Goal: Task Accomplishment & Management: Complete application form

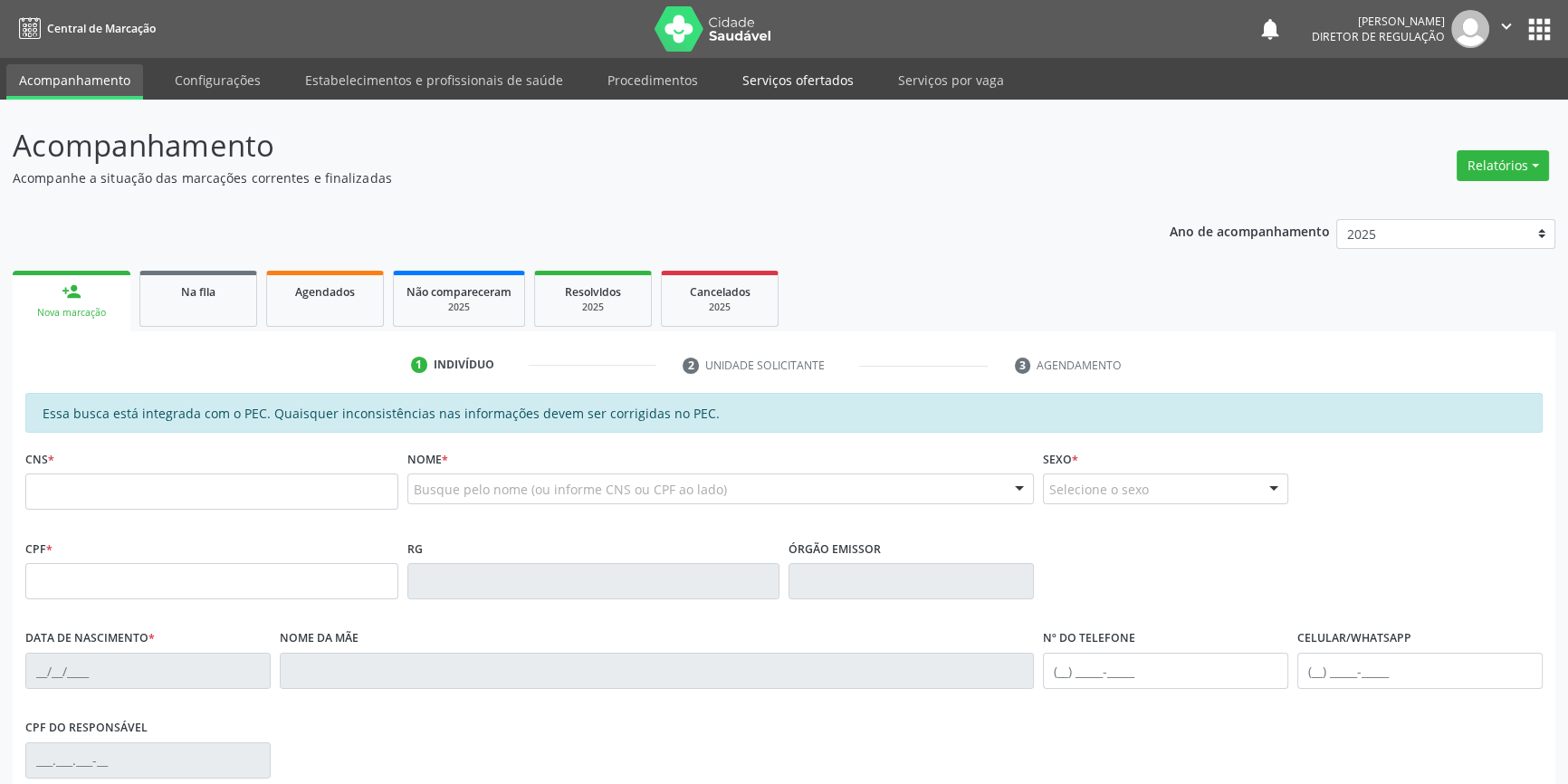
click at [816, 65] on link "Serviços ofertados" at bounding box center [797, 80] width 137 height 32
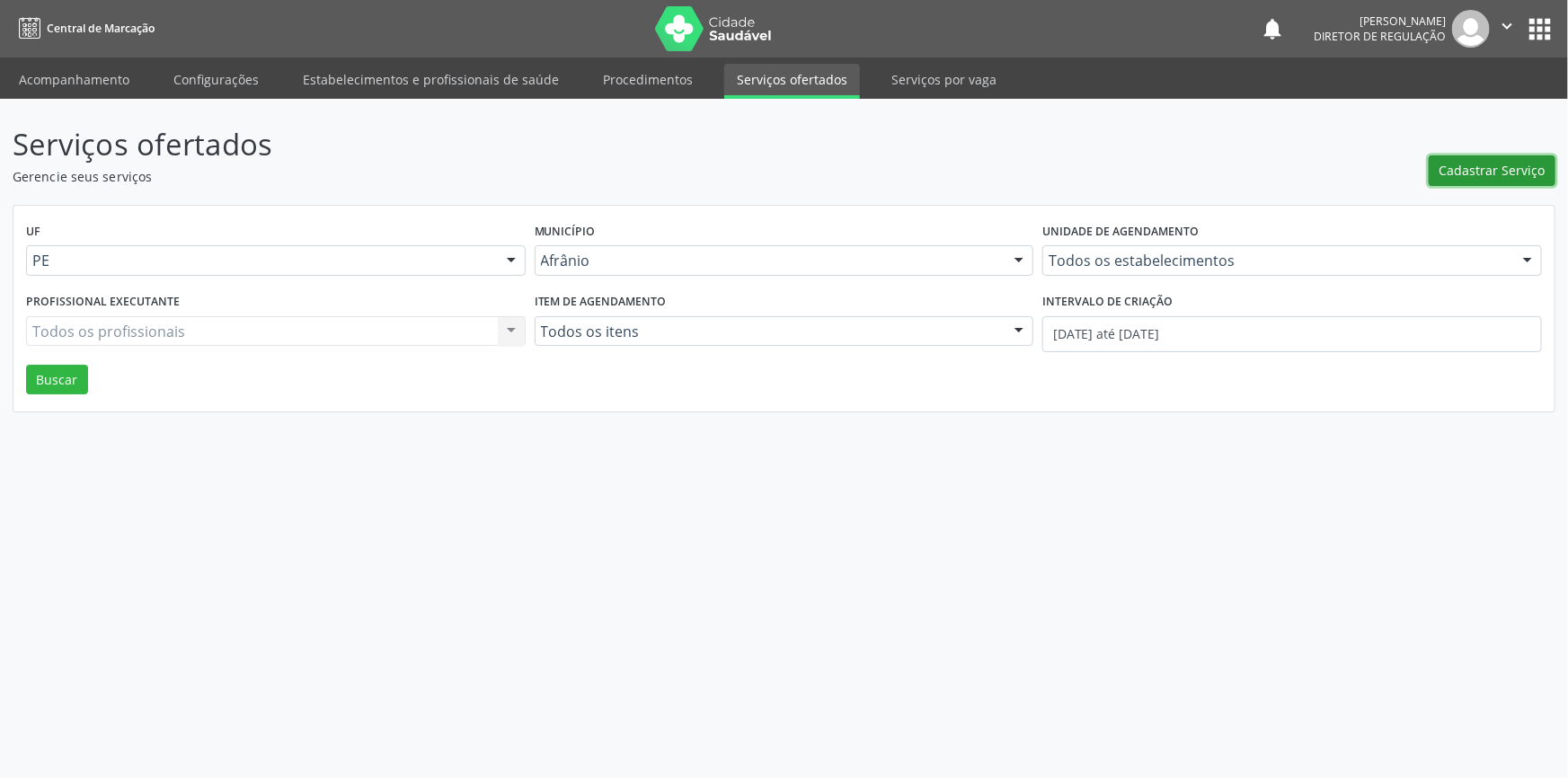
click at [1485, 173] on span "Cadastrar Serviço" at bounding box center [1493, 169] width 106 height 19
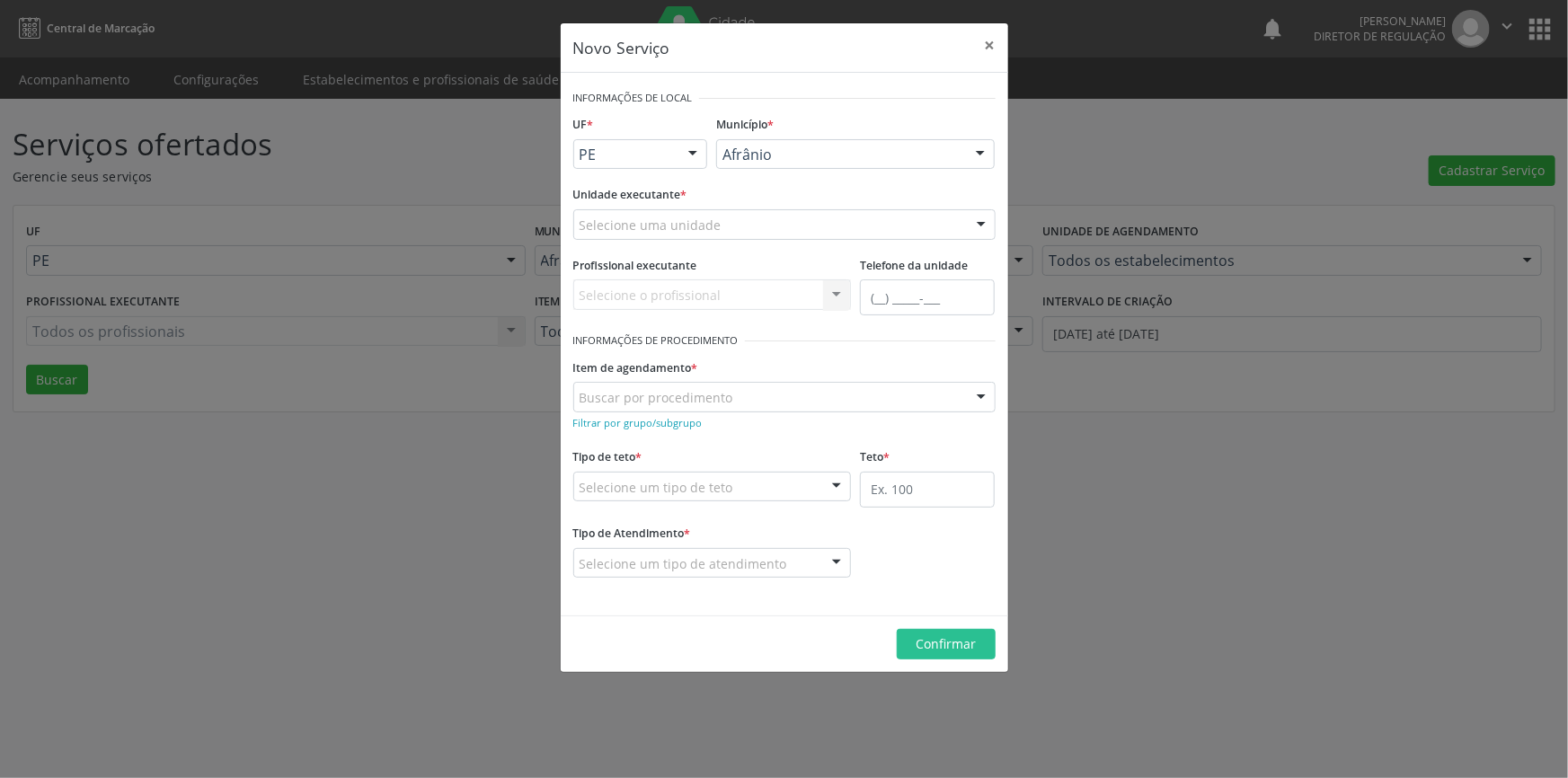
click at [764, 226] on div "Selecione uma unidade" at bounding box center [784, 224] width 423 height 31
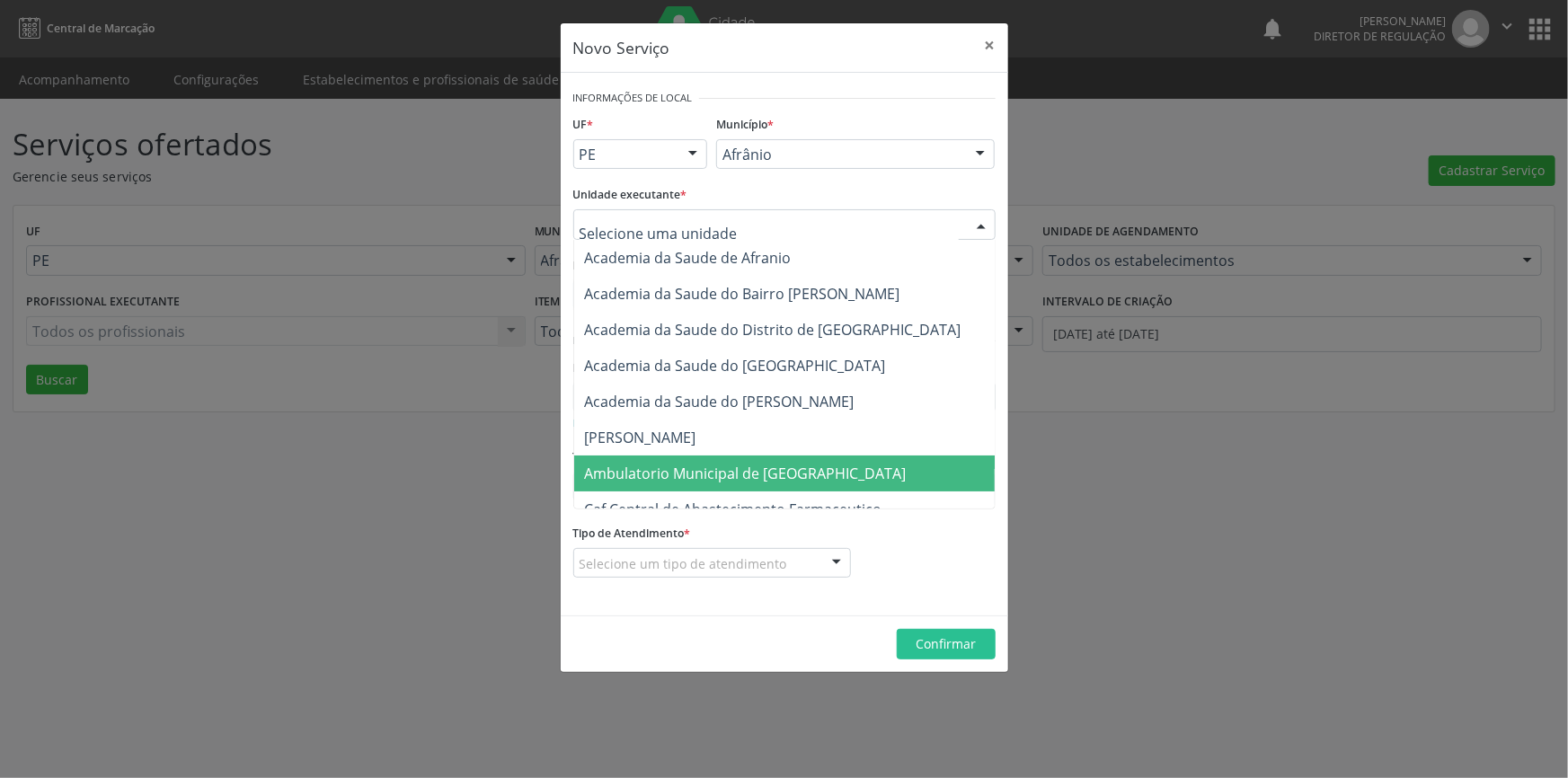
click at [789, 463] on span "Ambulatorio Municipal de [GEOGRAPHIC_DATA]" at bounding box center [746, 473] width 322 height 20
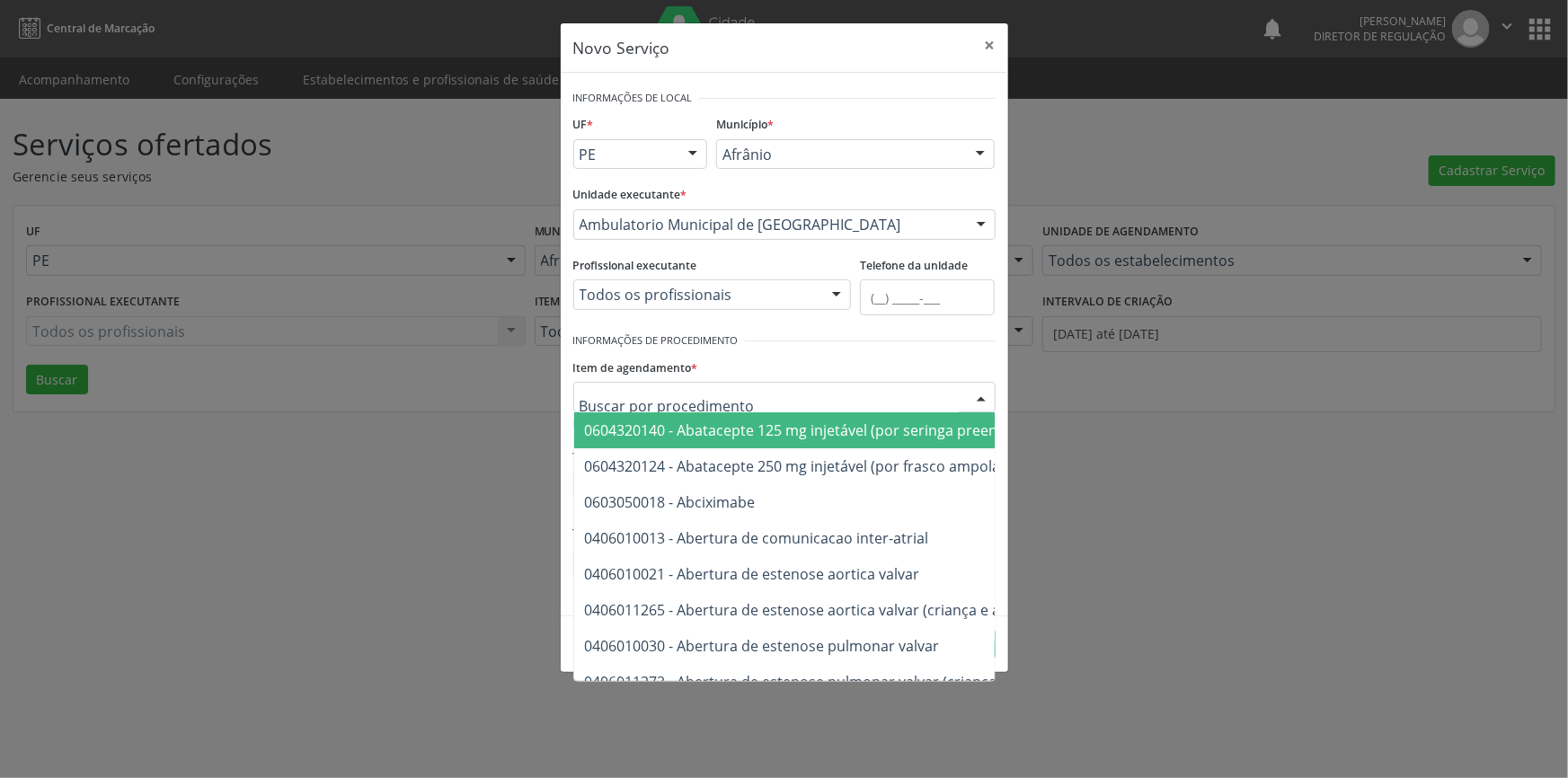
click at [735, 401] on div at bounding box center [784, 398] width 423 height 31
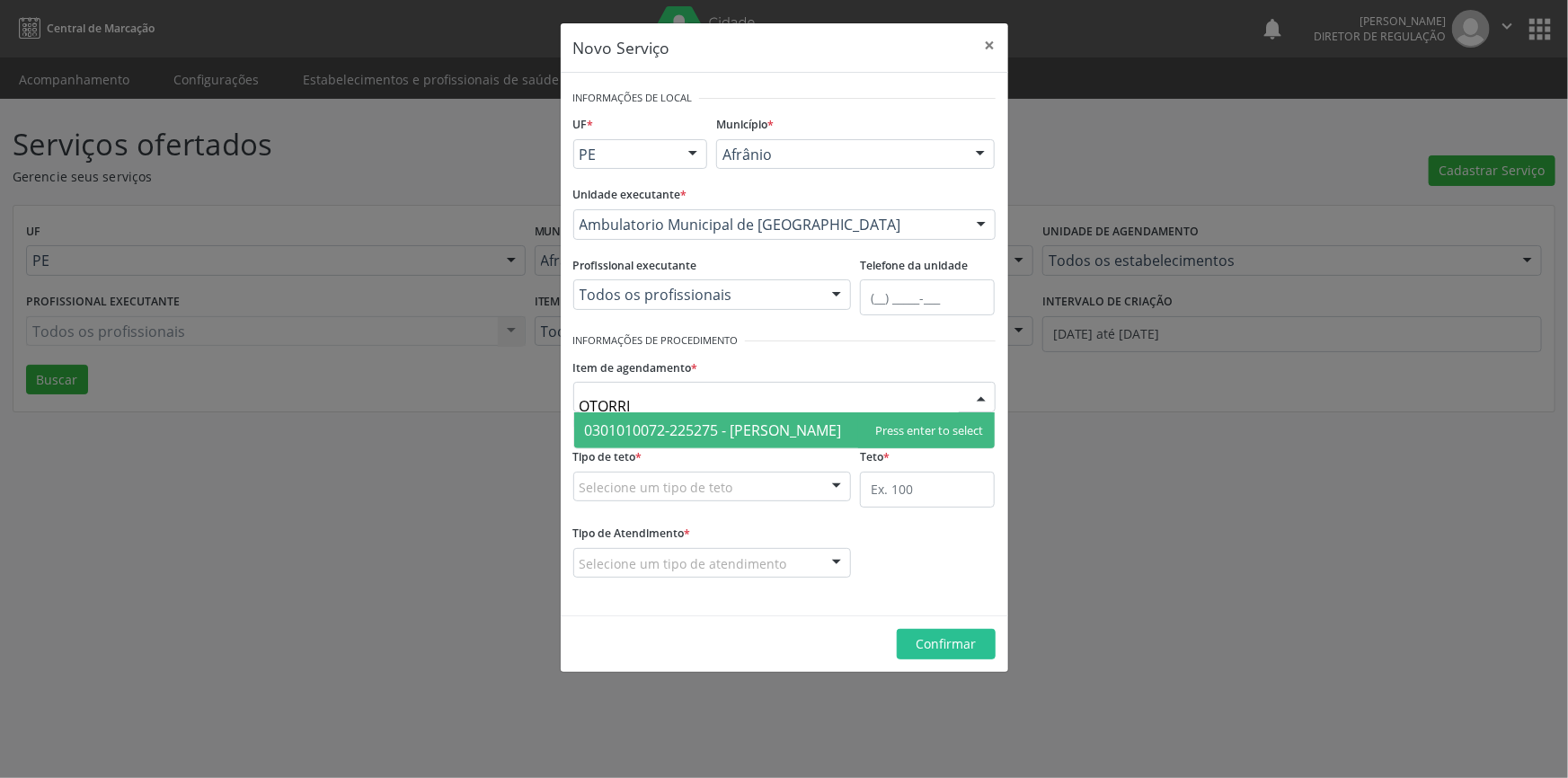
type input "OTORRIN"
click at [765, 422] on span "0301010072-225275 - [PERSON_NAME]" at bounding box center [713, 431] width 257 height 20
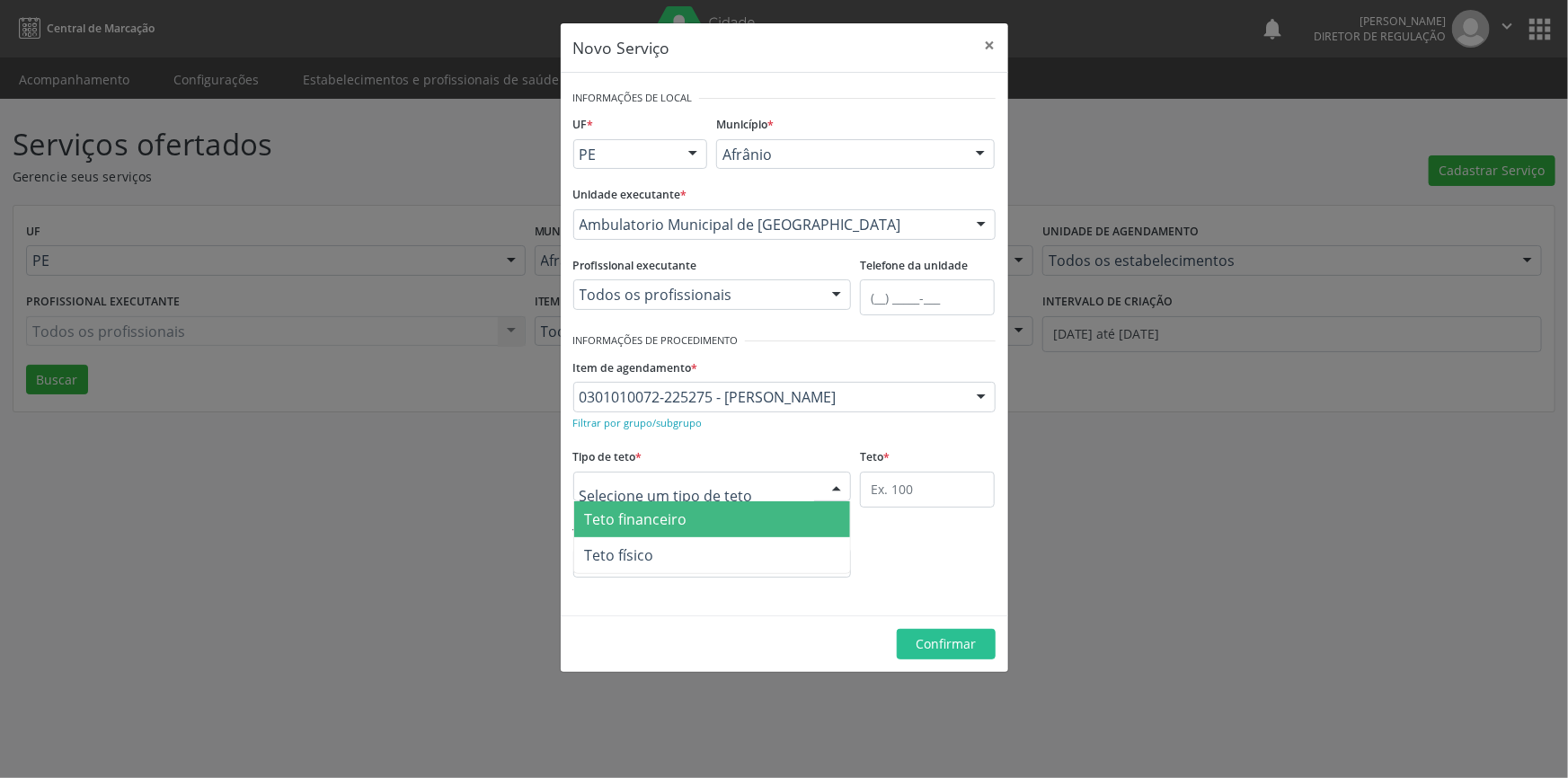
click at [736, 478] on div at bounding box center [712, 487] width 279 height 31
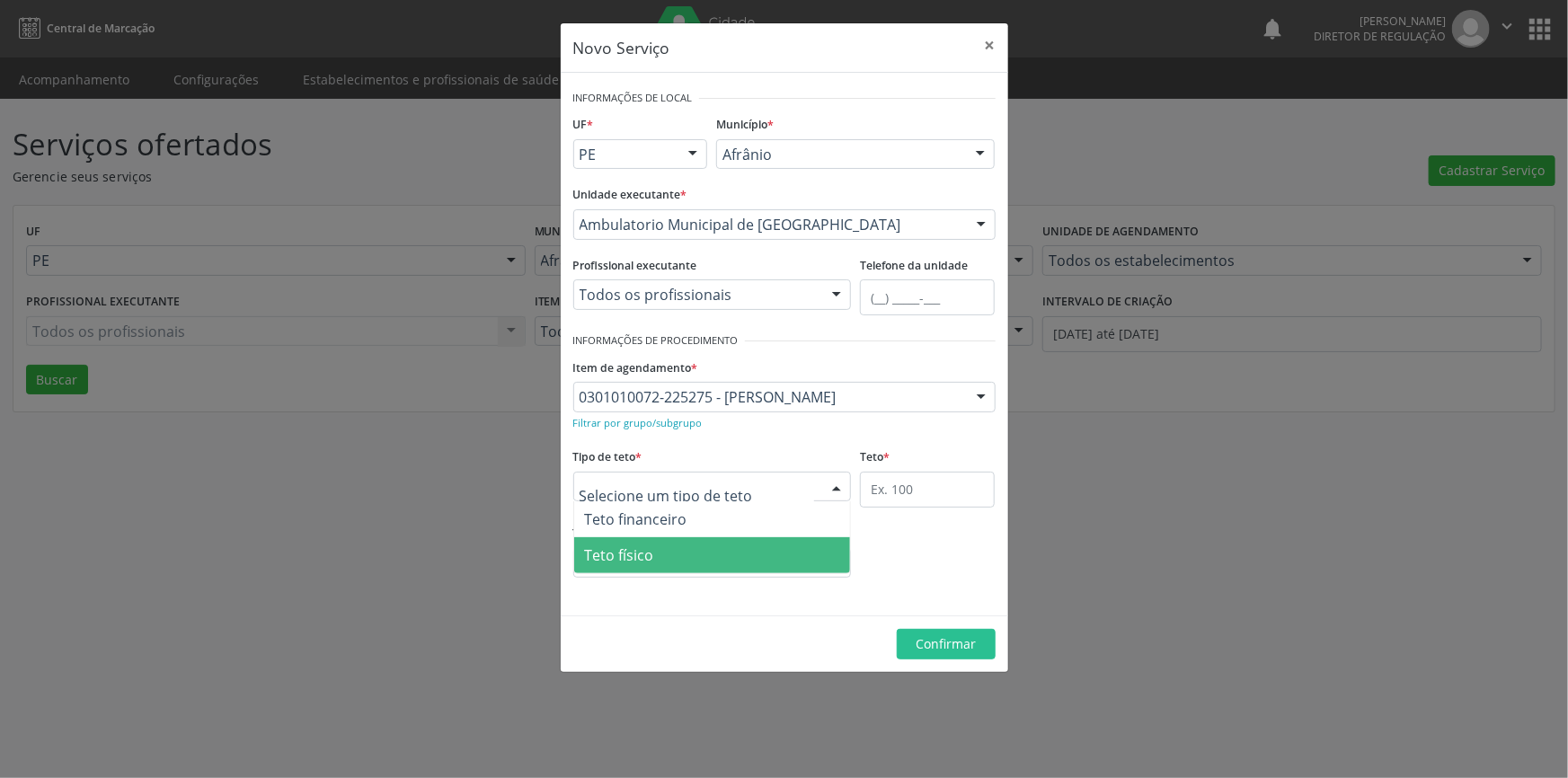
click at [703, 552] on span "Teto físico" at bounding box center [712, 555] width 277 height 36
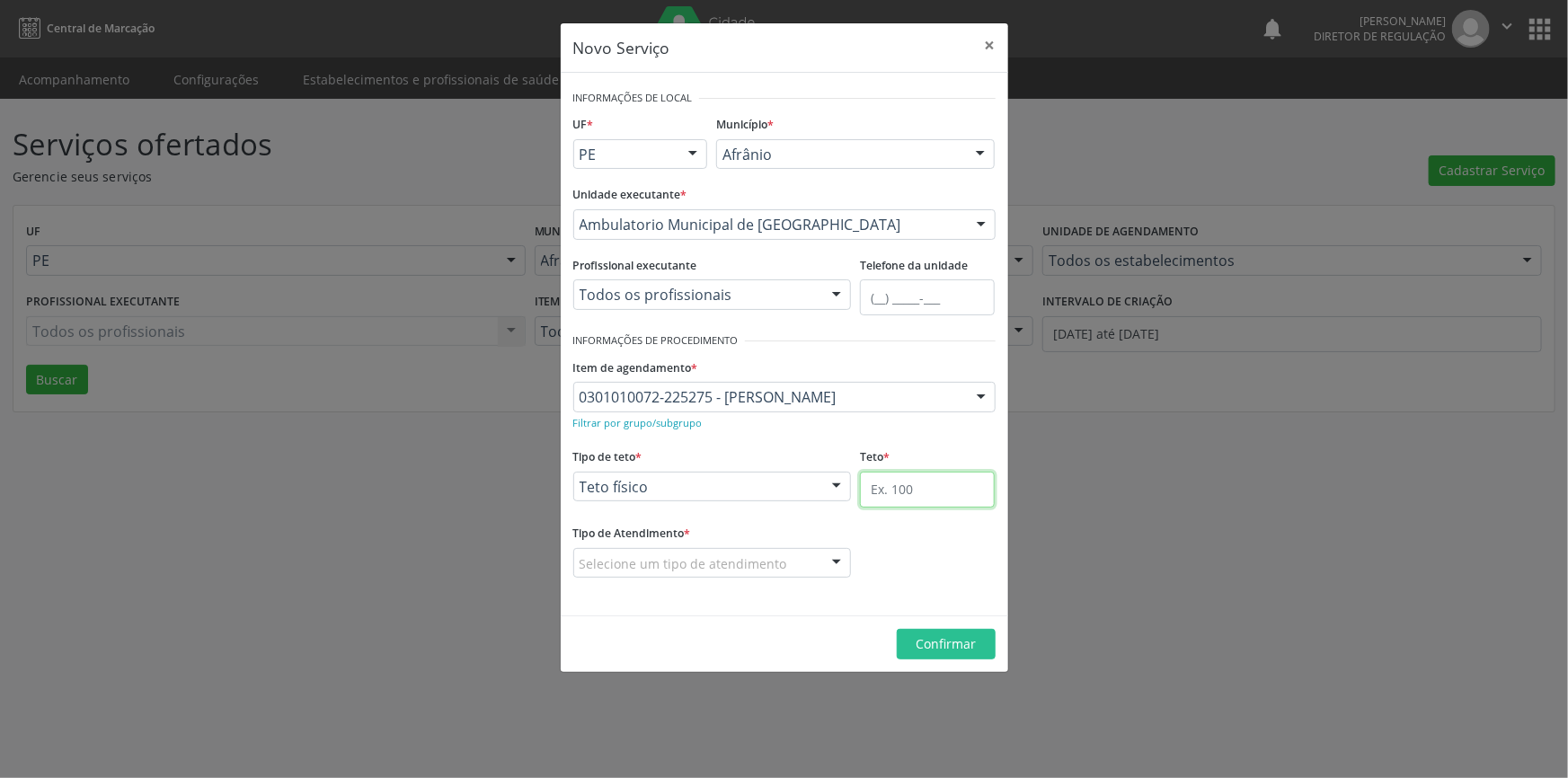
click at [903, 481] on input "text" at bounding box center [928, 490] width 135 height 36
type input "1"
click at [782, 559] on div "Selecione um tipo de atendimento" at bounding box center [712, 563] width 279 height 31
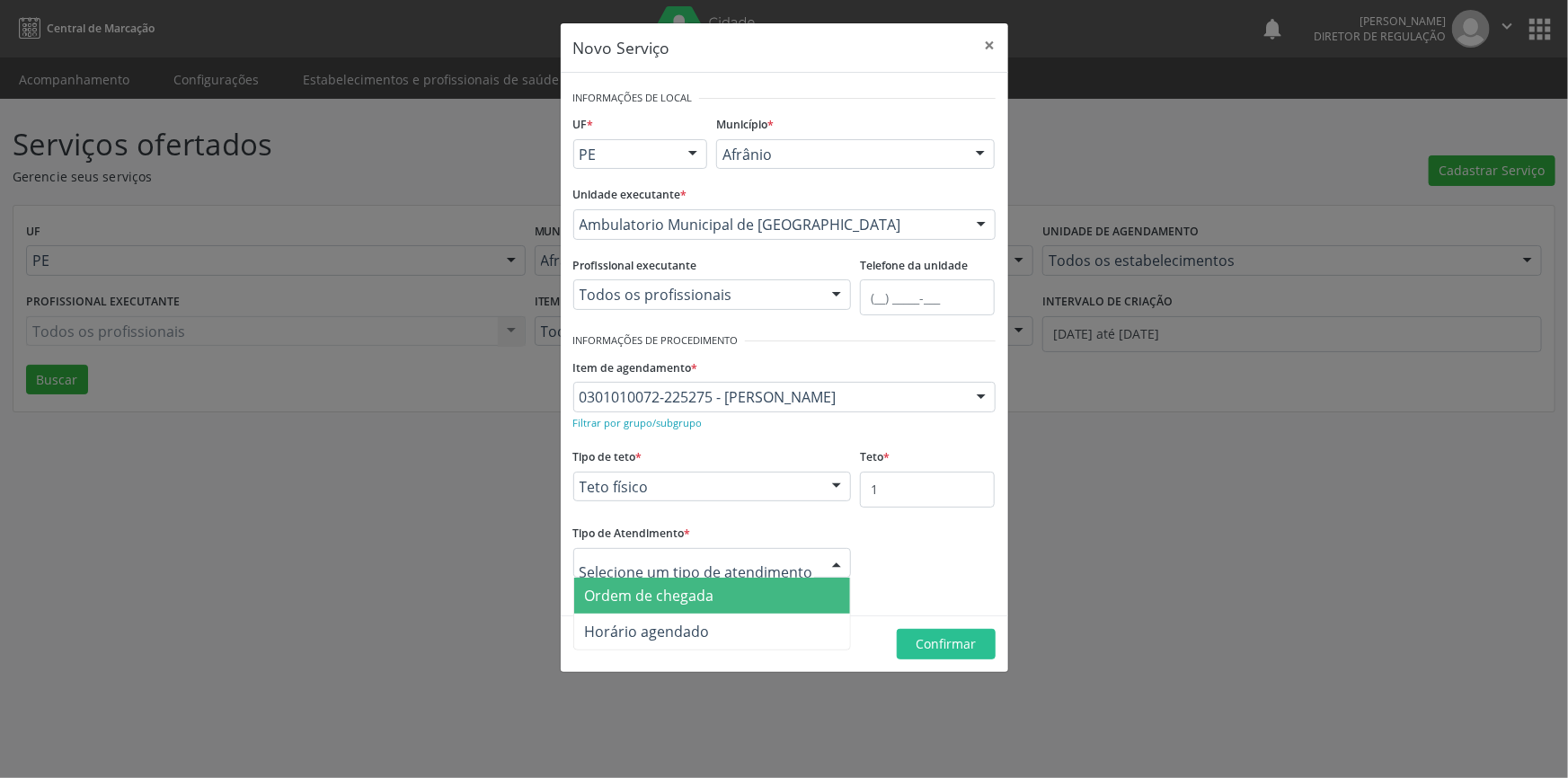
click at [747, 590] on span "Ordem de chegada" at bounding box center [712, 596] width 277 height 36
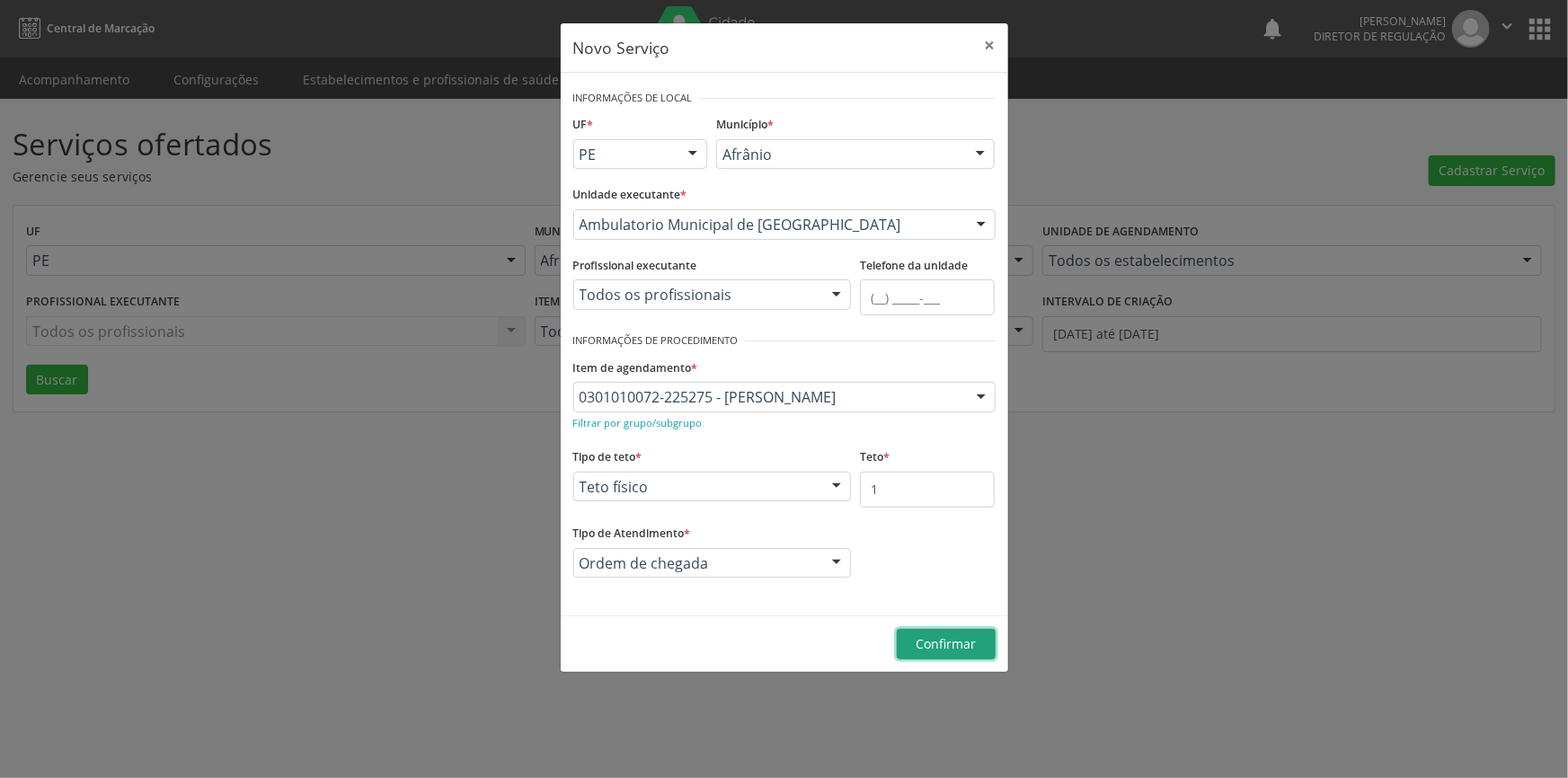
click at [975, 639] on span "Confirmar" at bounding box center [946, 644] width 60 height 17
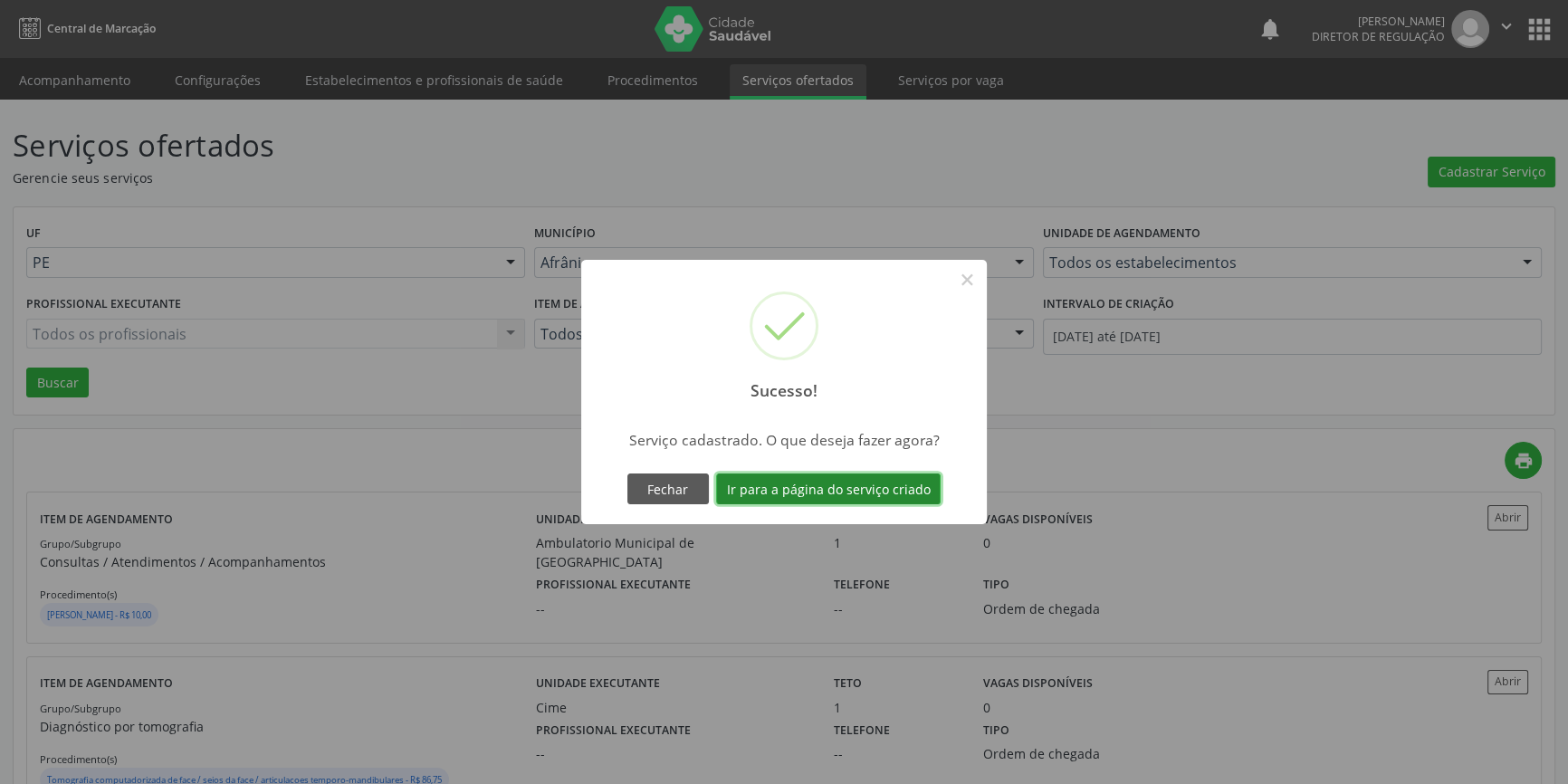
click at [867, 482] on button "Ir para a página do serviço criado" at bounding box center [828, 489] width 224 height 31
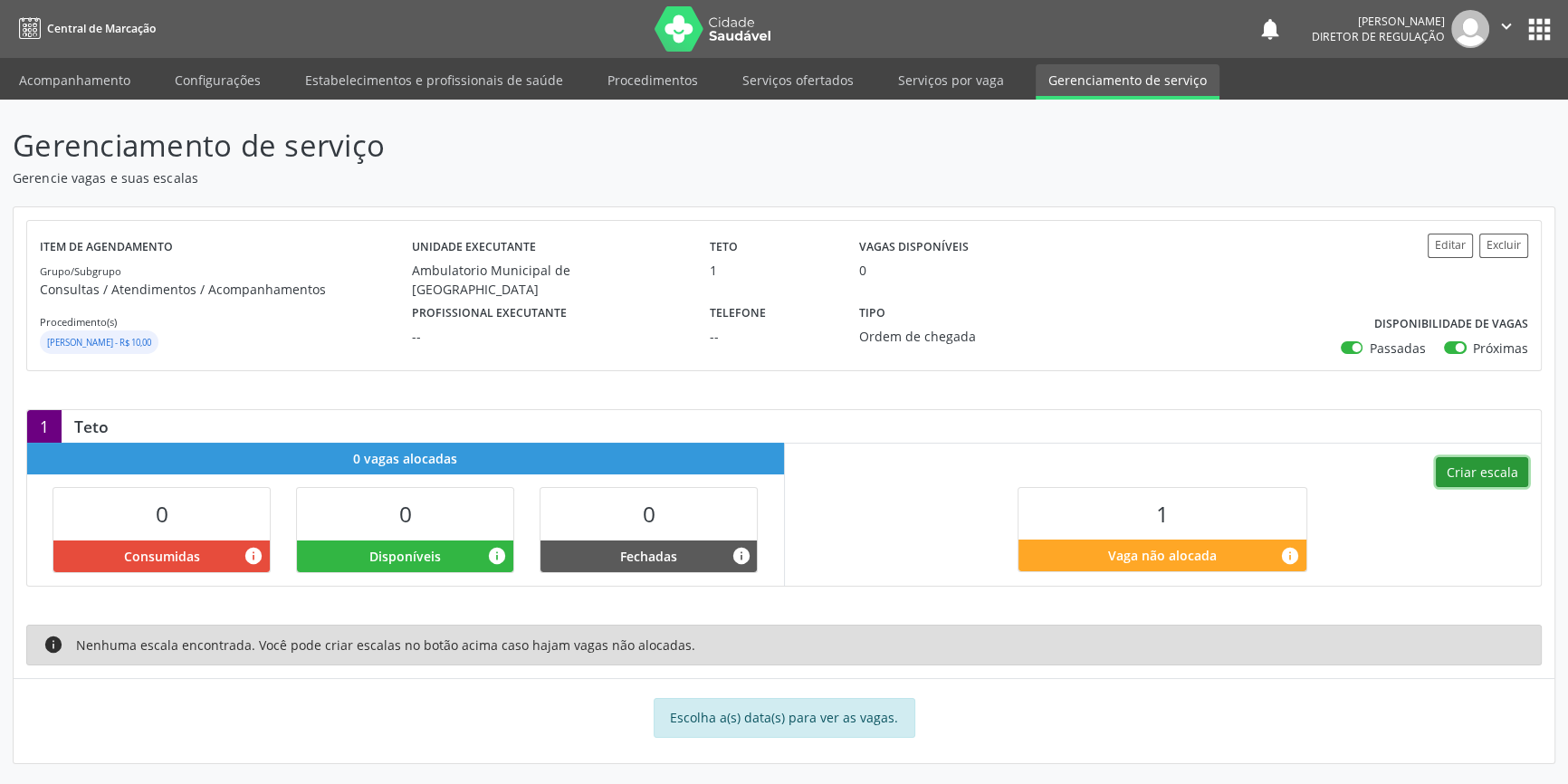
click at [1504, 472] on button "Criar escala" at bounding box center [1482, 472] width 93 height 31
select select "8"
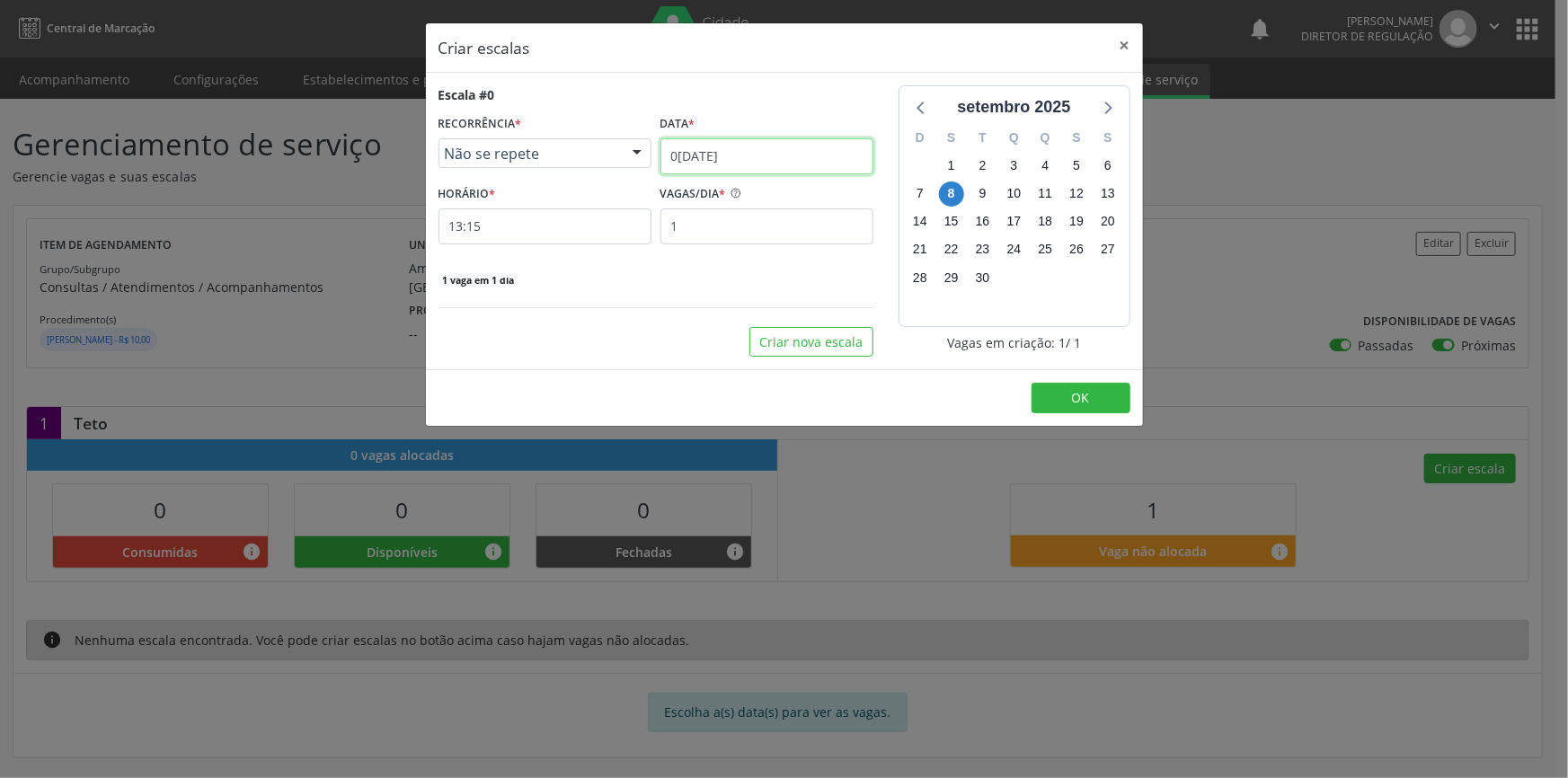
click at [771, 158] on input "0[DATE]" at bounding box center [767, 157] width 213 height 36
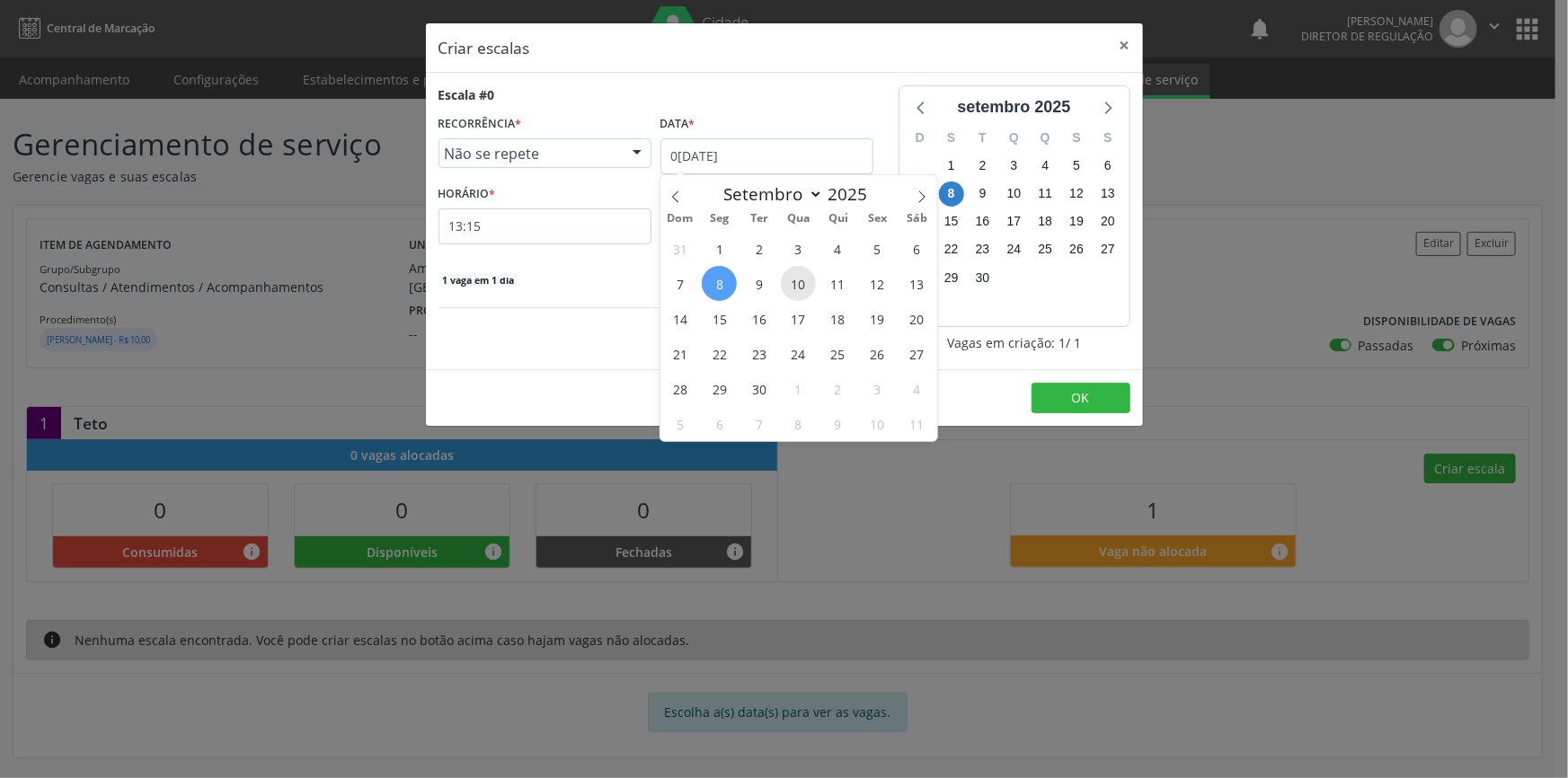
click at [805, 288] on span "10" at bounding box center [798, 283] width 35 height 35
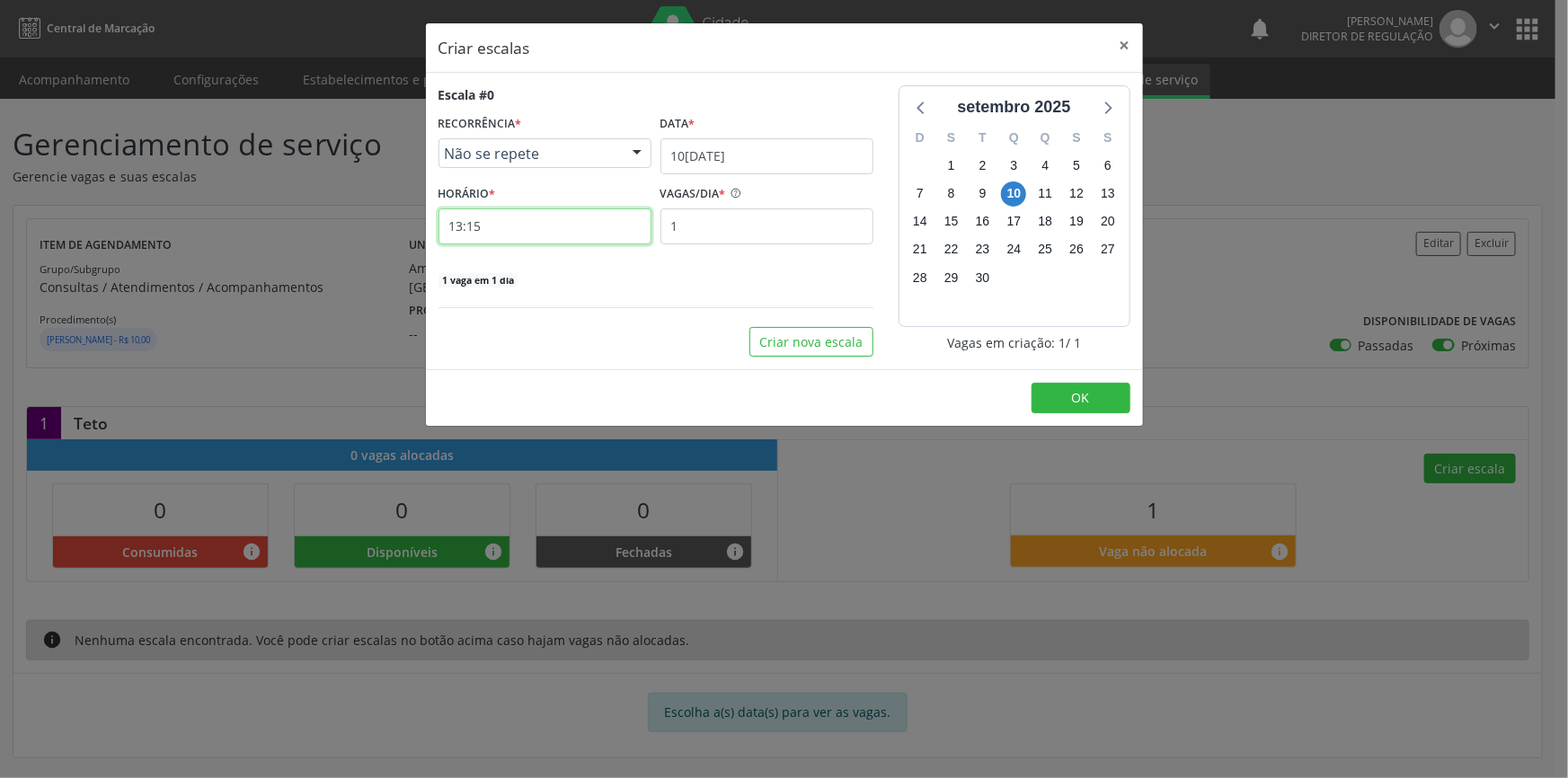
click at [586, 232] on input "13:15" at bounding box center [545, 226] width 213 height 36
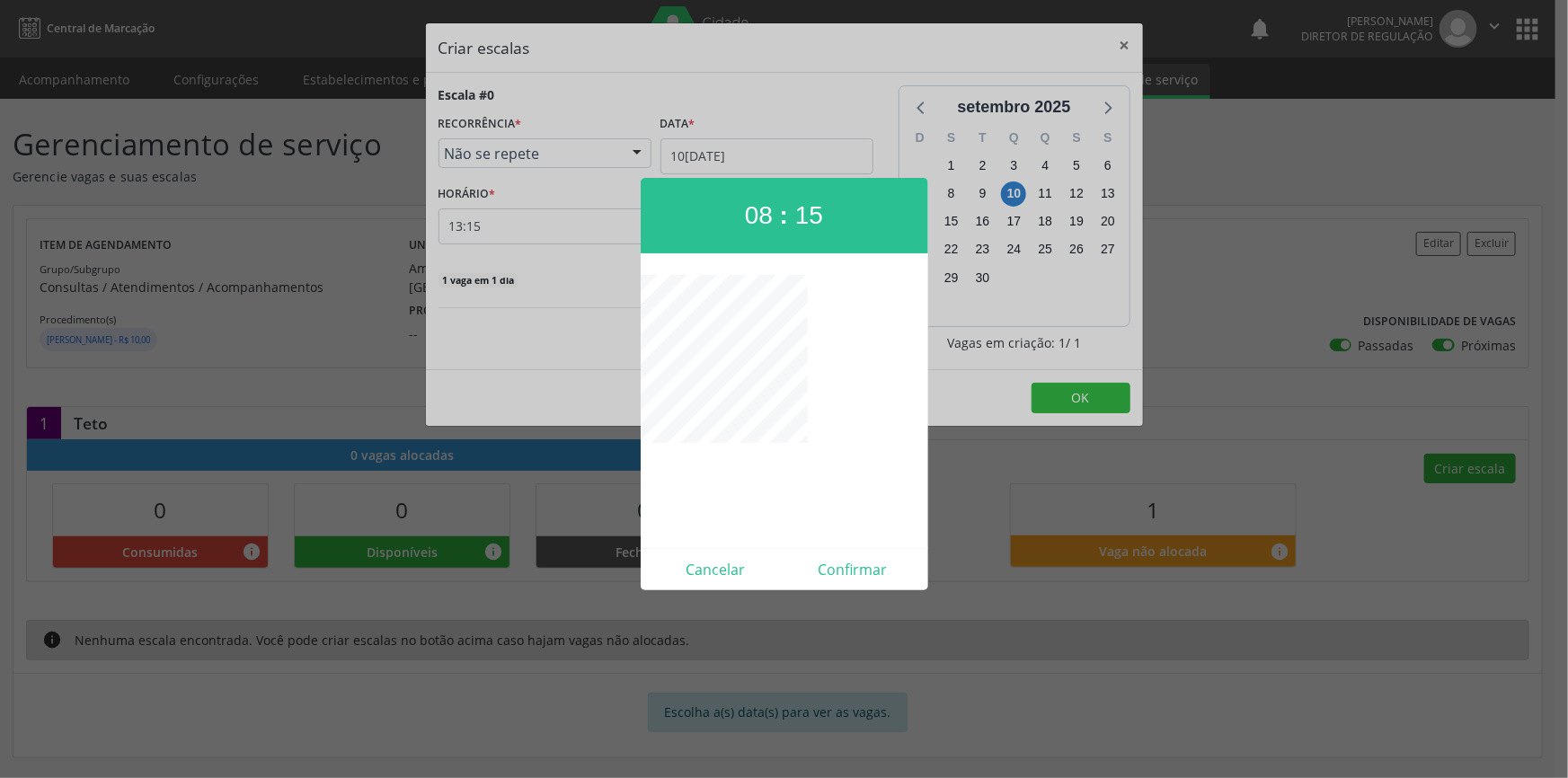
click at [749, 223] on span "08" at bounding box center [758, 215] width 28 height 28
click at [865, 581] on button "Confirmar" at bounding box center [853, 570] width 138 height 29
type input "09:00"
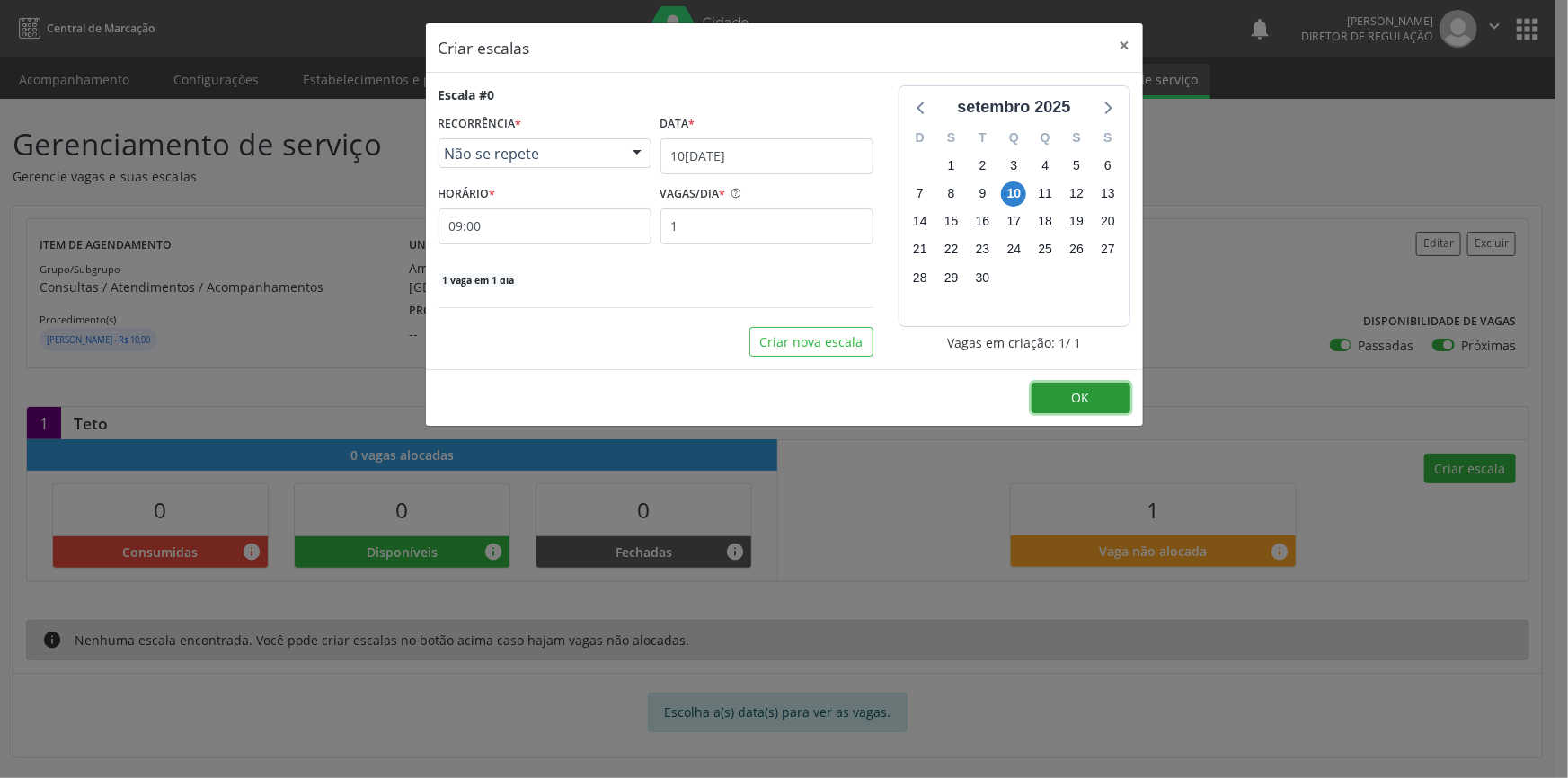
click at [1063, 397] on button "OK" at bounding box center [1081, 398] width 99 height 31
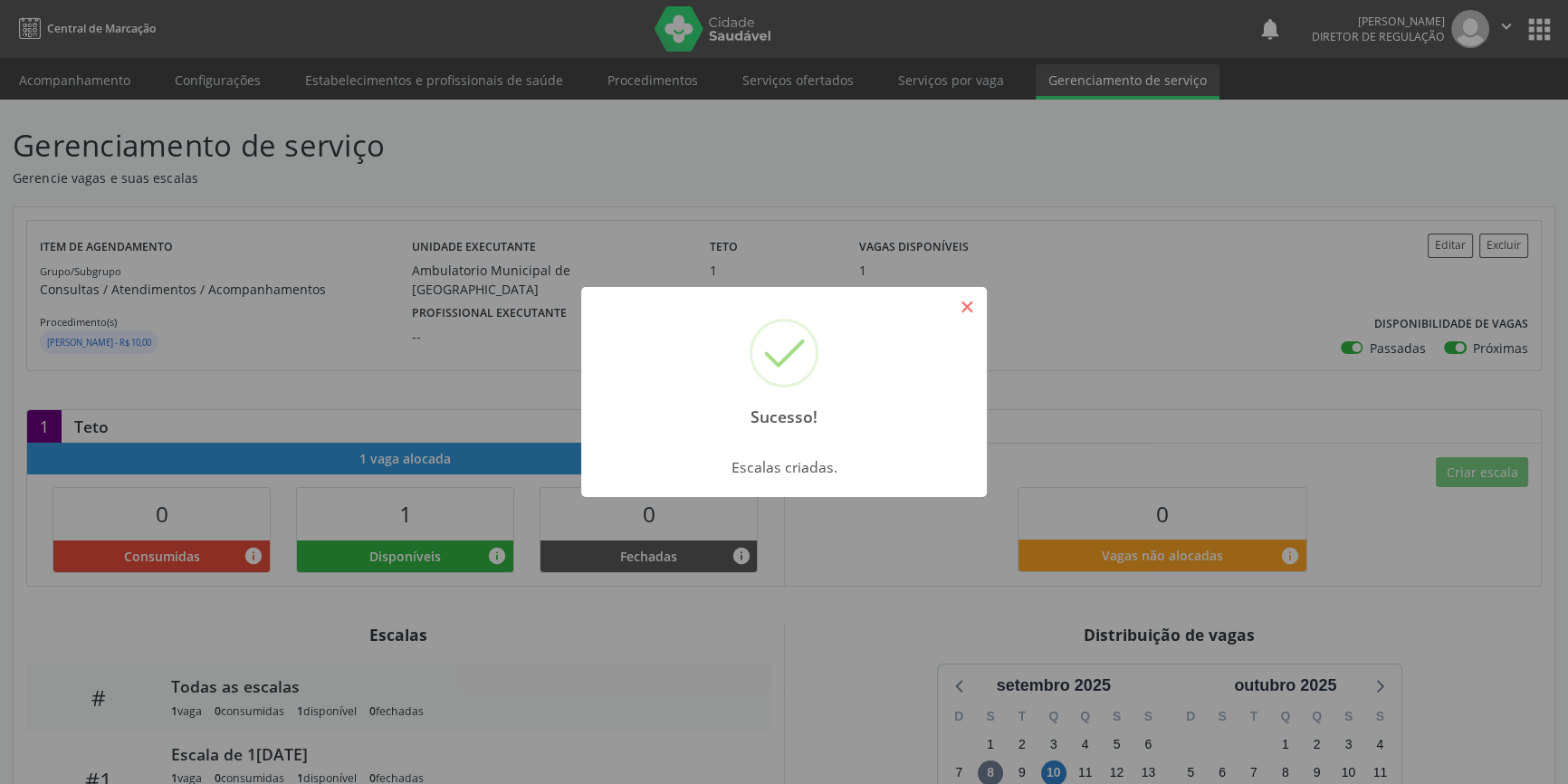
click at [968, 317] on button "×" at bounding box center [967, 307] width 31 height 31
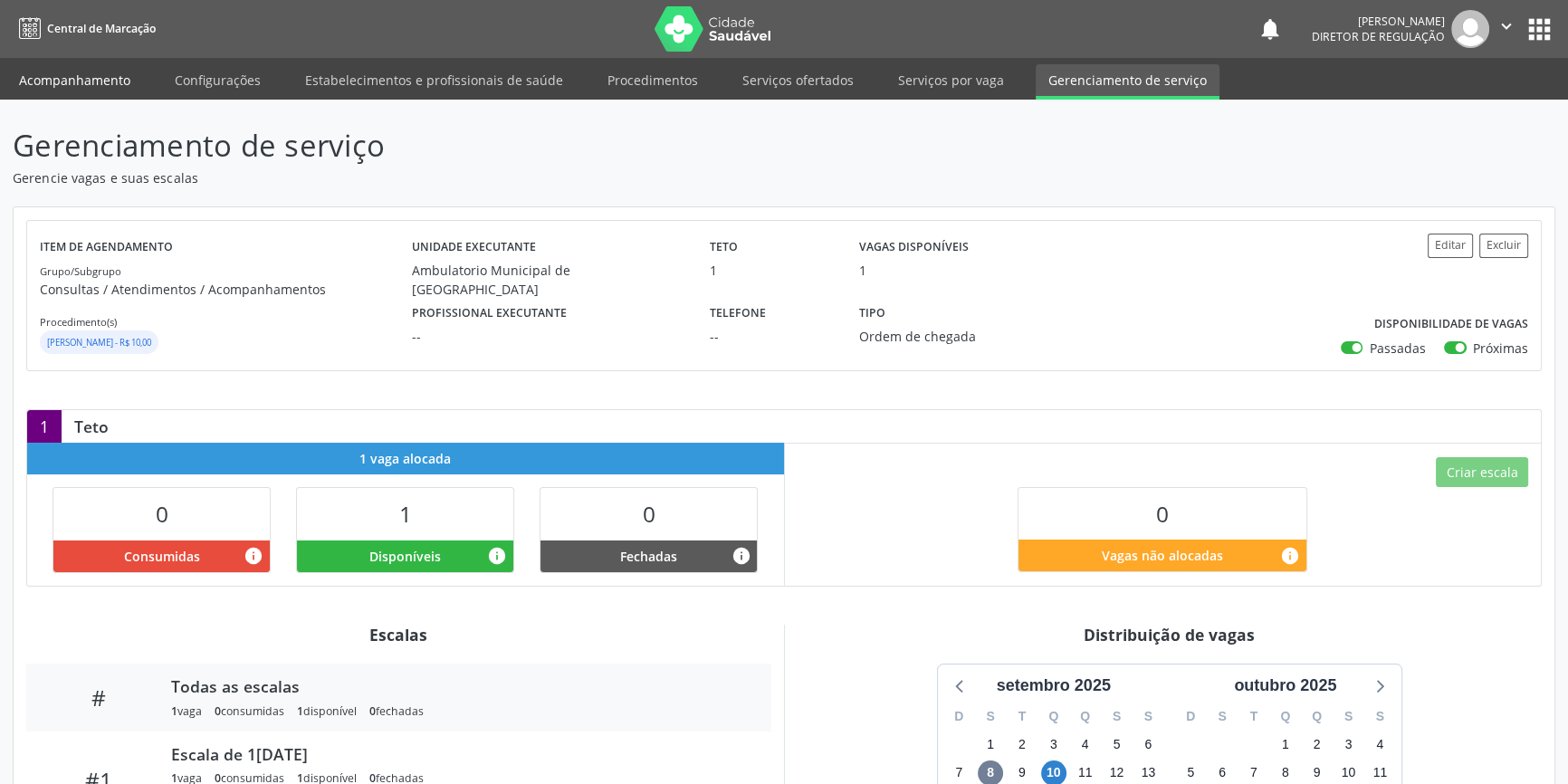
click at [108, 82] on link "Acompanhamento" at bounding box center [74, 80] width 137 height 32
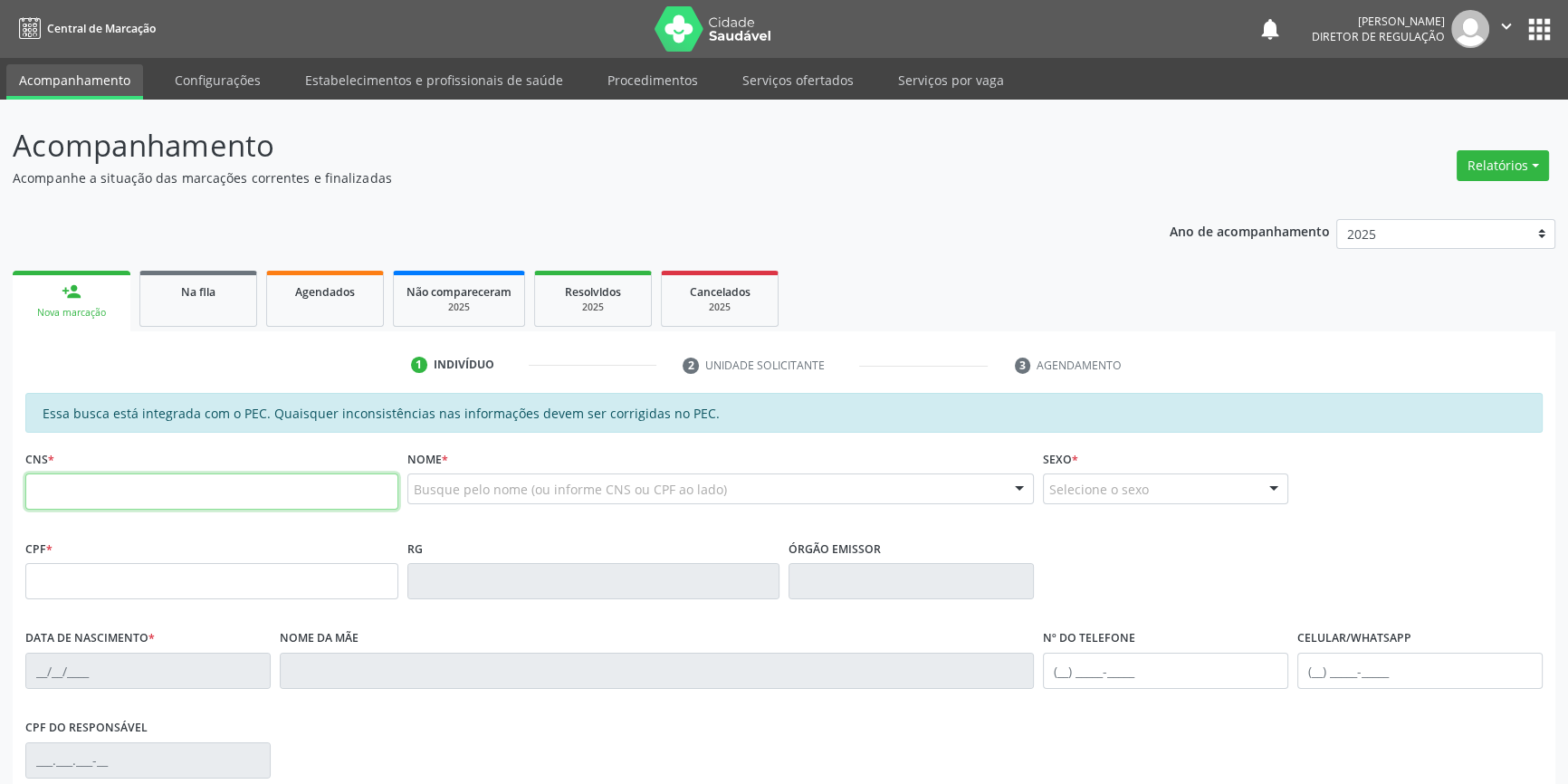
click at [192, 496] on input "text" at bounding box center [212, 491] width 373 height 36
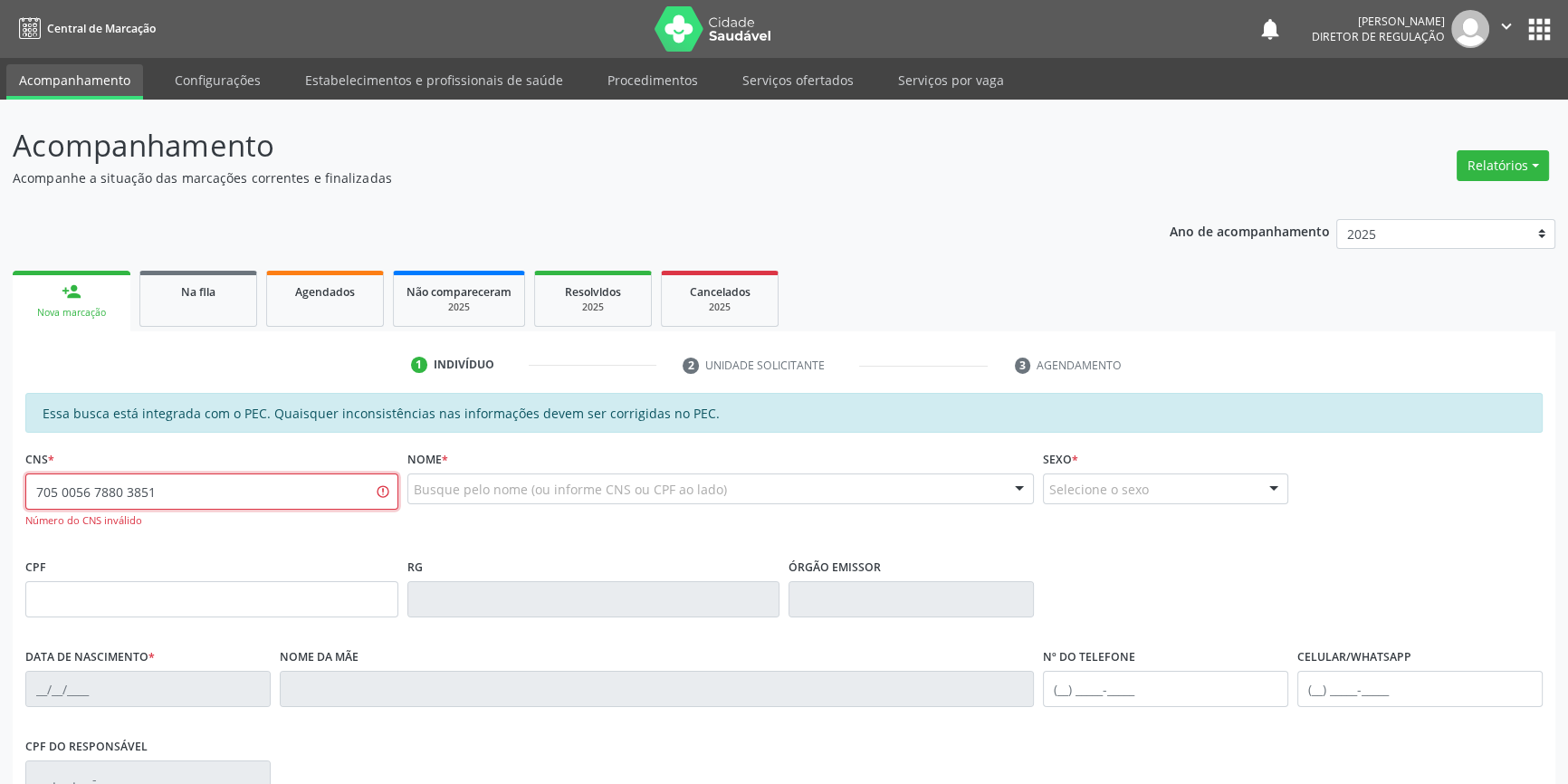
type input "705 0056 7880 3851"
click at [547, 480] on div "Busque pelo nome (ou informe CNS ou CPF ao lado)" at bounding box center [721, 489] width 627 height 31
type input "[PERSON_NAME]"
drag, startPoint x: 63, startPoint y: 476, endPoint x: 0, endPoint y: 503, distance: 68.5
click at [0, 503] on div "Acompanhamento Acompanhe a situação das marcações correntes e finalizadas Relat…" at bounding box center [784, 576] width 1568 height 953
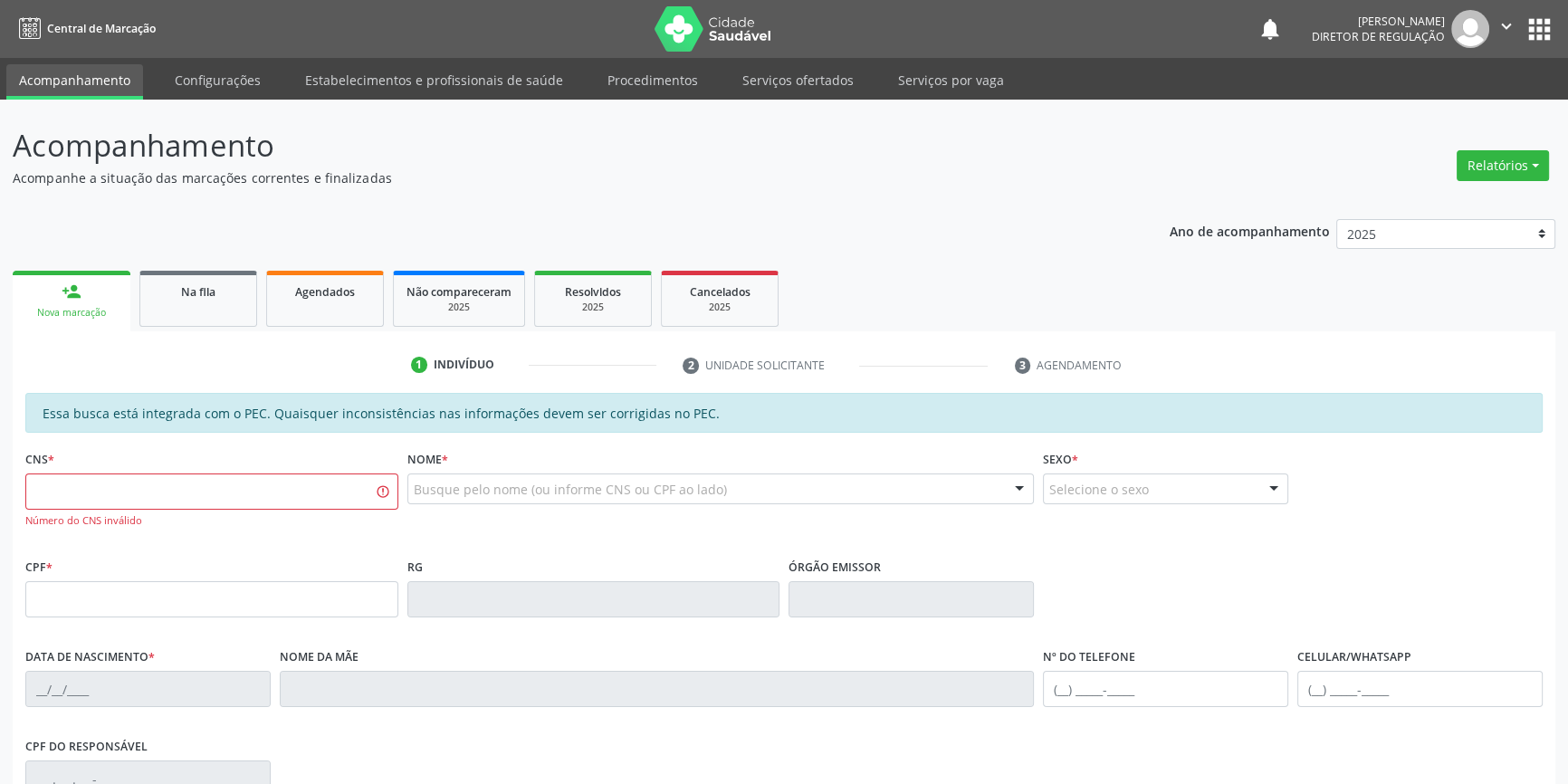
click at [318, 511] on div "Número do CNS inválido" at bounding box center [212, 501] width 373 height 55
click at [299, 473] on input "text" at bounding box center [212, 491] width 373 height 36
type input "0"
type input "705 0056 7880 3854"
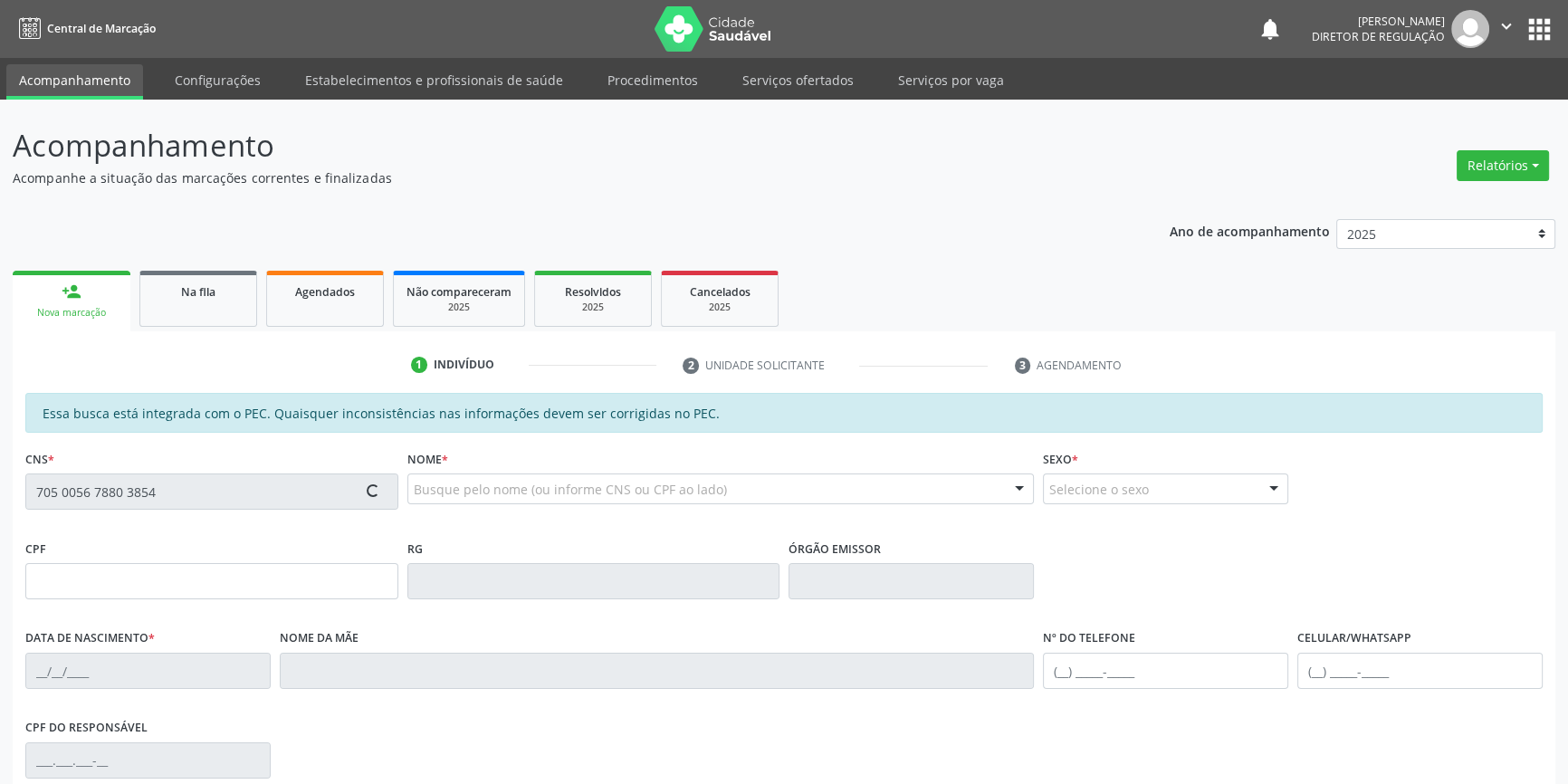
type input "2[DATE]"
type input "S/N"
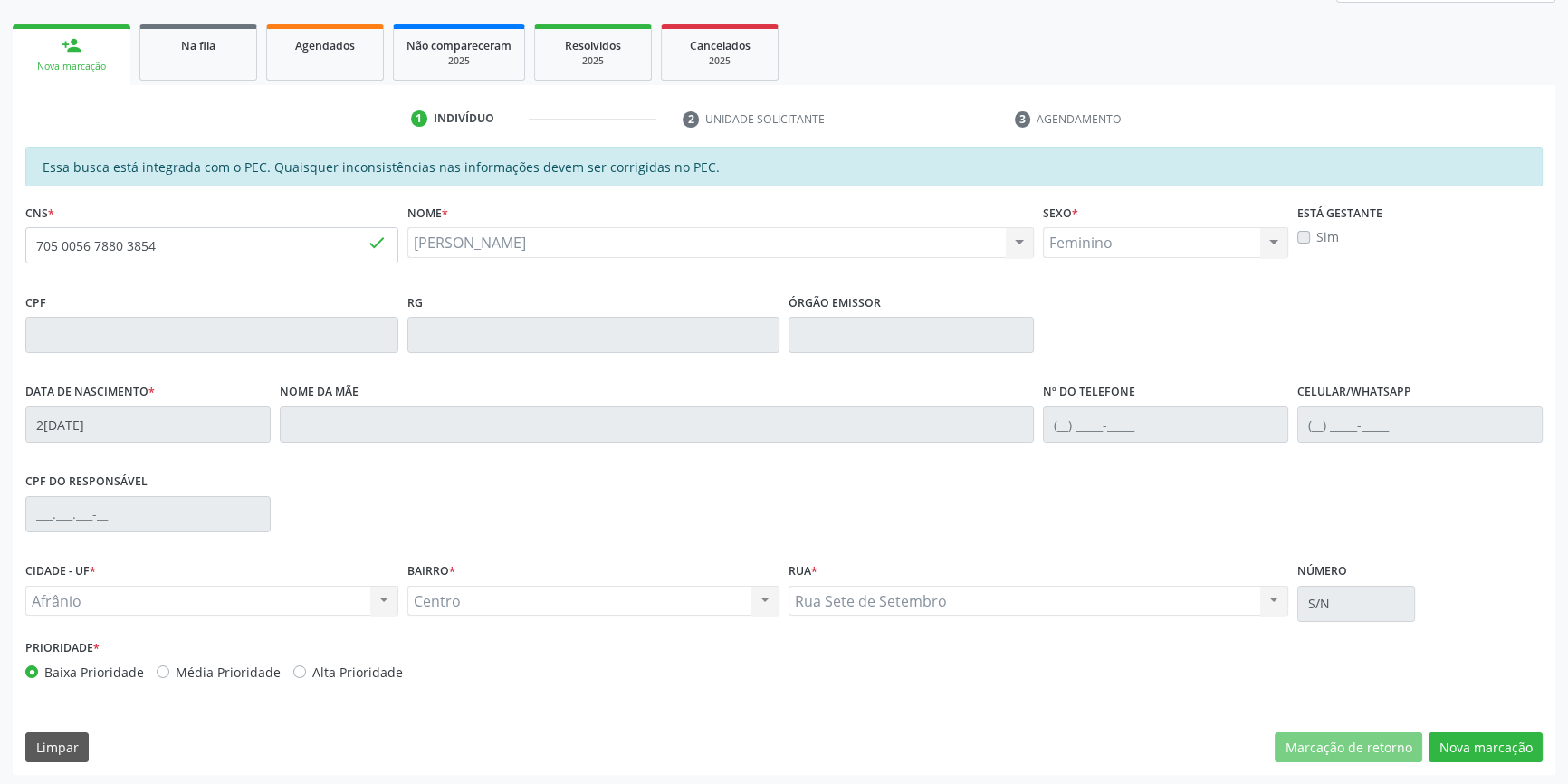
scroll to position [248, 0]
click at [1503, 748] on button "Nova marcação" at bounding box center [1485, 746] width 114 height 31
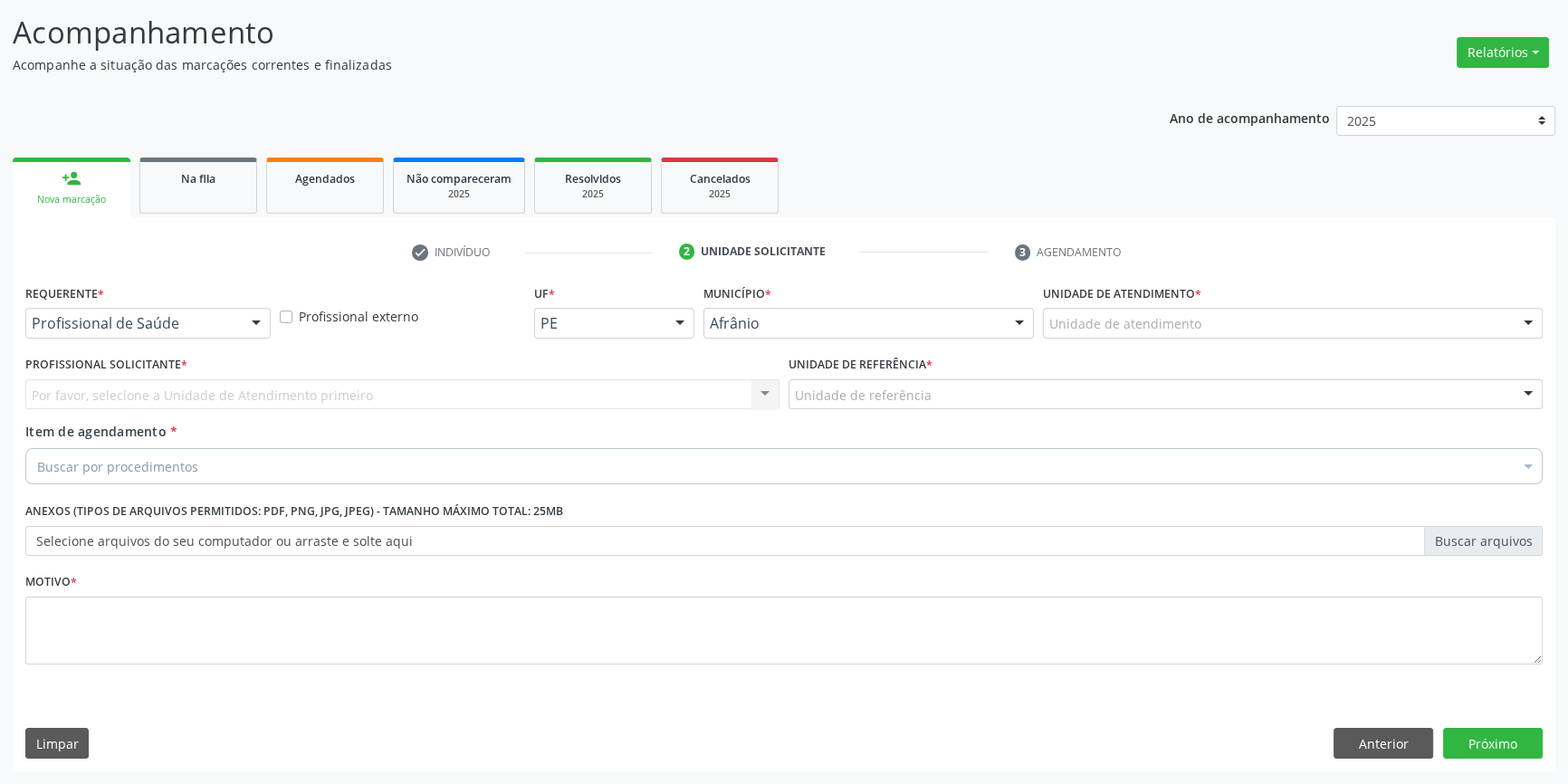
scroll to position [112, 0]
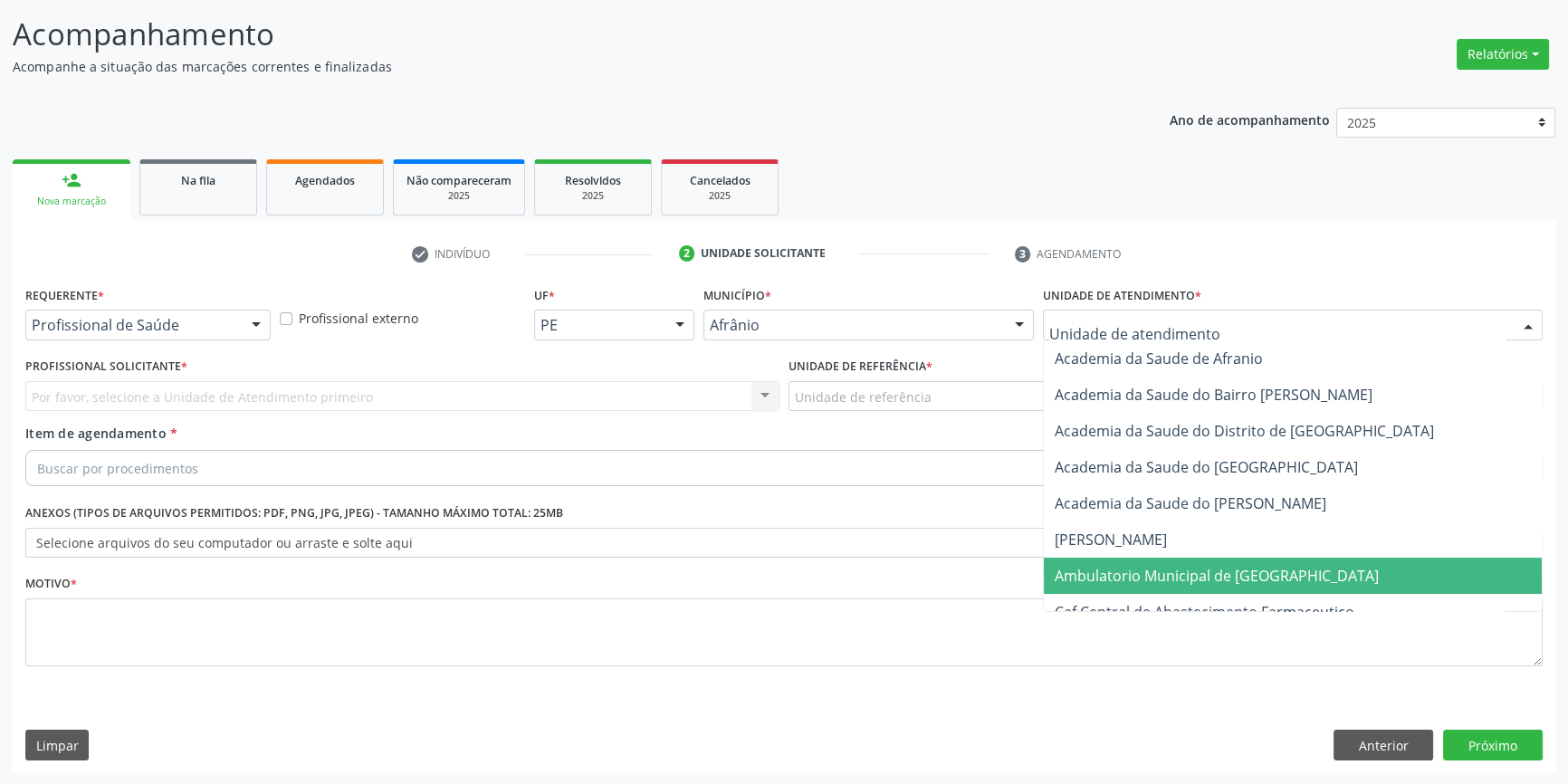
click at [1149, 569] on span "Ambulatorio Municipal de [GEOGRAPHIC_DATA]" at bounding box center [1216, 576] width 324 height 20
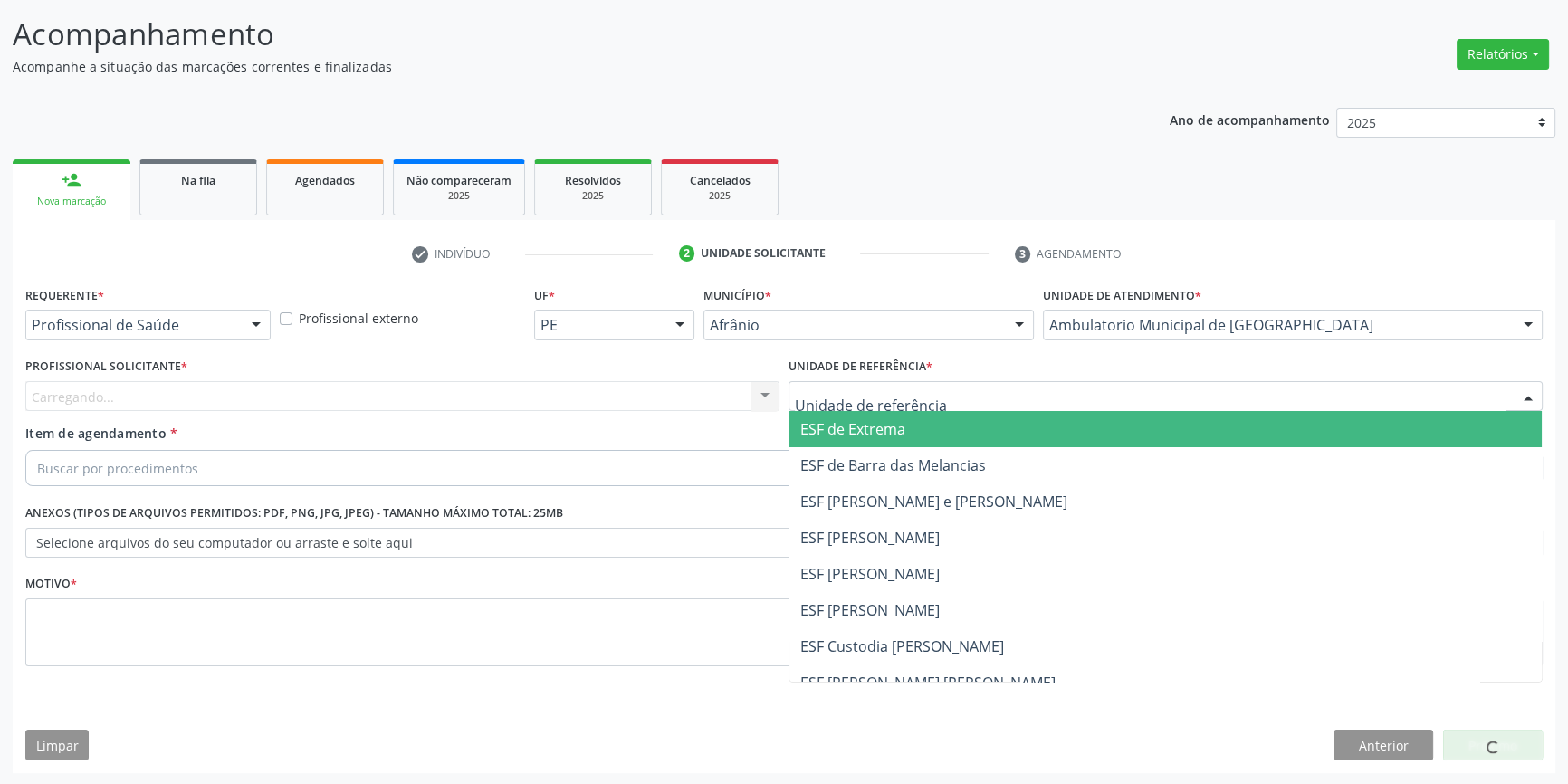
click at [979, 391] on div at bounding box center [1165, 397] width 754 height 31
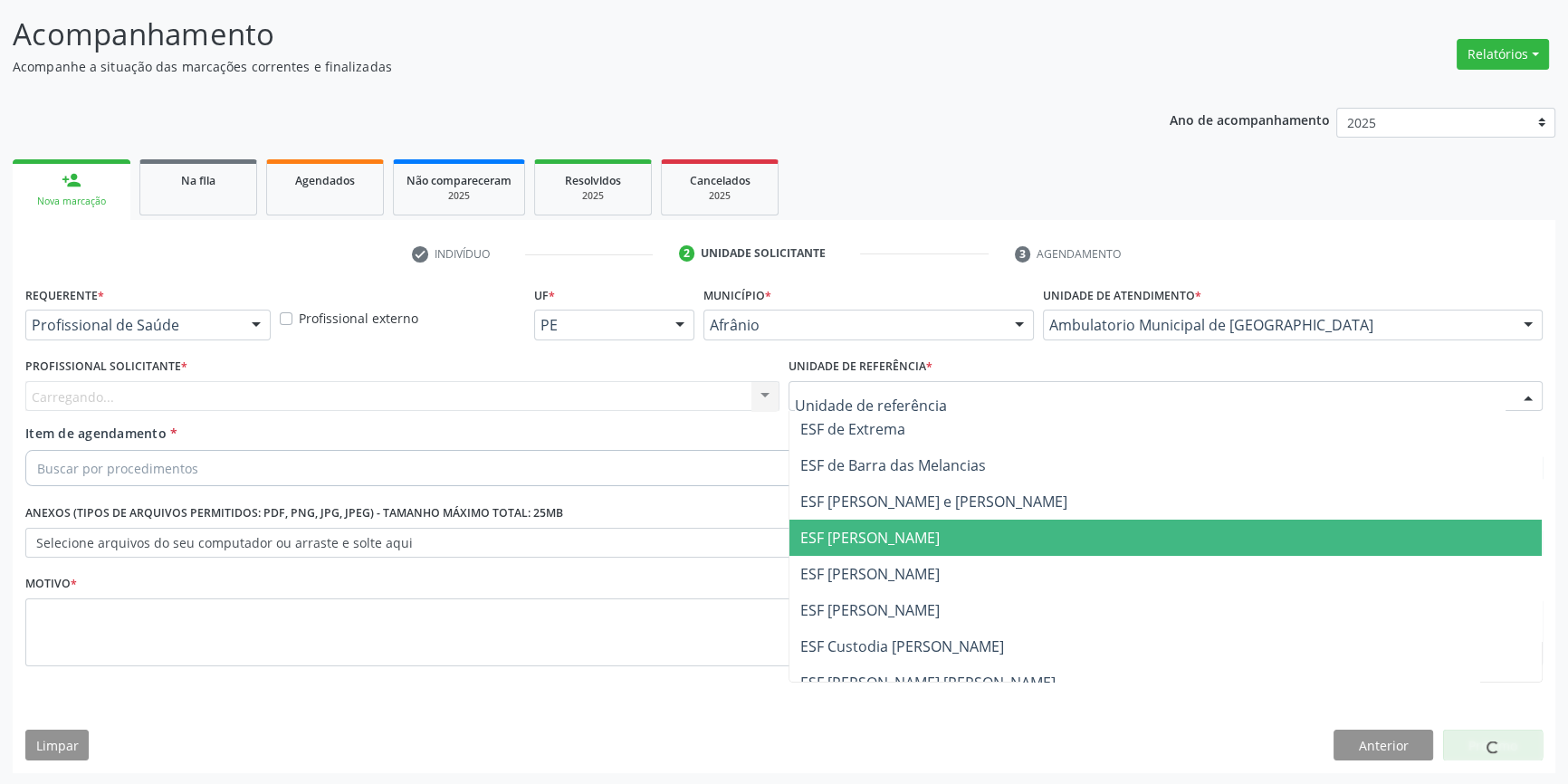
click at [938, 565] on ul "ESF de Extrema ESF de Barra das Melancias ESF [PERSON_NAME] e [PERSON_NAME] ESF…" at bounding box center [1165, 592] width 752 height 362
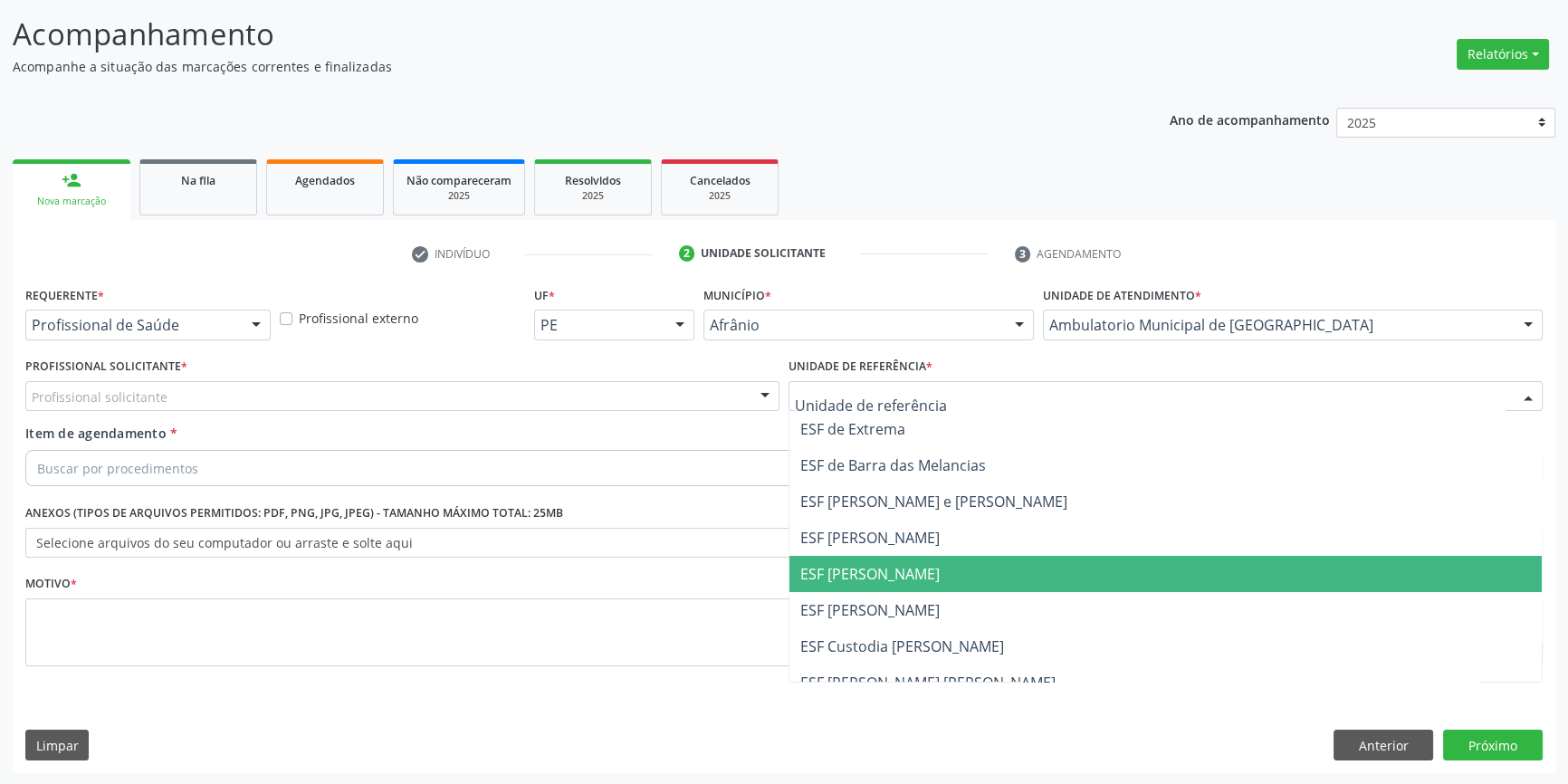
click at [914, 571] on span "ESF [PERSON_NAME]" at bounding box center [870, 574] width 140 height 20
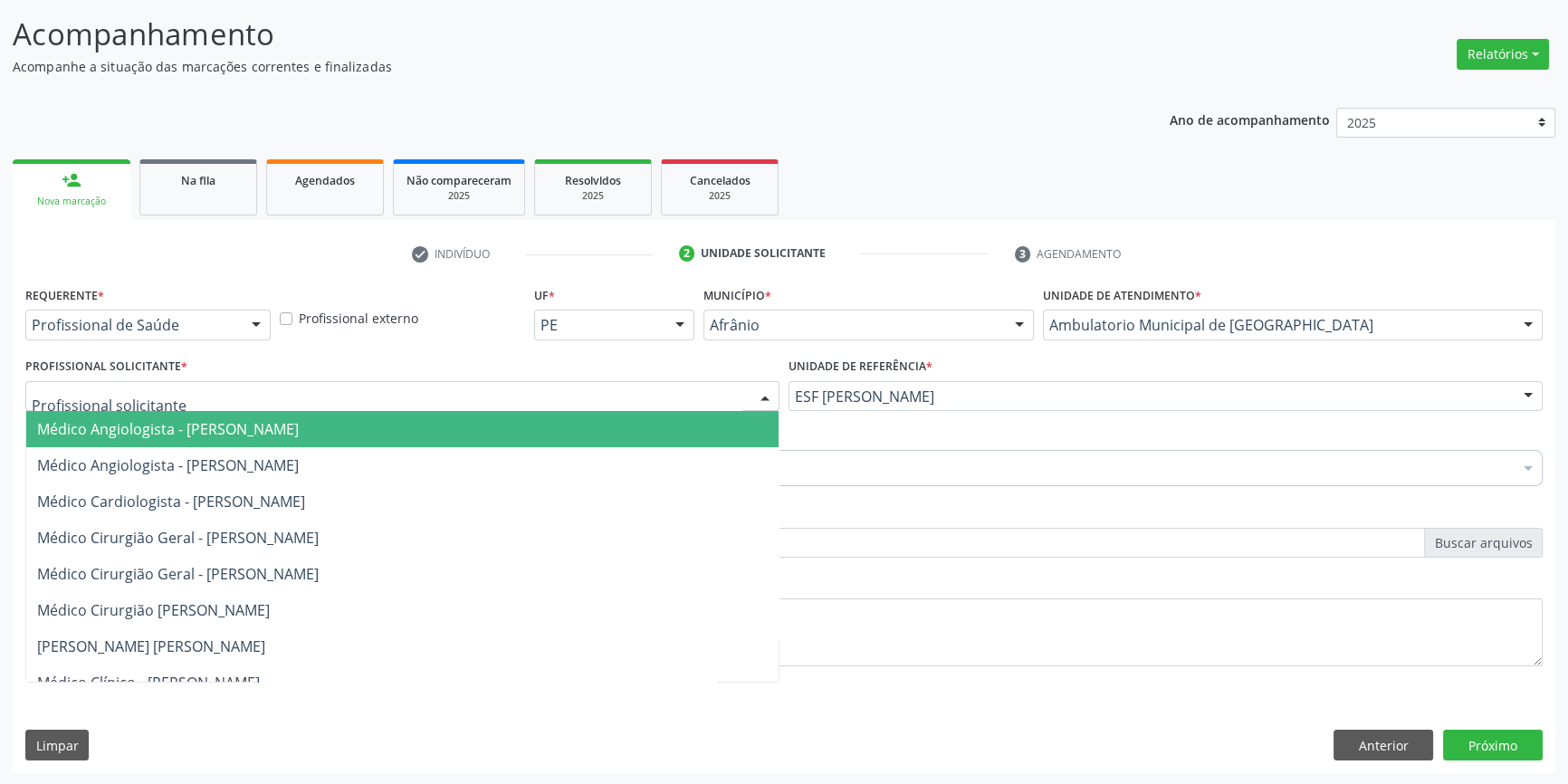
click at [579, 391] on div at bounding box center [402, 397] width 754 height 31
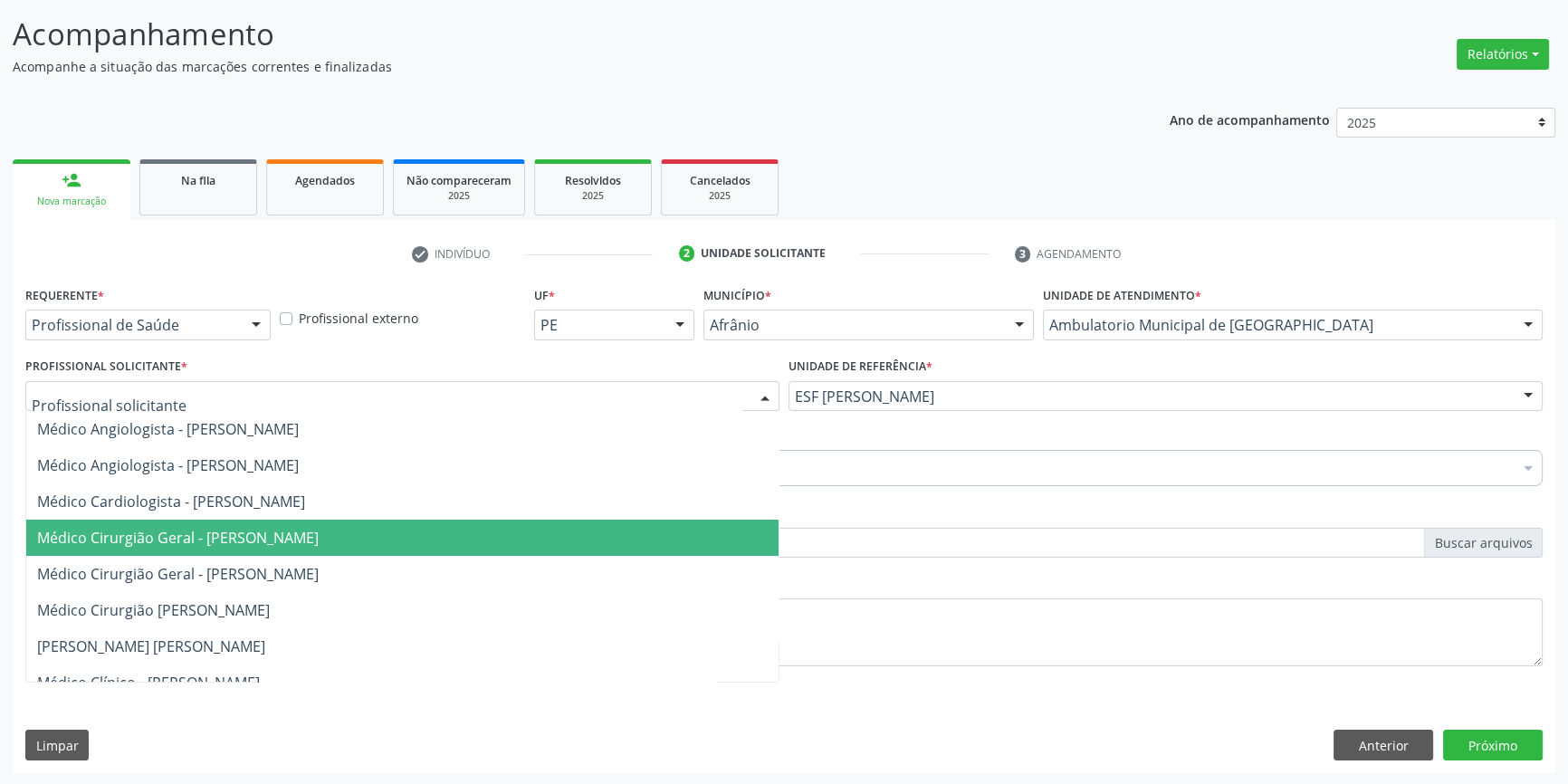
click at [552, 531] on span "Médico Cirurgião Geral - [PERSON_NAME]" at bounding box center [402, 538] width 752 height 36
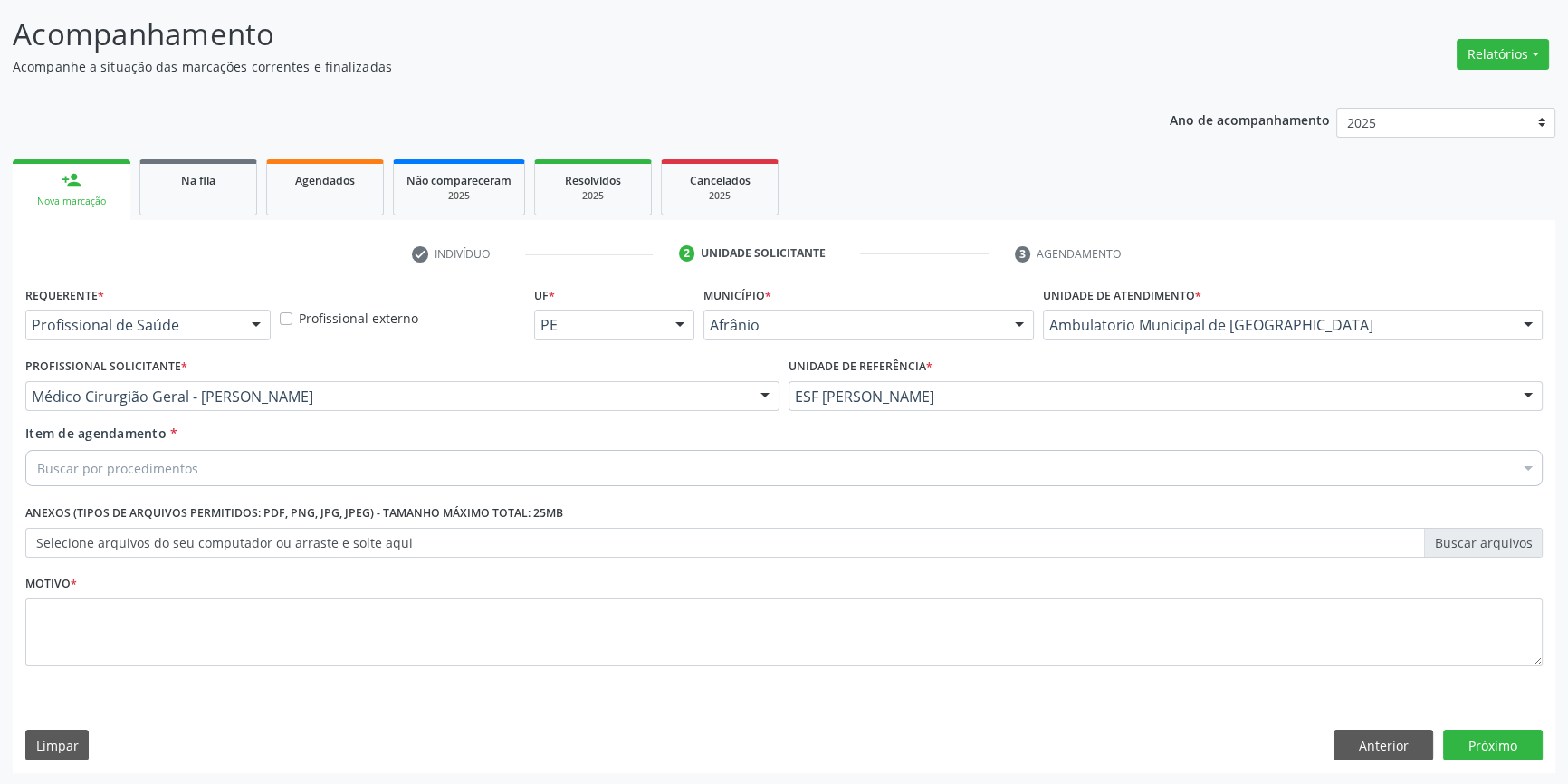
click at [426, 460] on div "Buscar por procedimentos" at bounding box center [784, 468] width 1517 height 36
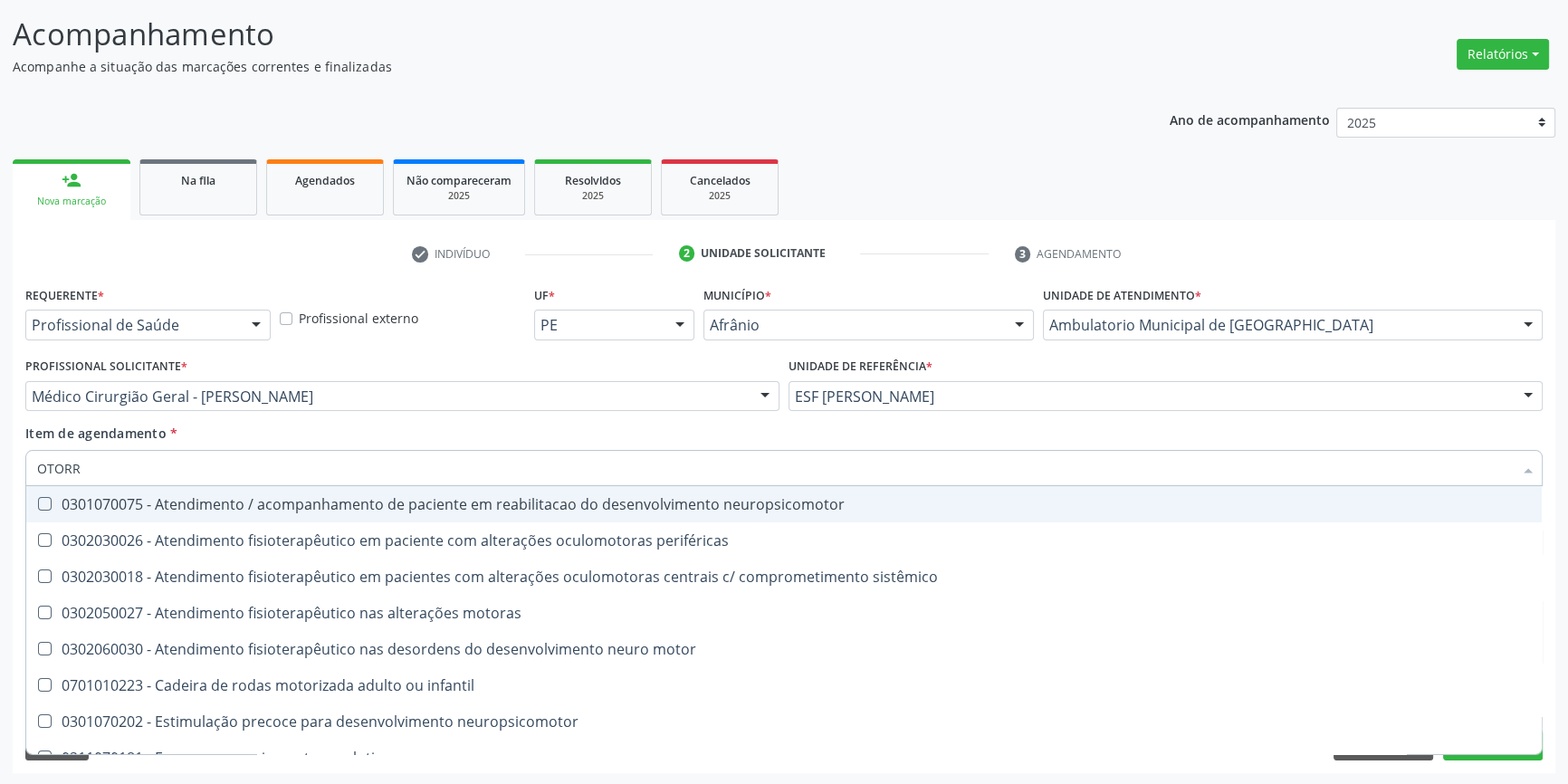
type input "OTORRI"
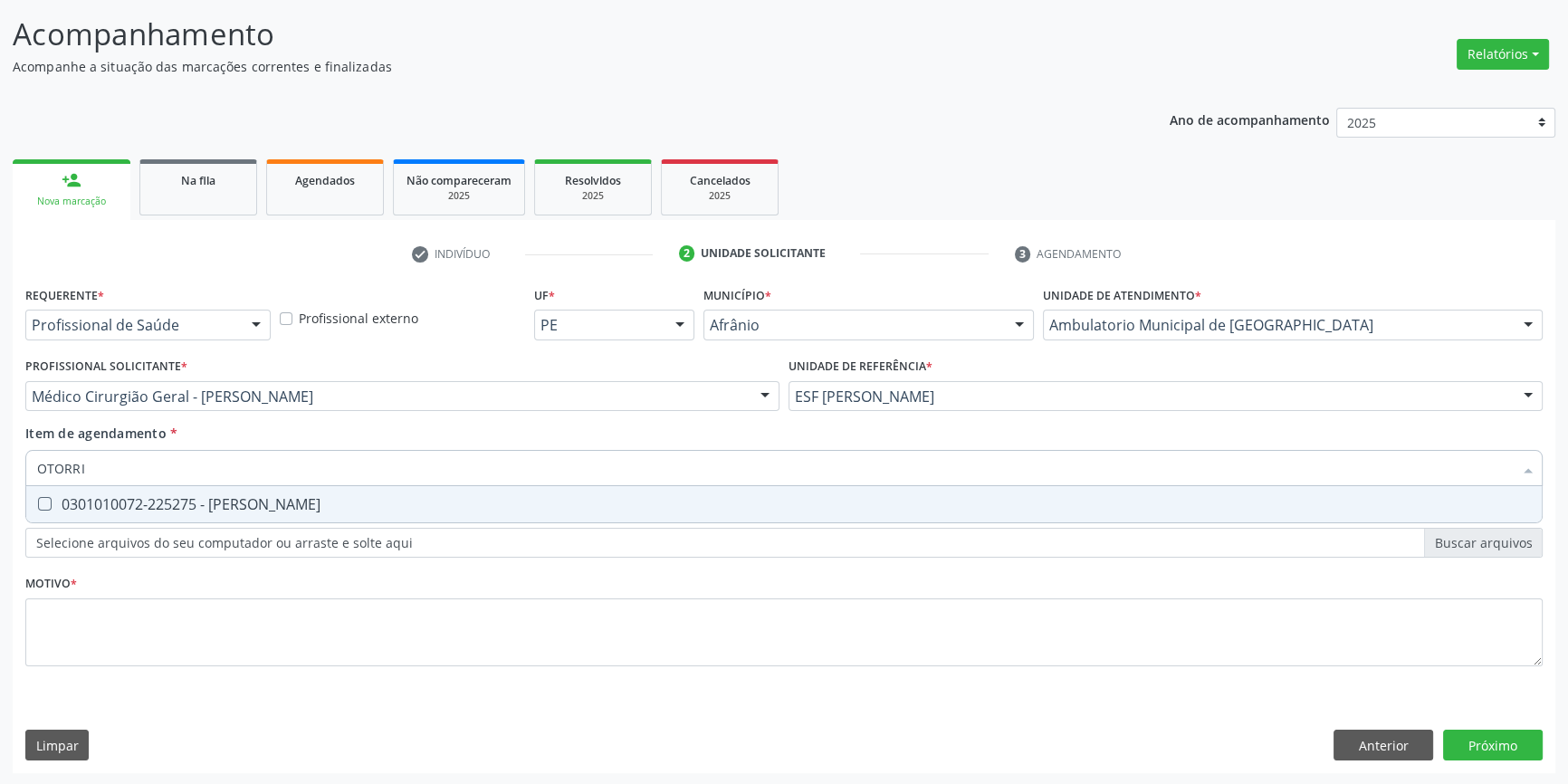
click at [434, 498] on div "0301010072-225275 - [PERSON_NAME]" at bounding box center [784, 504] width 1494 height 15
checkbox Otorrinolaringologista "true"
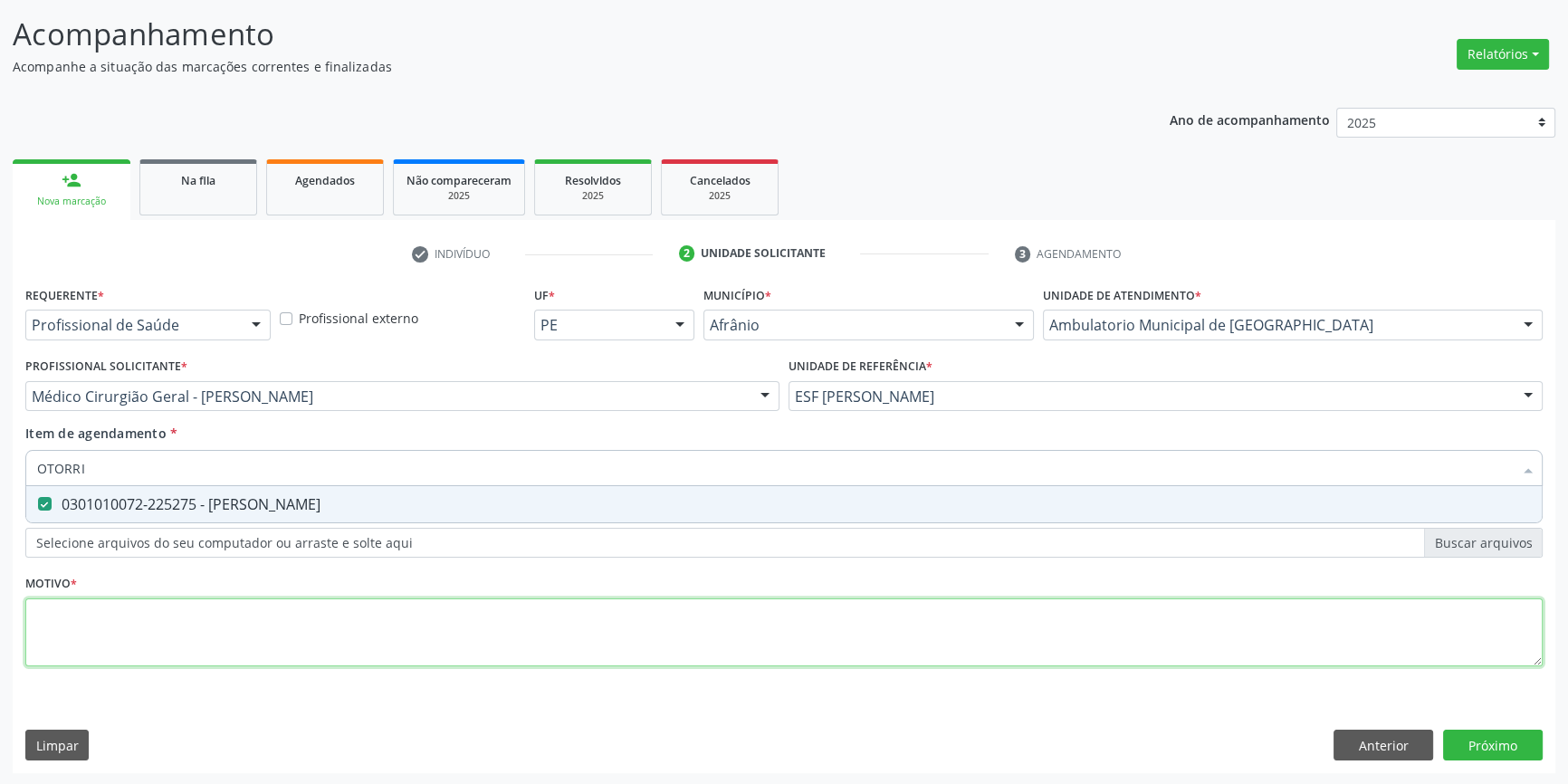
click at [472, 617] on div "Requerente * Profissional de Saúde Profissional de Saúde Paciente Nenhum result…" at bounding box center [784, 487] width 1517 height 411
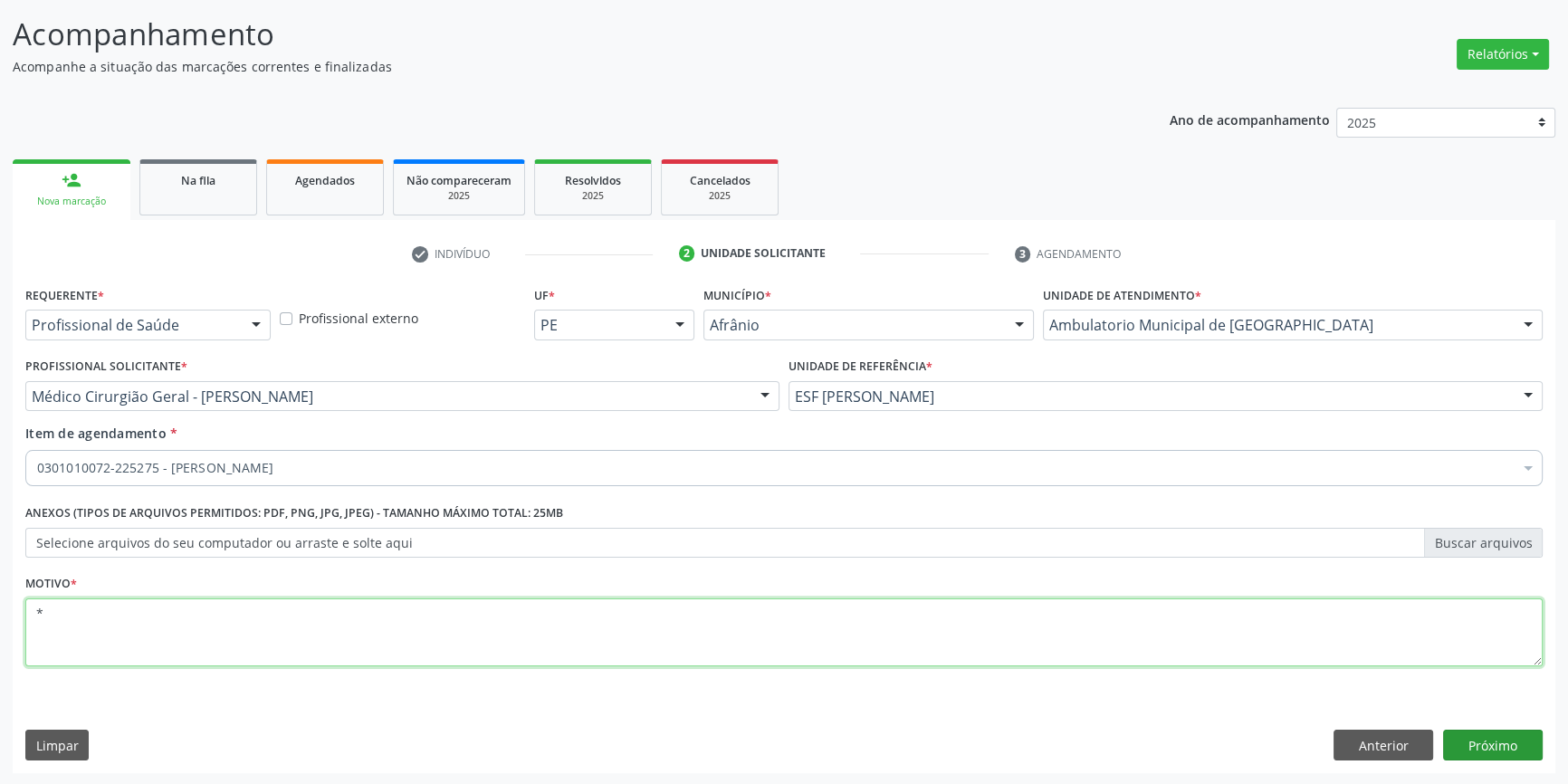
type textarea "*"
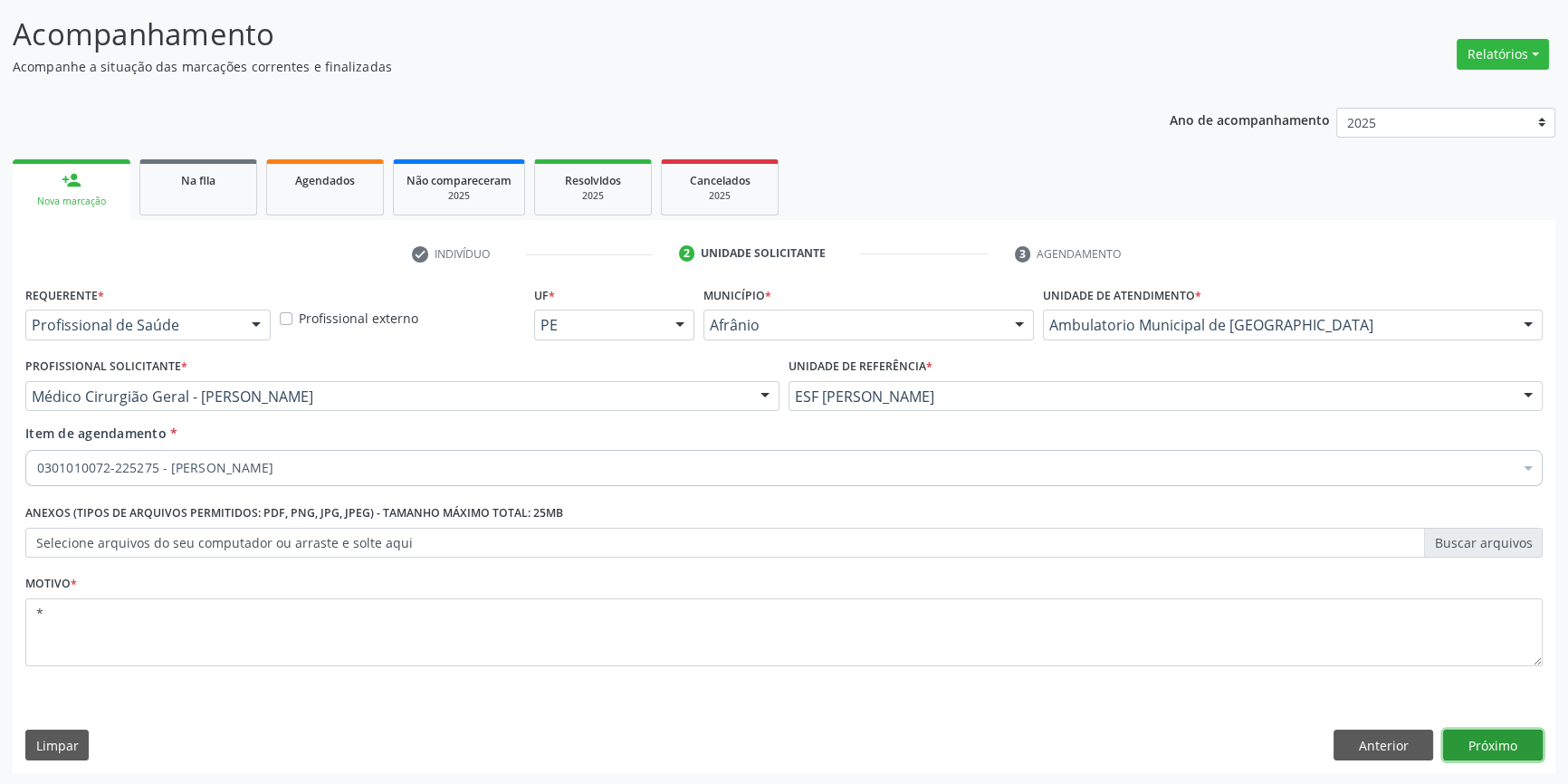
click at [1488, 741] on button "Próximo" at bounding box center [1493, 745] width 100 height 31
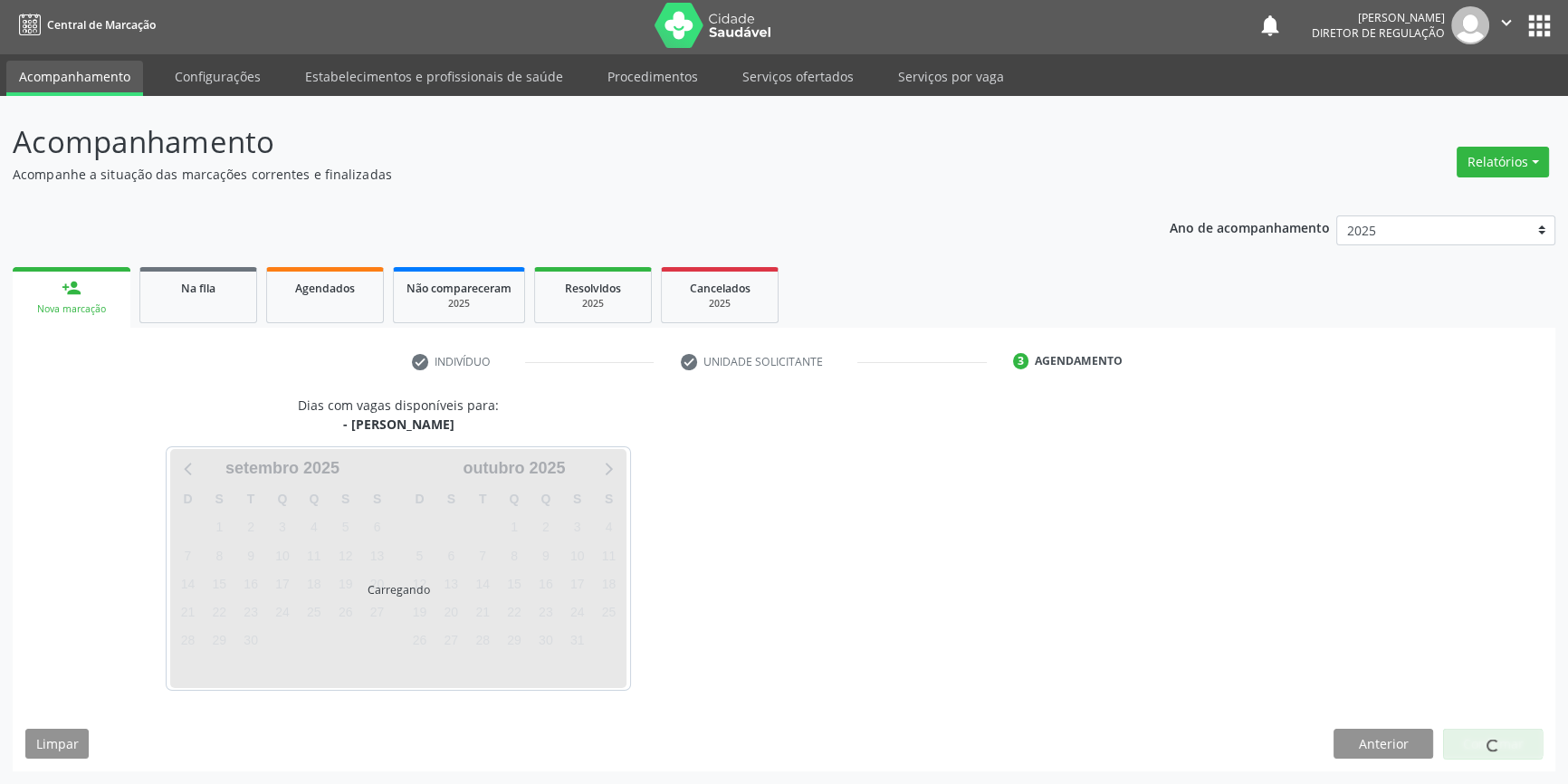
scroll to position [2, 0]
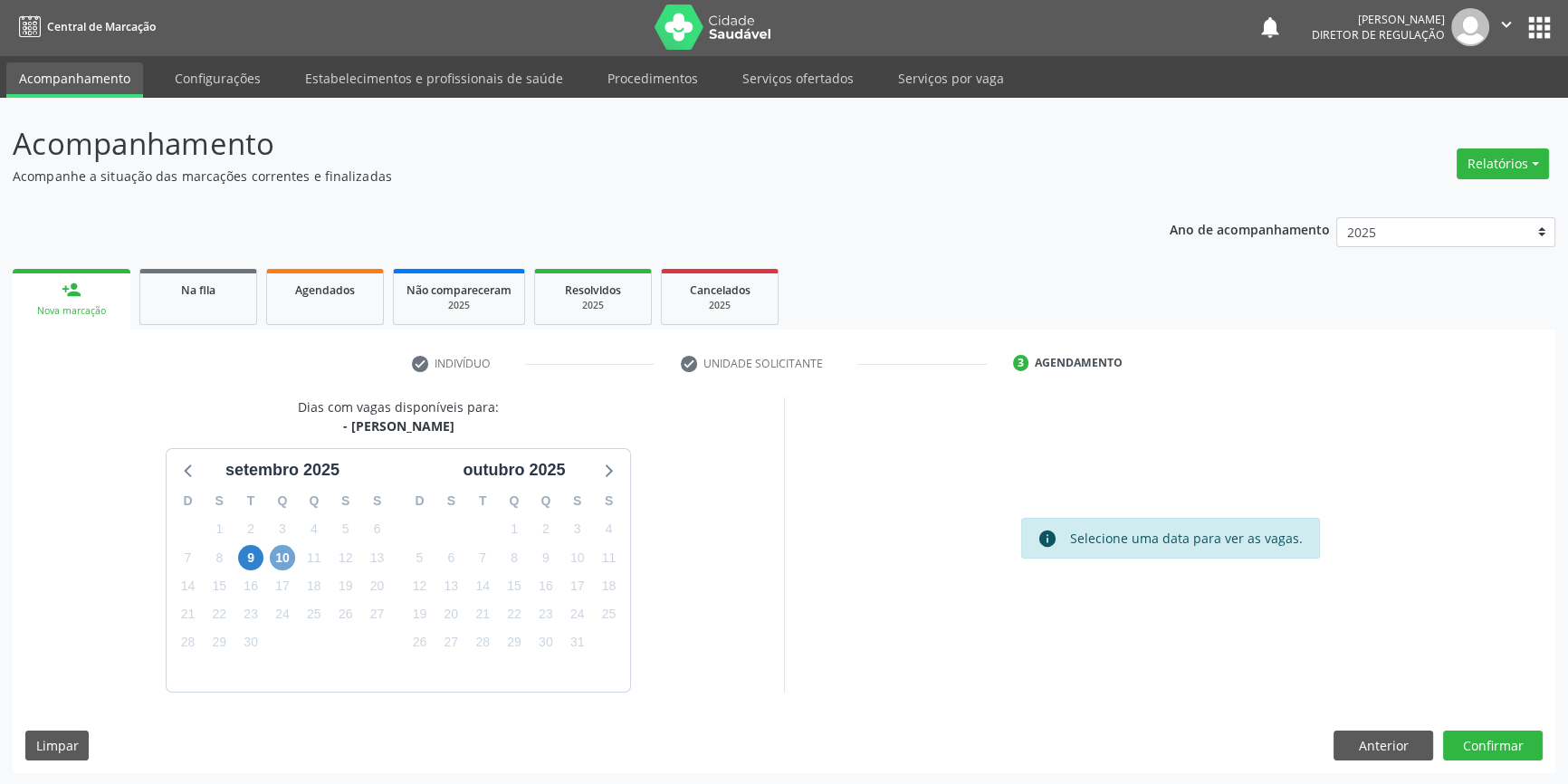
click at [281, 554] on span "10" at bounding box center [282, 558] width 25 height 25
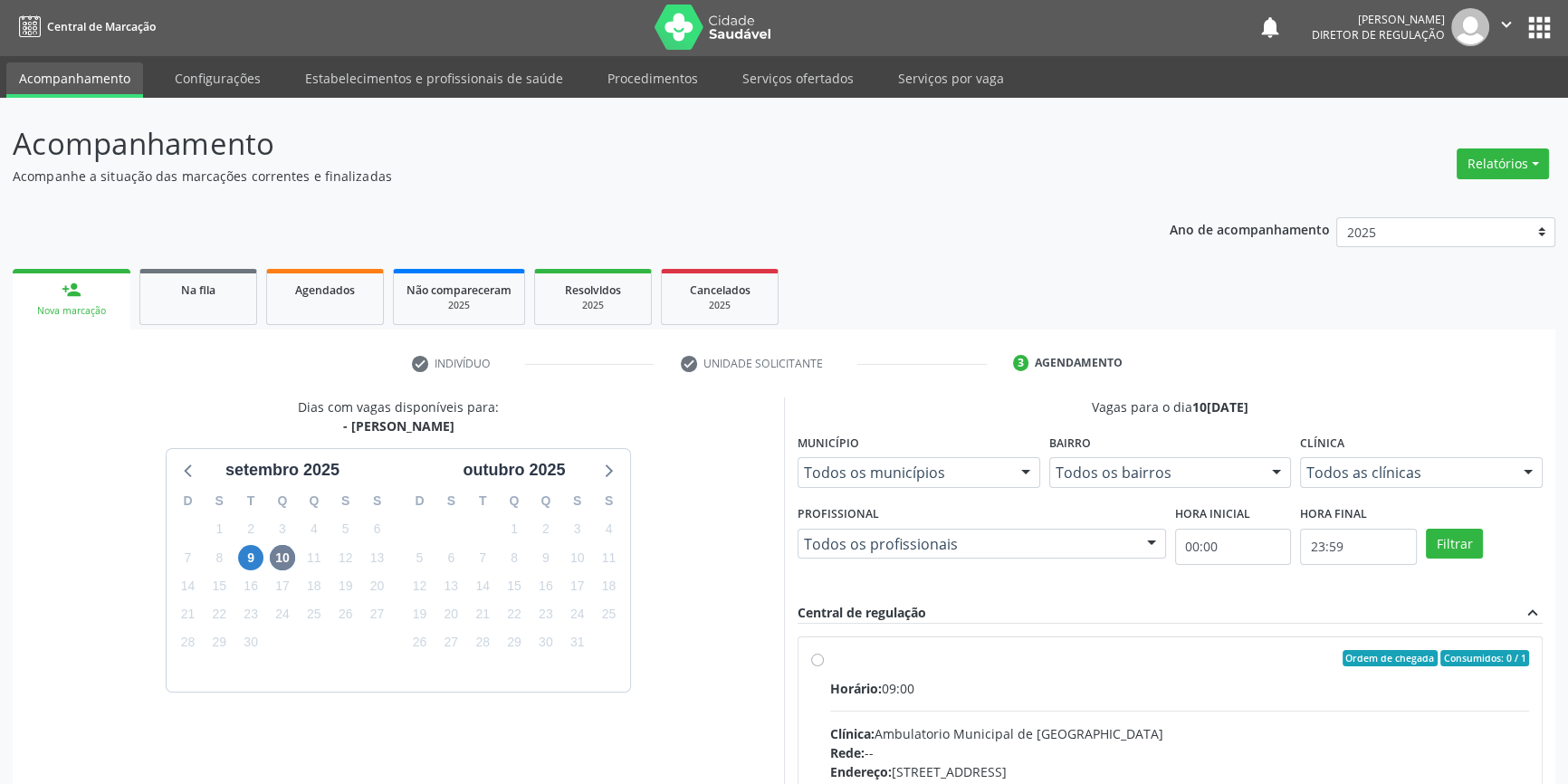
click at [969, 681] on div "Horário: 09:00" at bounding box center [1179, 689] width 699 height 19
click at [823, 667] on input "Ordem de chegada Consumidos: 0 / 1 Horário: 09:00 Clínica: Ambulatorio Municipa…" at bounding box center [817, 659] width 13 height 16
radio input "true"
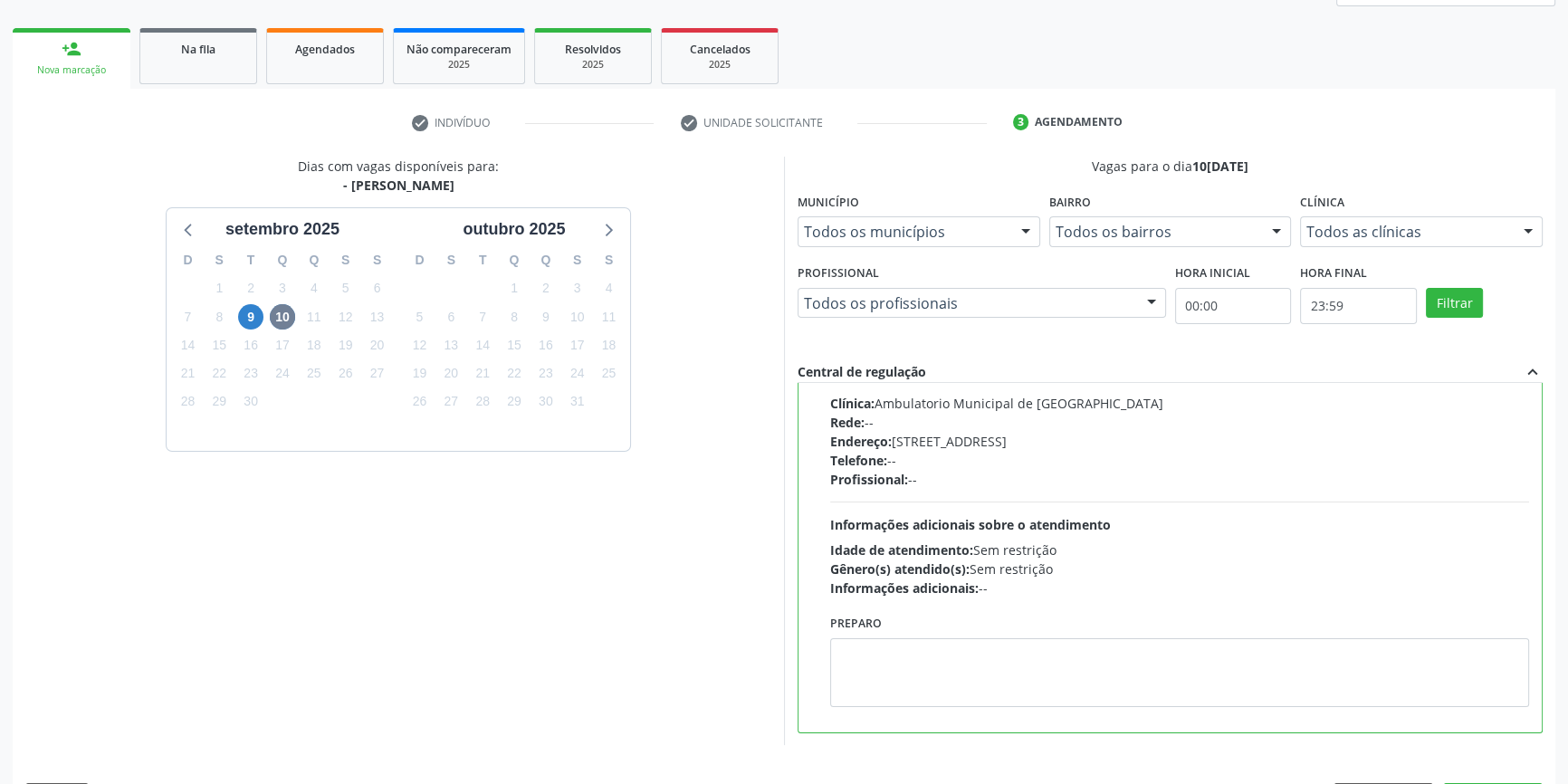
scroll to position [296, 0]
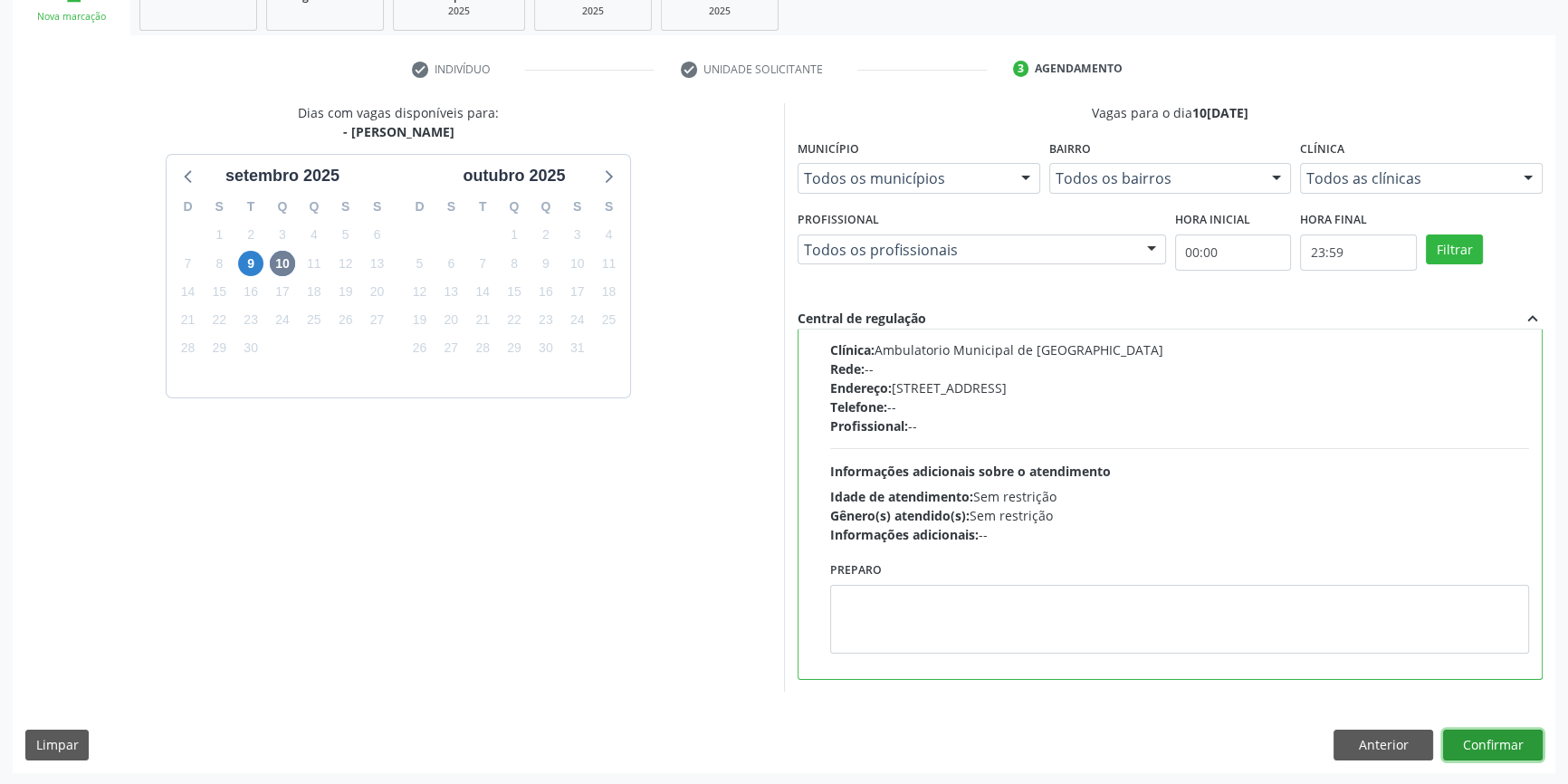
click at [1505, 743] on button "Confirmar" at bounding box center [1493, 745] width 100 height 31
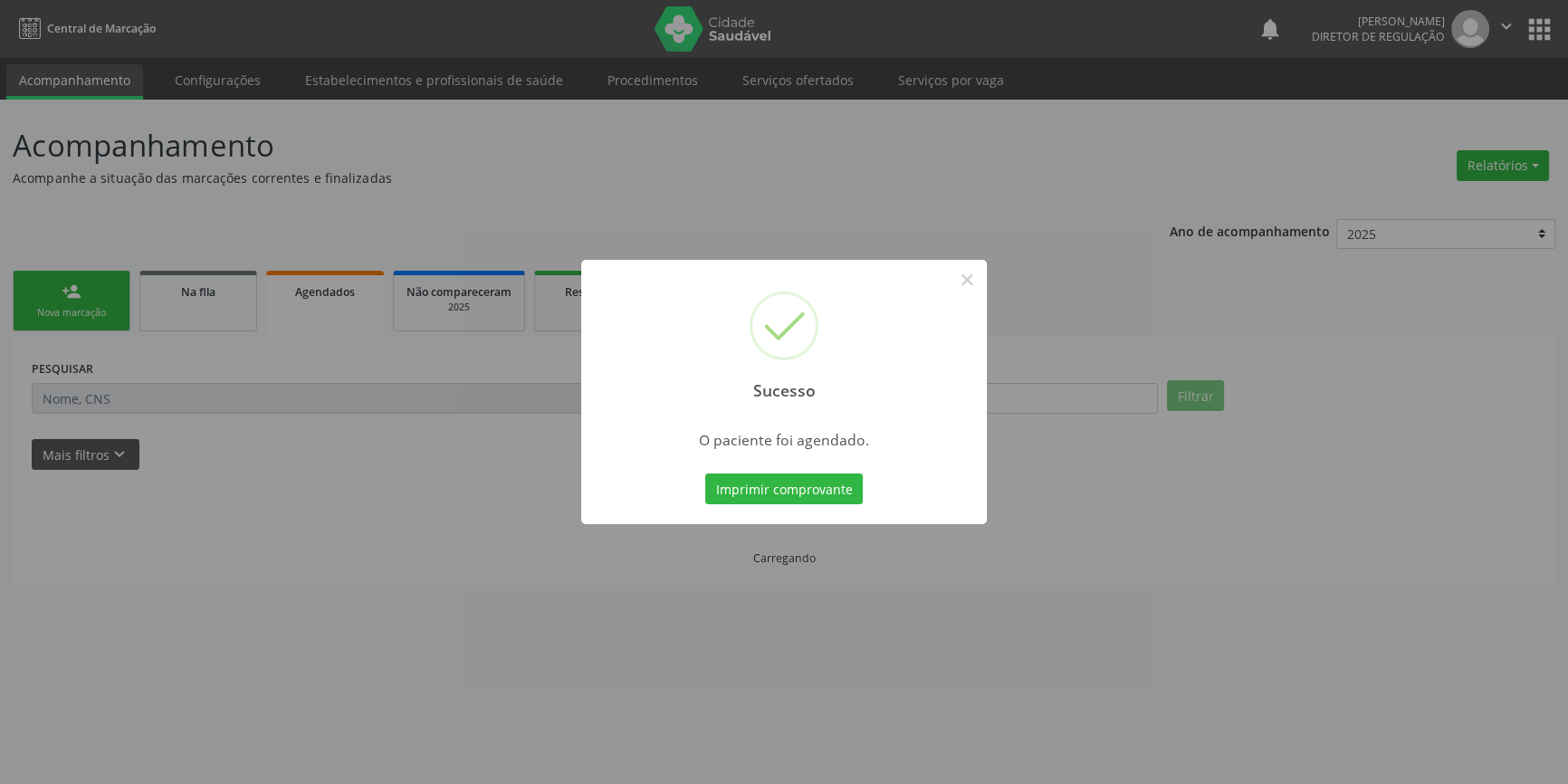
scroll to position [0, 0]
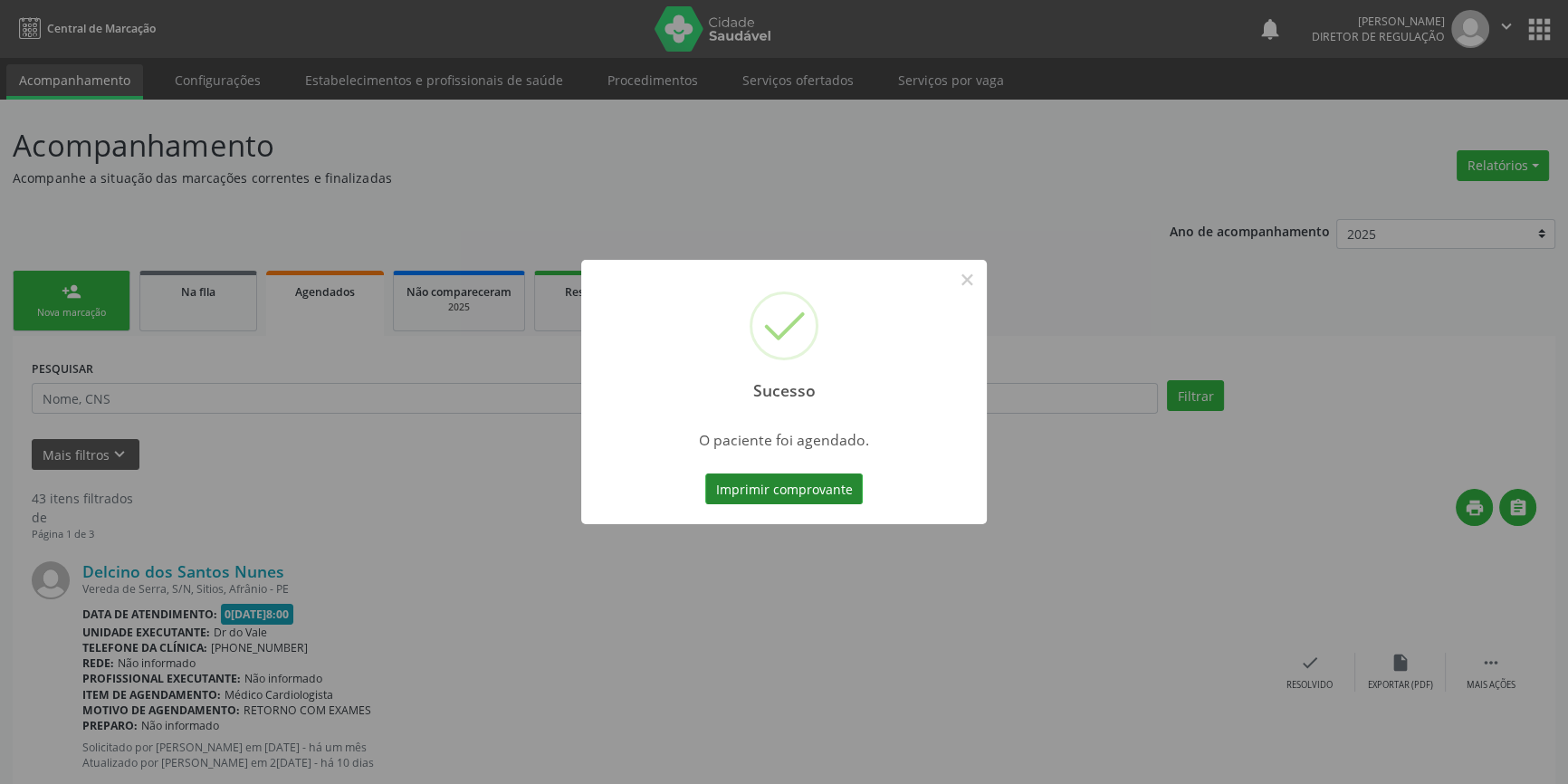
click at [832, 492] on button "Imprimir comprovante" at bounding box center [784, 489] width 157 height 31
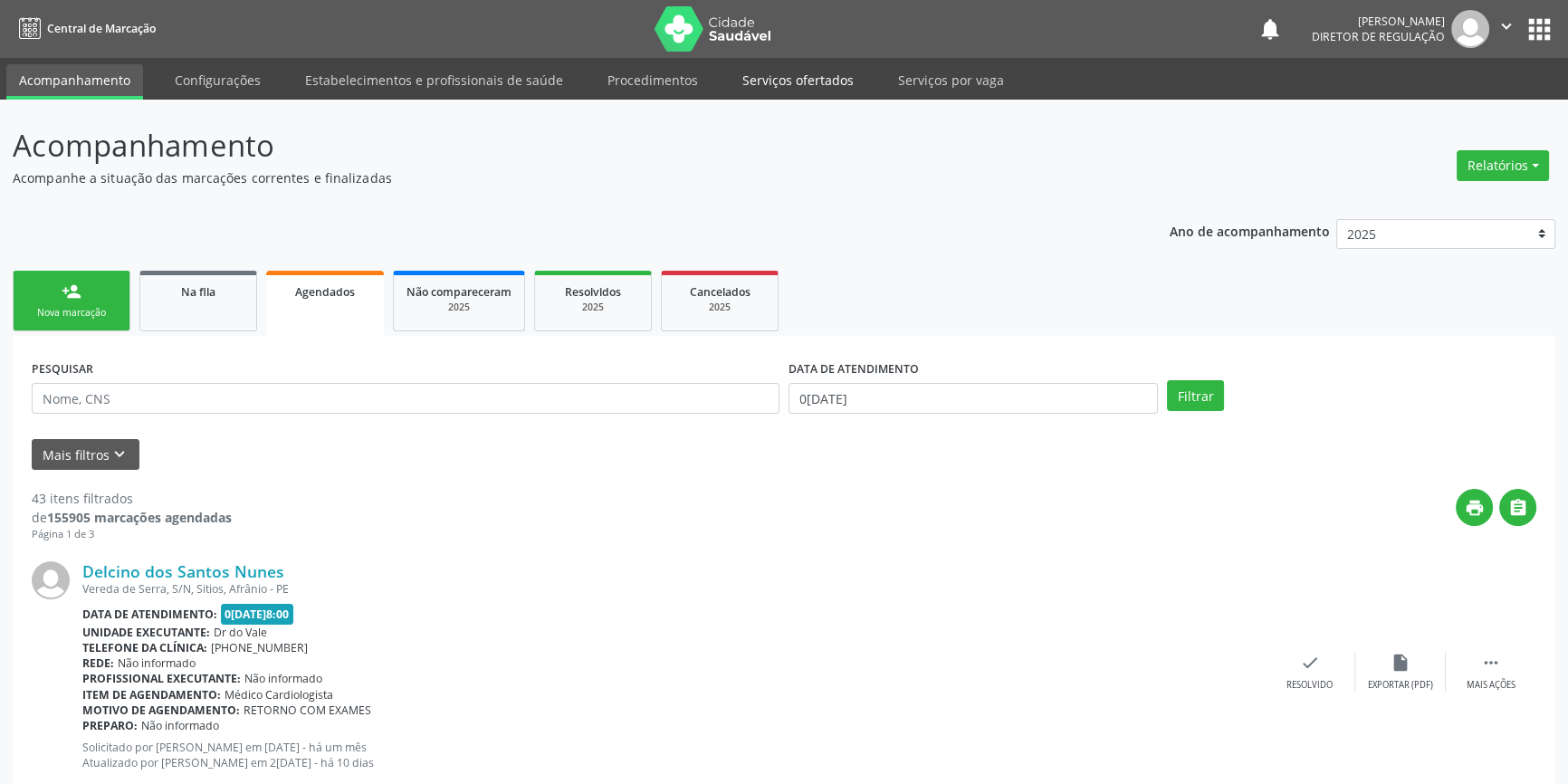
click at [784, 77] on link "Serviços ofertados" at bounding box center [797, 80] width 137 height 32
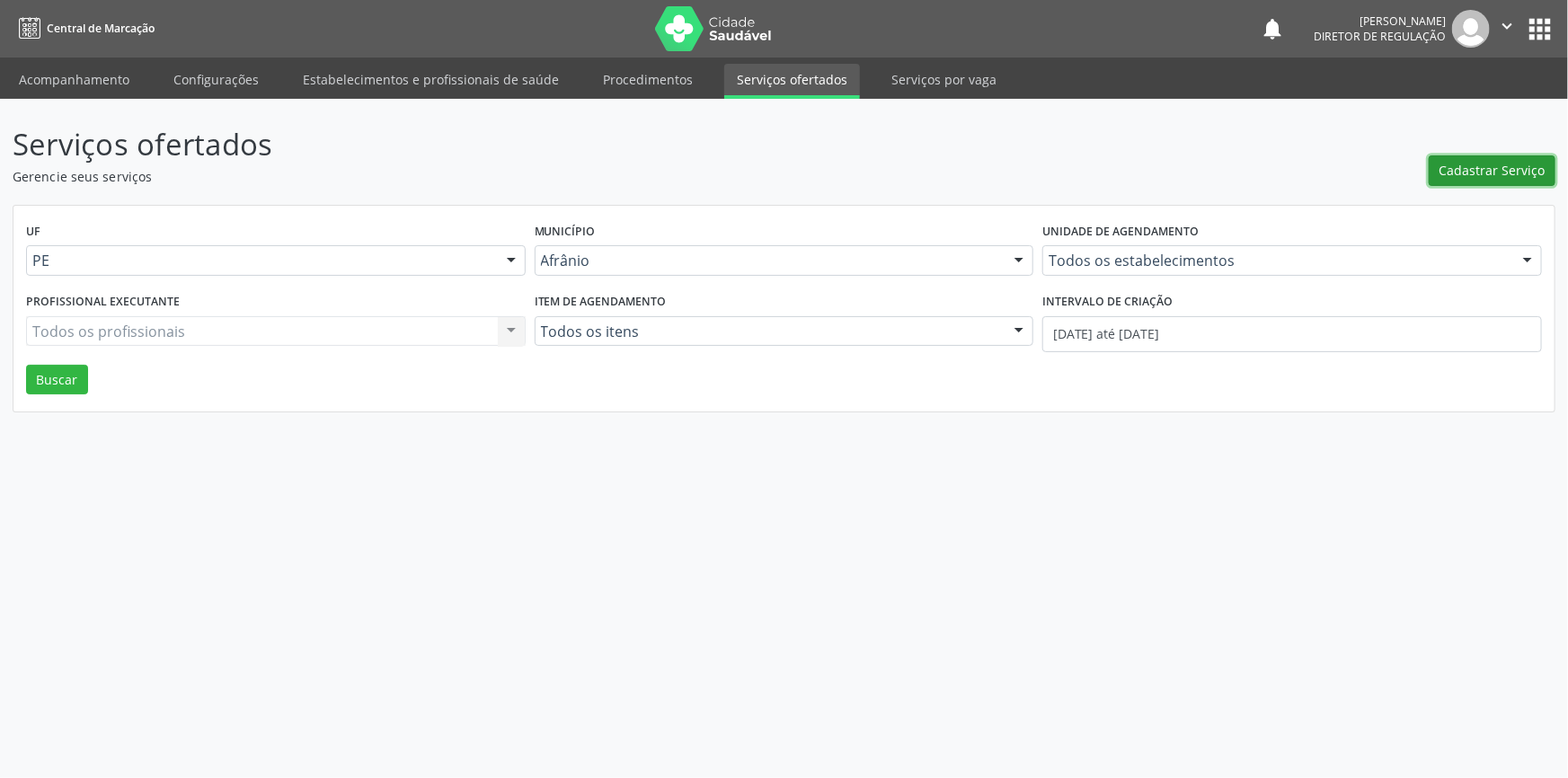
click at [1514, 169] on span "Cadastrar Serviço" at bounding box center [1493, 169] width 106 height 19
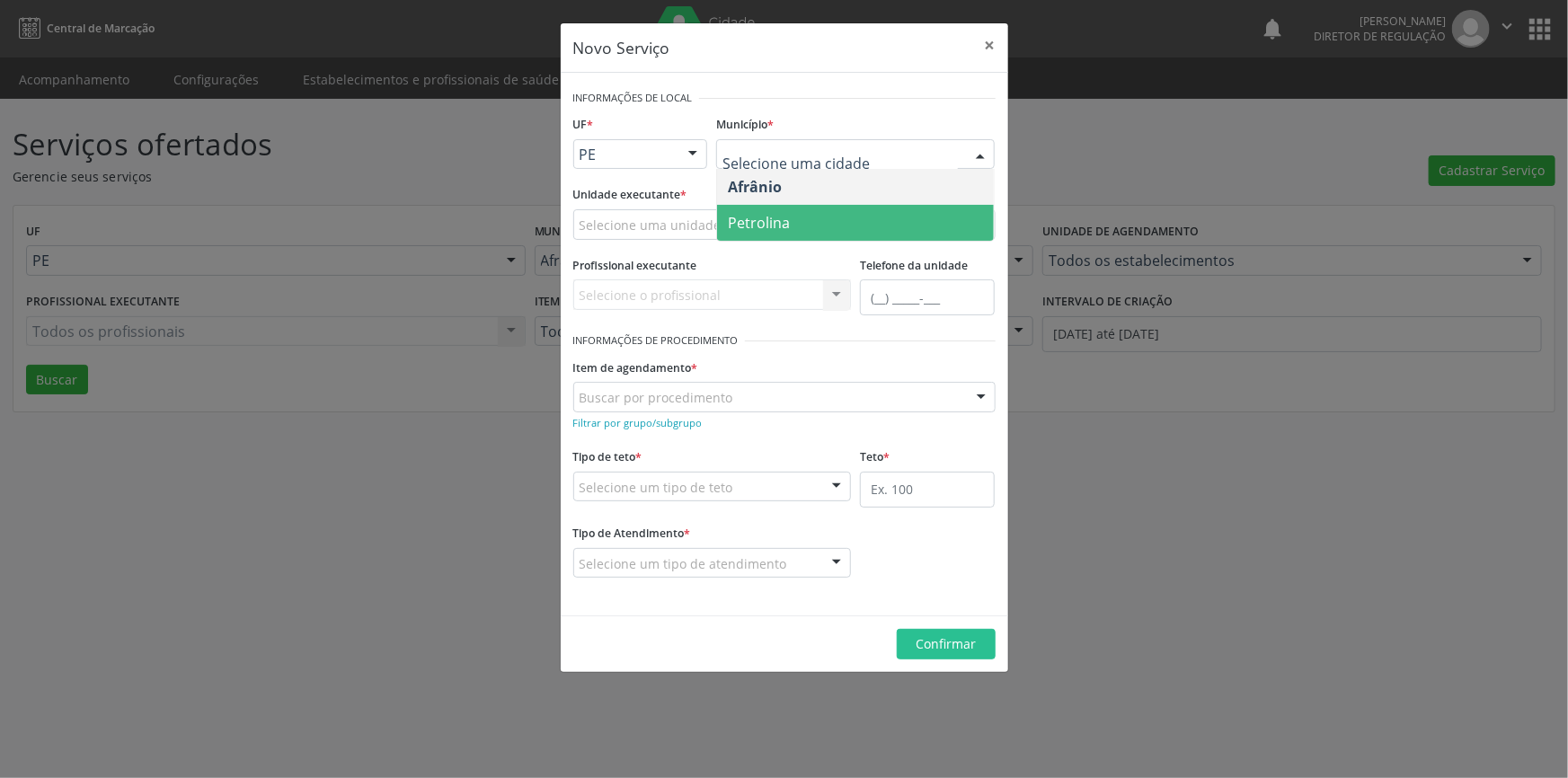
click at [785, 225] on span "Petrolina" at bounding box center [758, 223] width 62 height 20
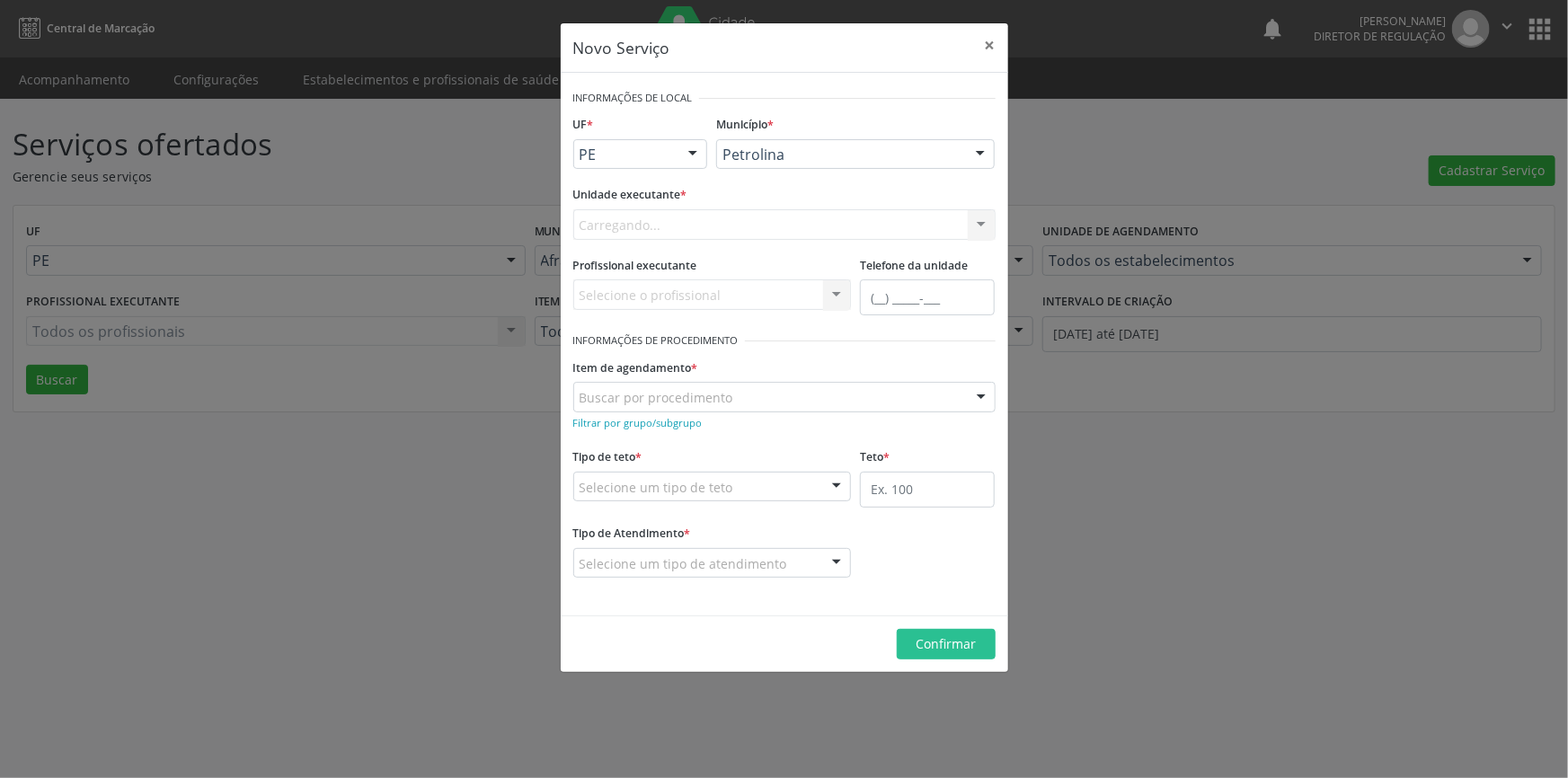
click at [736, 223] on div "Carregando... Academia da Saude de Afranio Academia da Saude do Bairro [PERSON_…" at bounding box center [784, 224] width 423 height 31
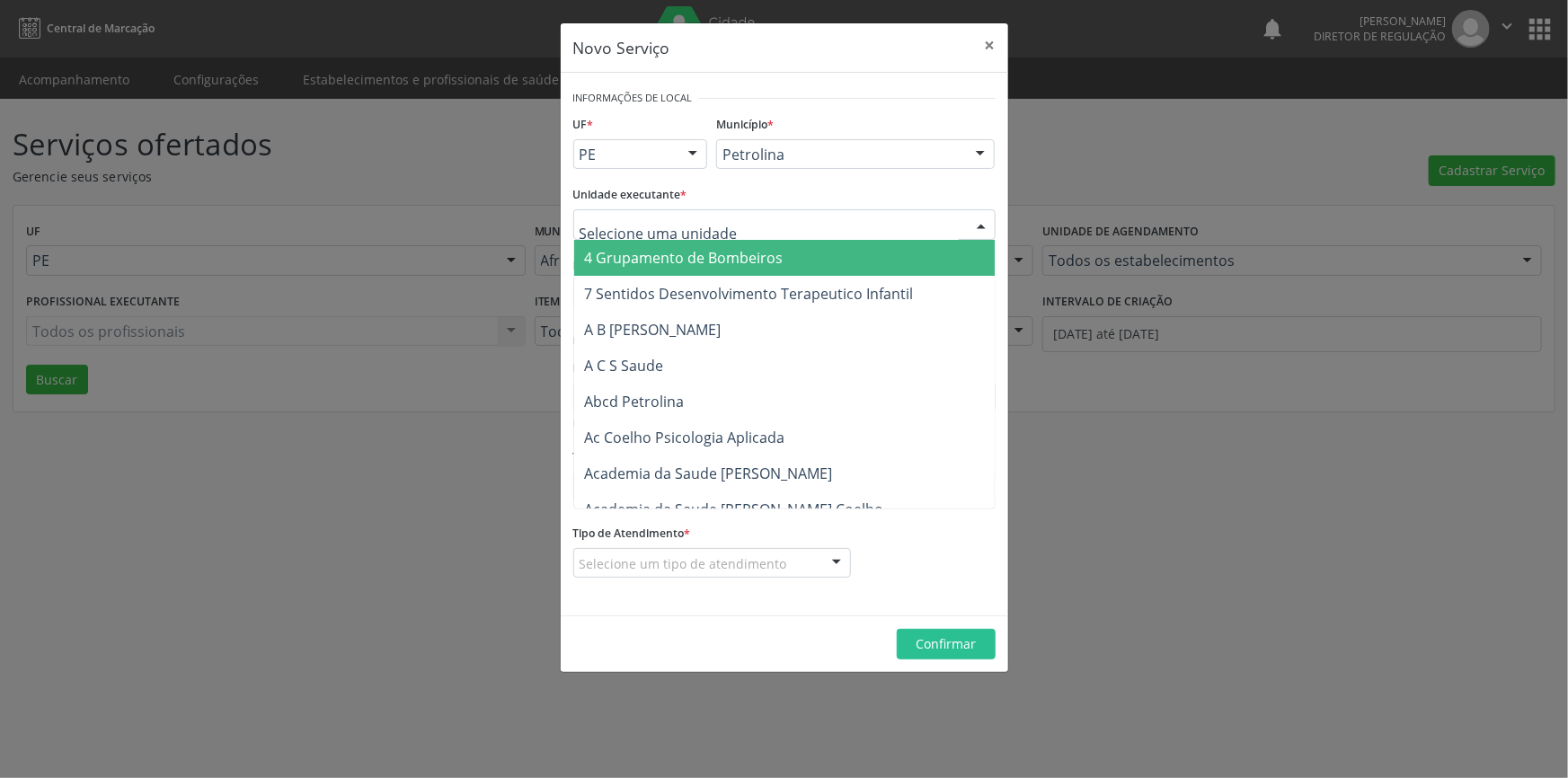
click at [726, 220] on div at bounding box center [784, 224] width 423 height 31
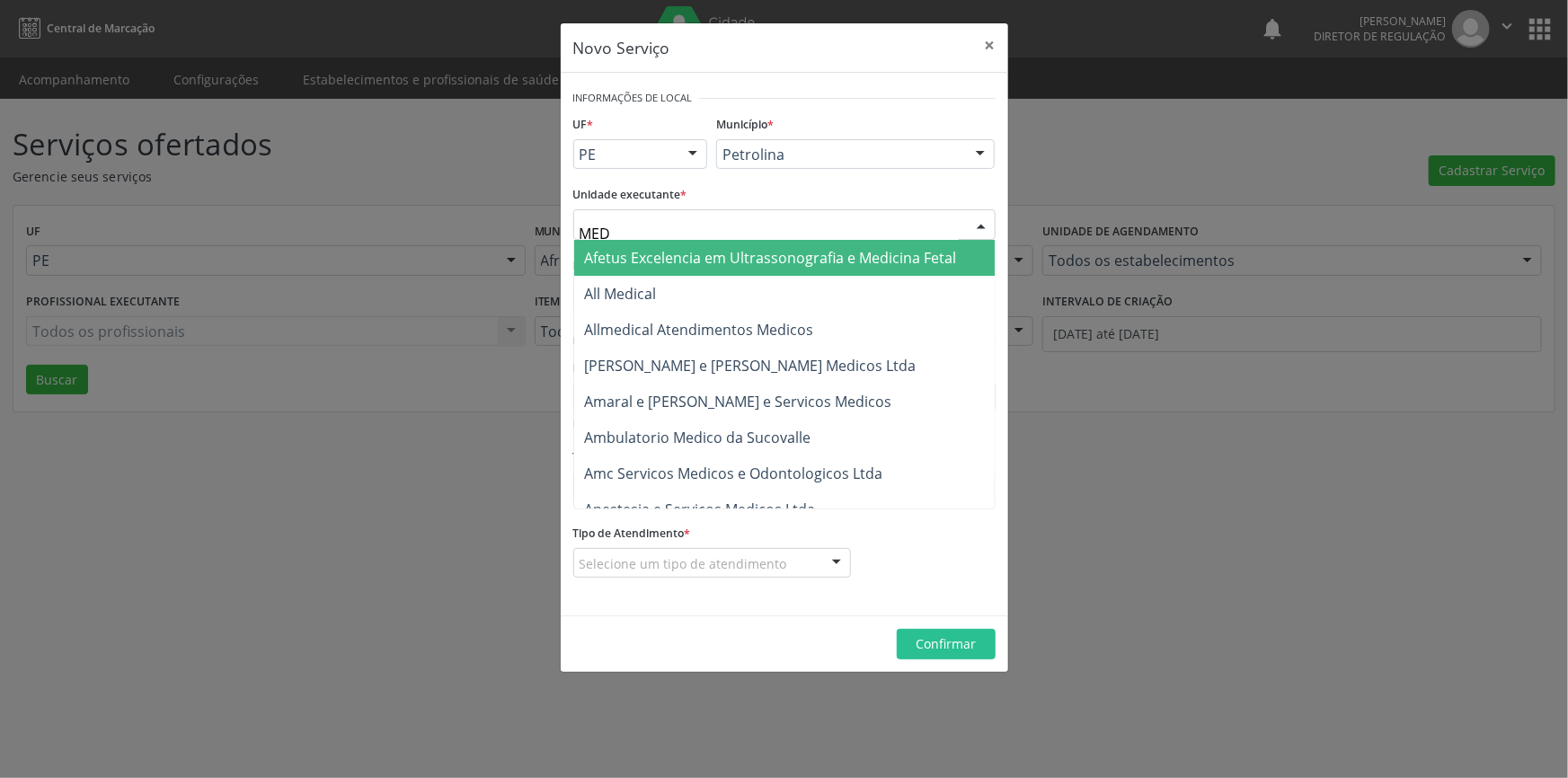
type input "MED K"
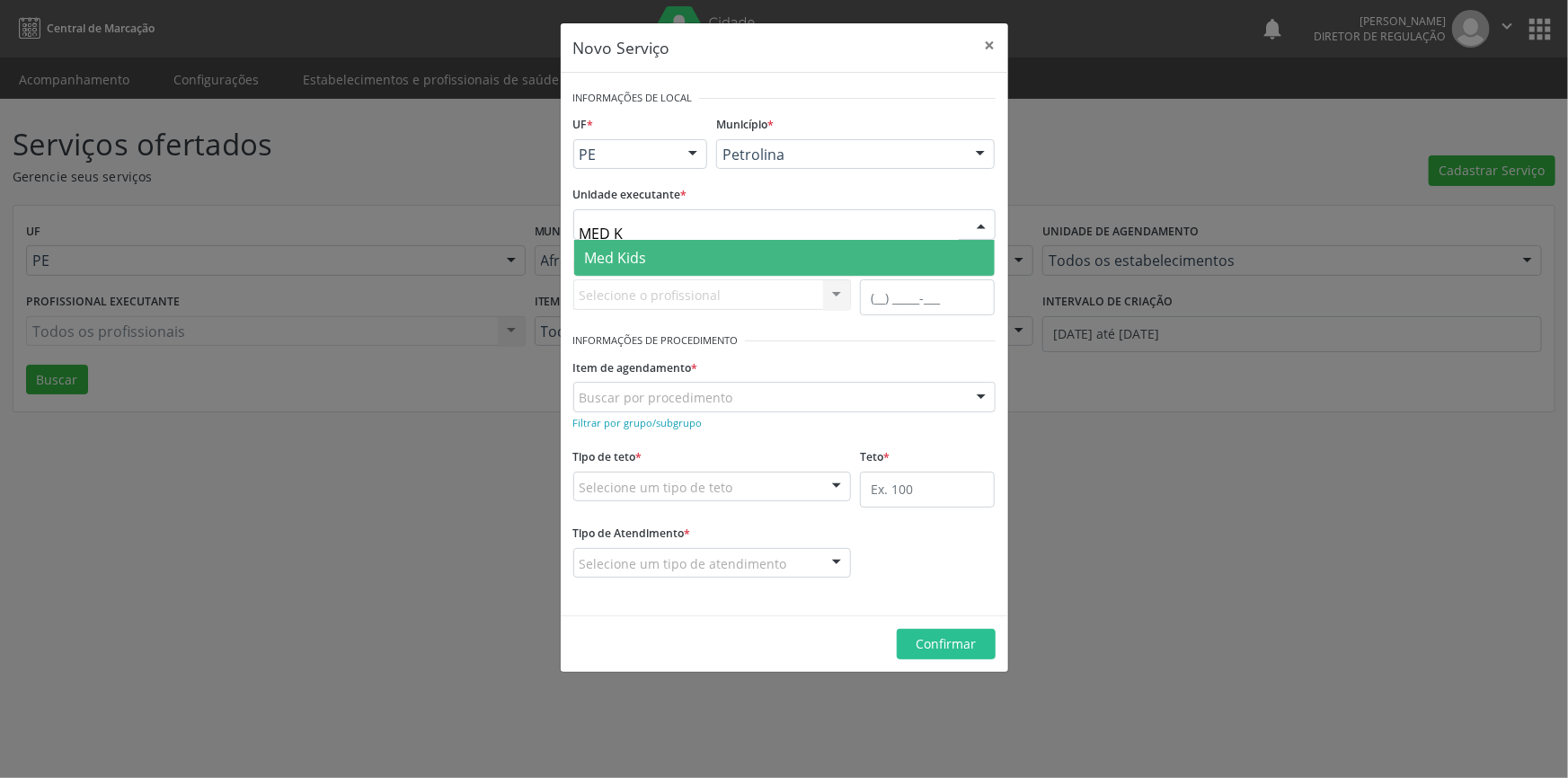
click at [649, 252] on span "Med Kids" at bounding box center [784, 258] width 421 height 36
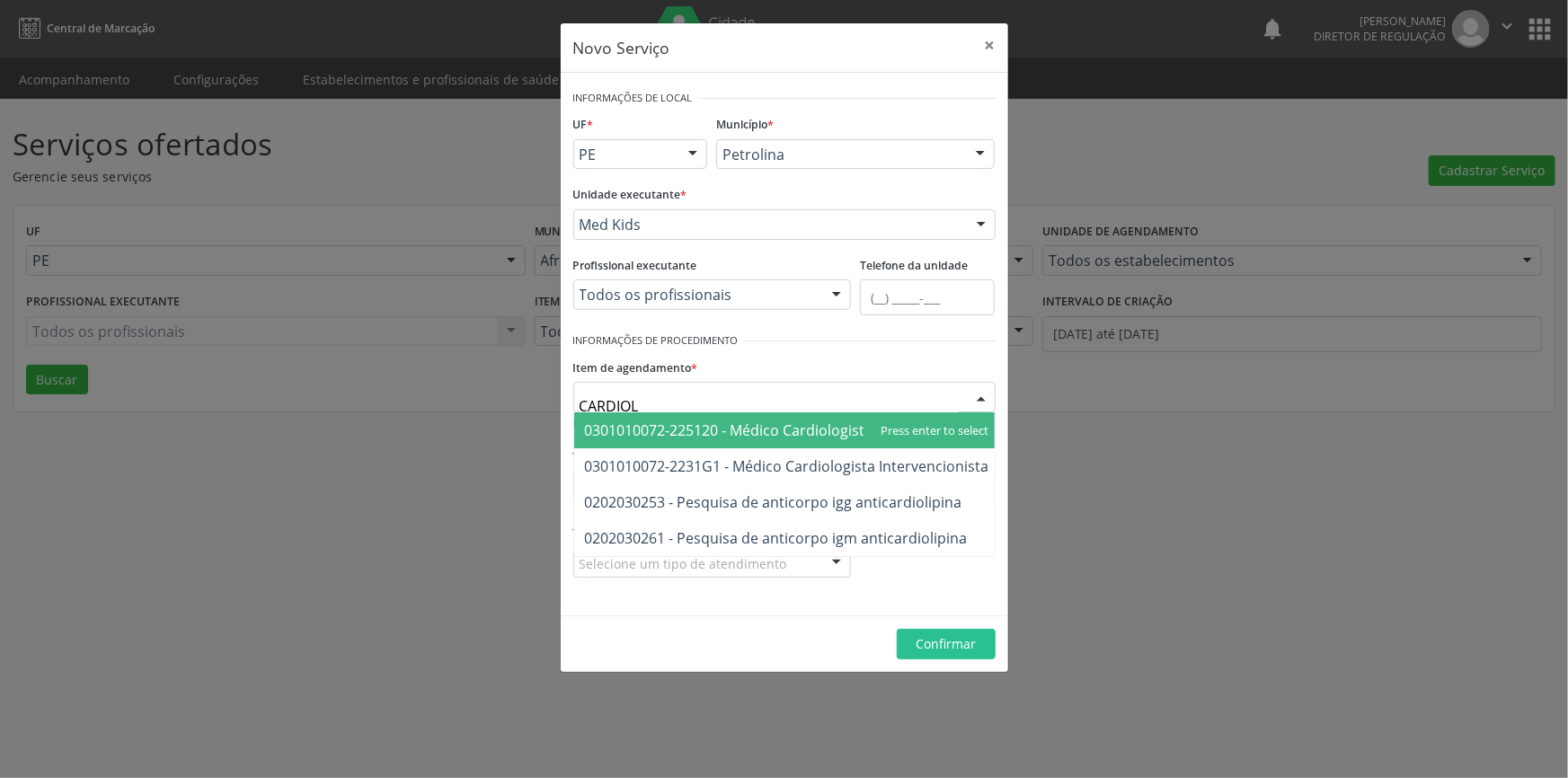
type input "CARDIOLO"
click at [727, 423] on span "0301010072-225120 - Médico Cardiologista" at bounding box center [729, 431] width 289 height 20
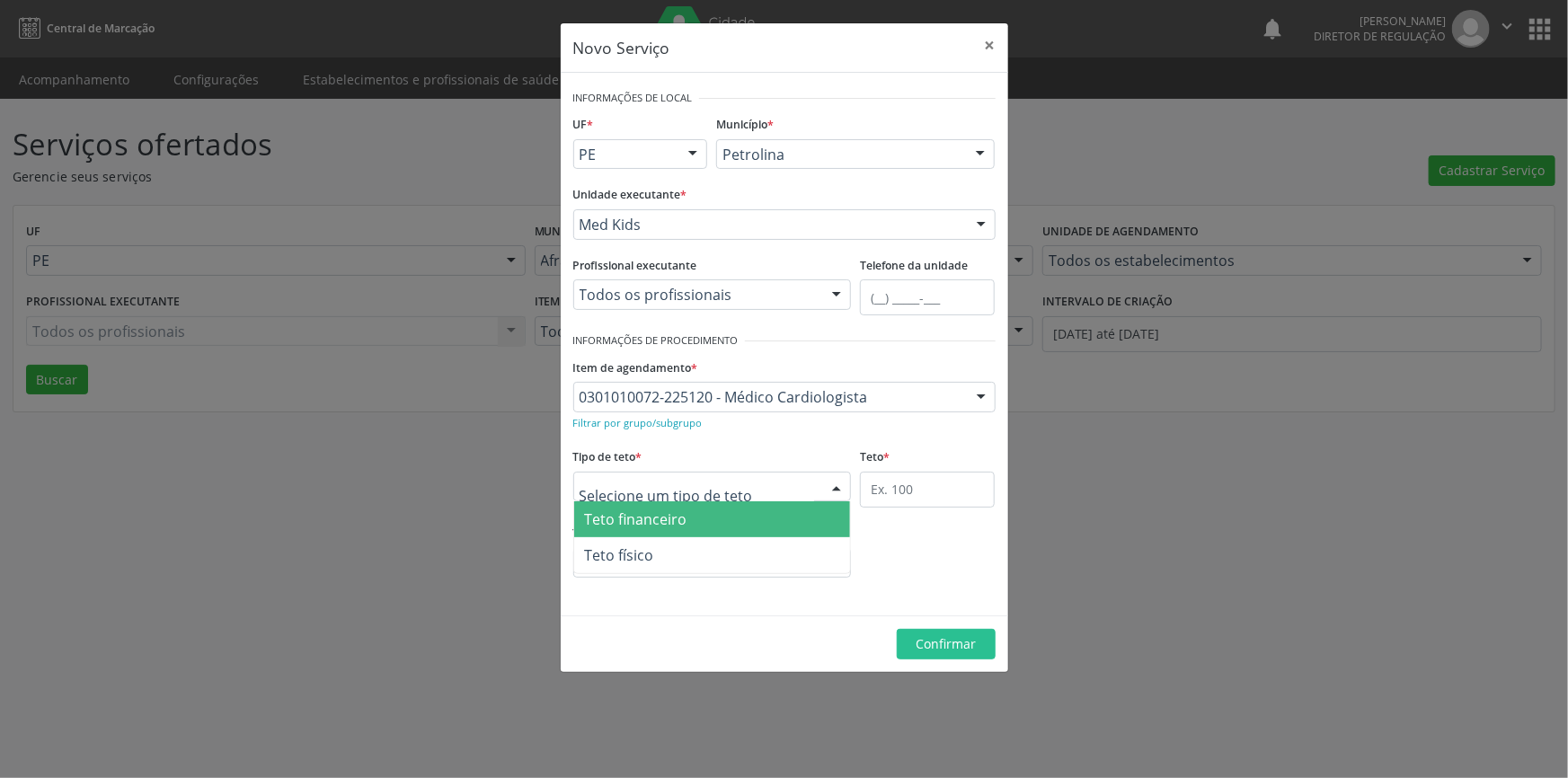
click at [745, 487] on div at bounding box center [712, 487] width 279 height 31
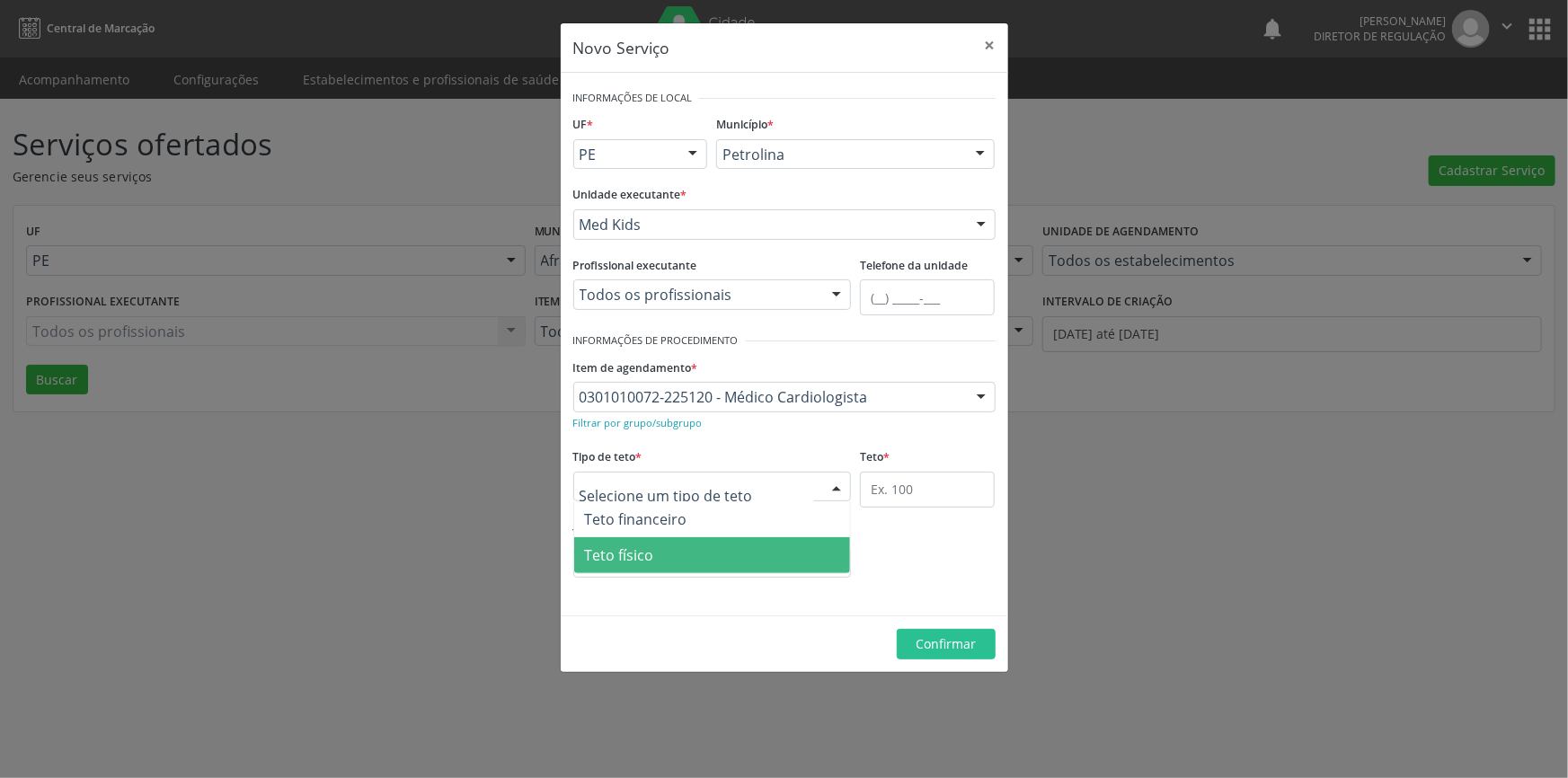
click at [717, 555] on span "Teto físico" at bounding box center [712, 555] width 277 height 36
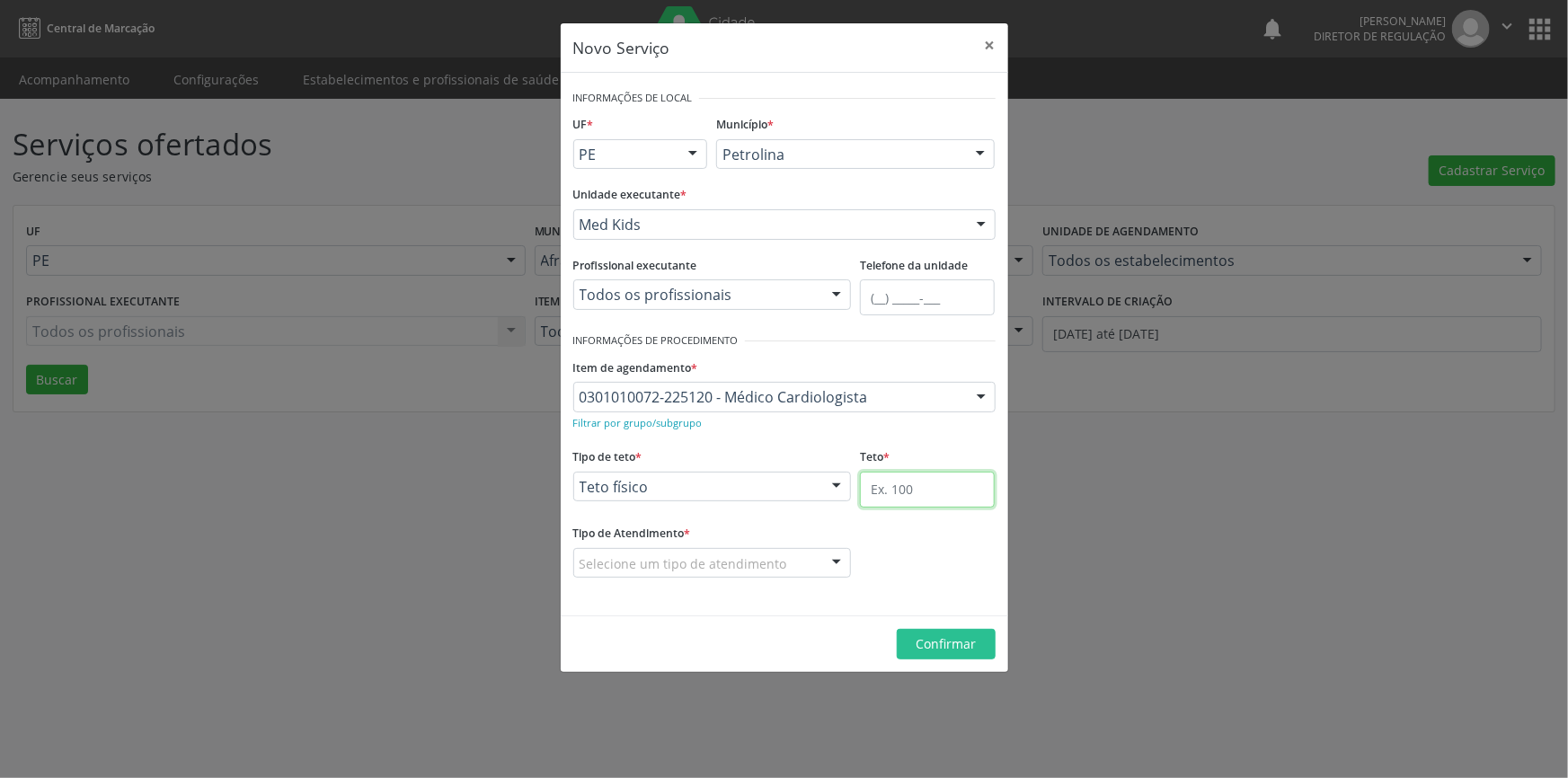
drag, startPoint x: 908, startPoint y: 494, endPoint x: 919, endPoint y: 490, distance: 11.7
click at [919, 490] on input "text" at bounding box center [928, 490] width 135 height 36
type input "1"
click at [799, 562] on div "Selecione um tipo de atendimento" at bounding box center [712, 563] width 279 height 31
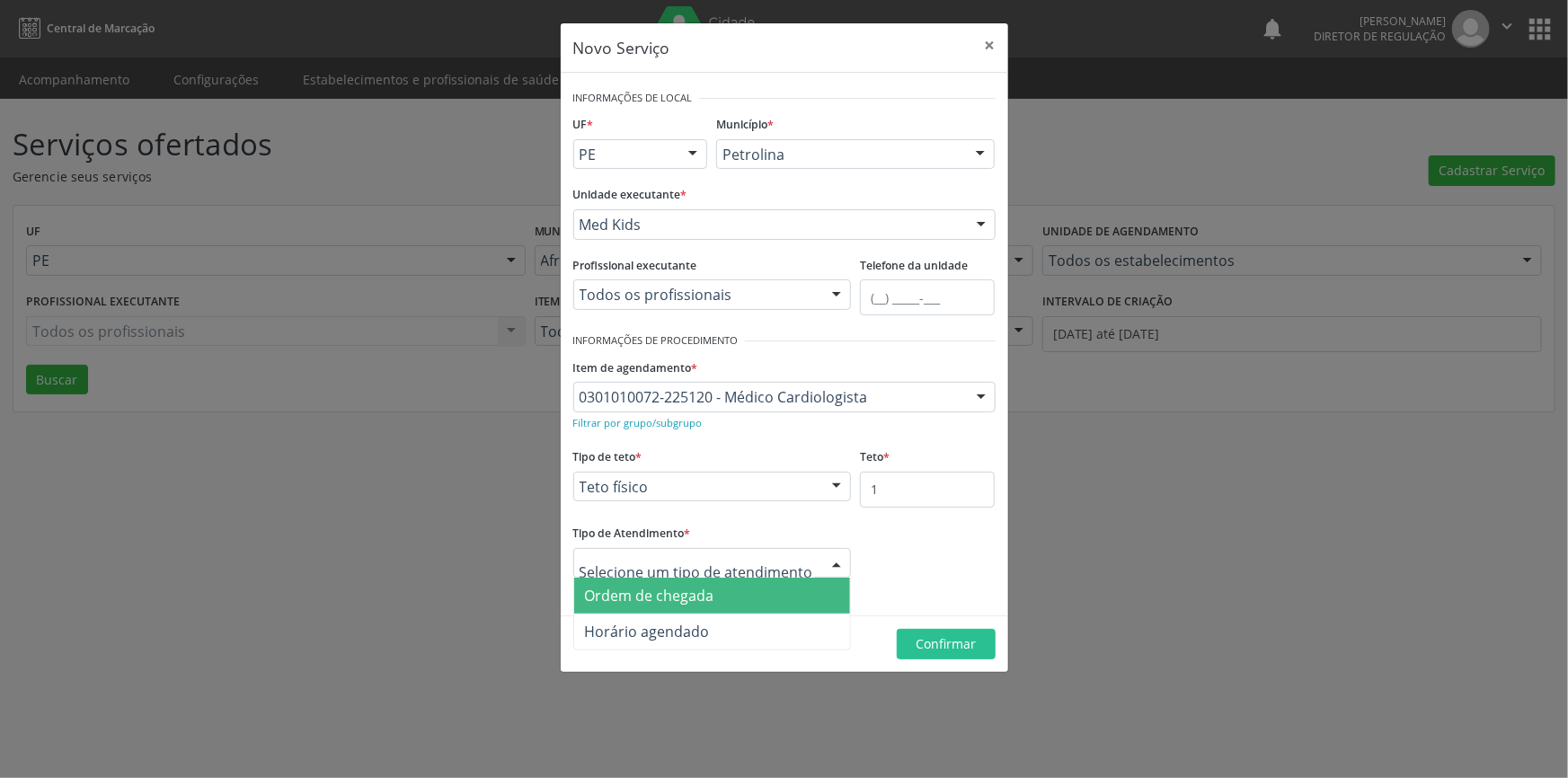
click at [774, 593] on span "Ordem de chegada" at bounding box center [712, 596] width 277 height 36
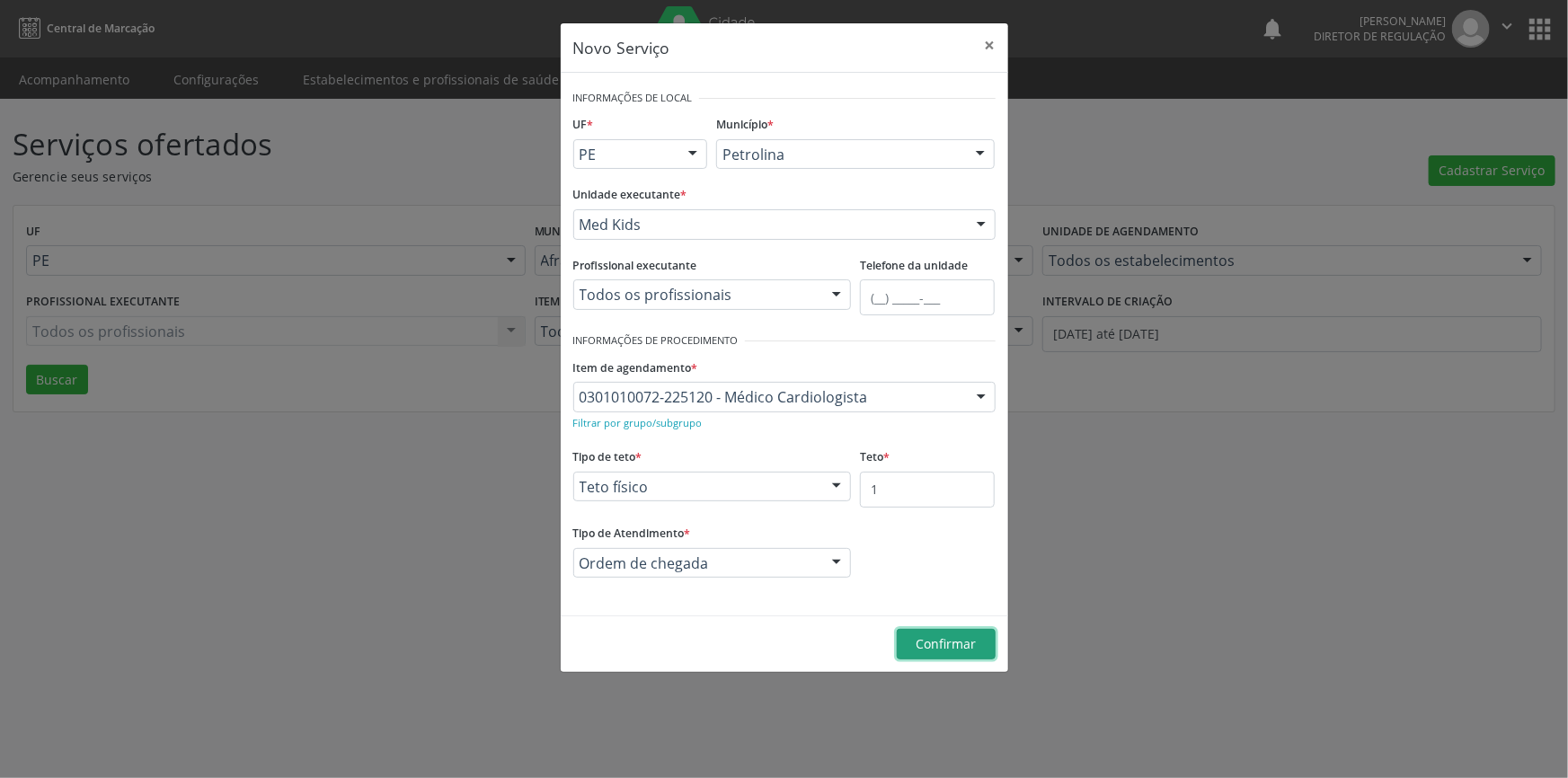
click at [951, 645] on span "Confirmar" at bounding box center [946, 644] width 60 height 17
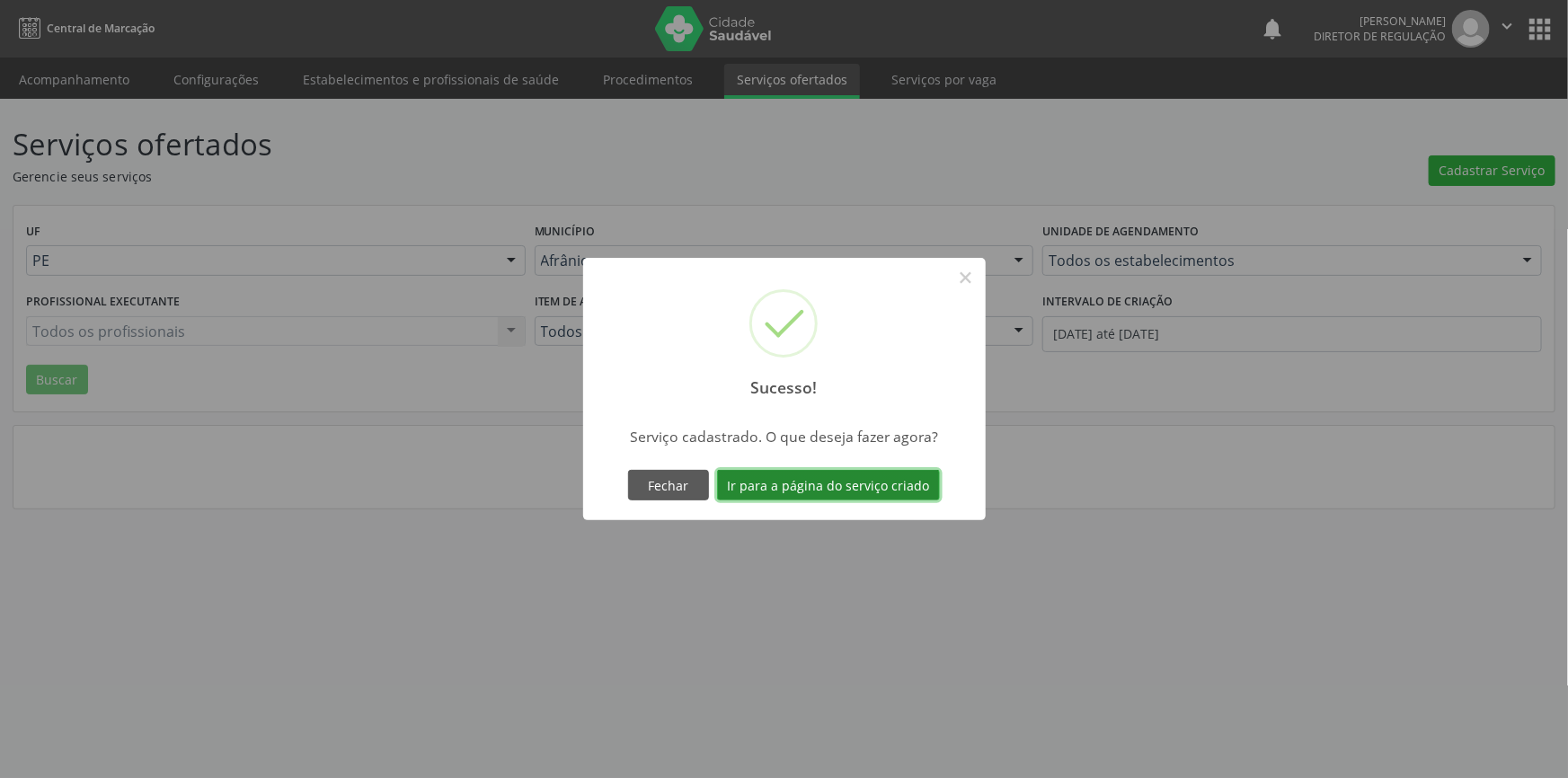
click at [885, 484] on button "Ir para a página do serviço criado" at bounding box center [828, 485] width 223 height 31
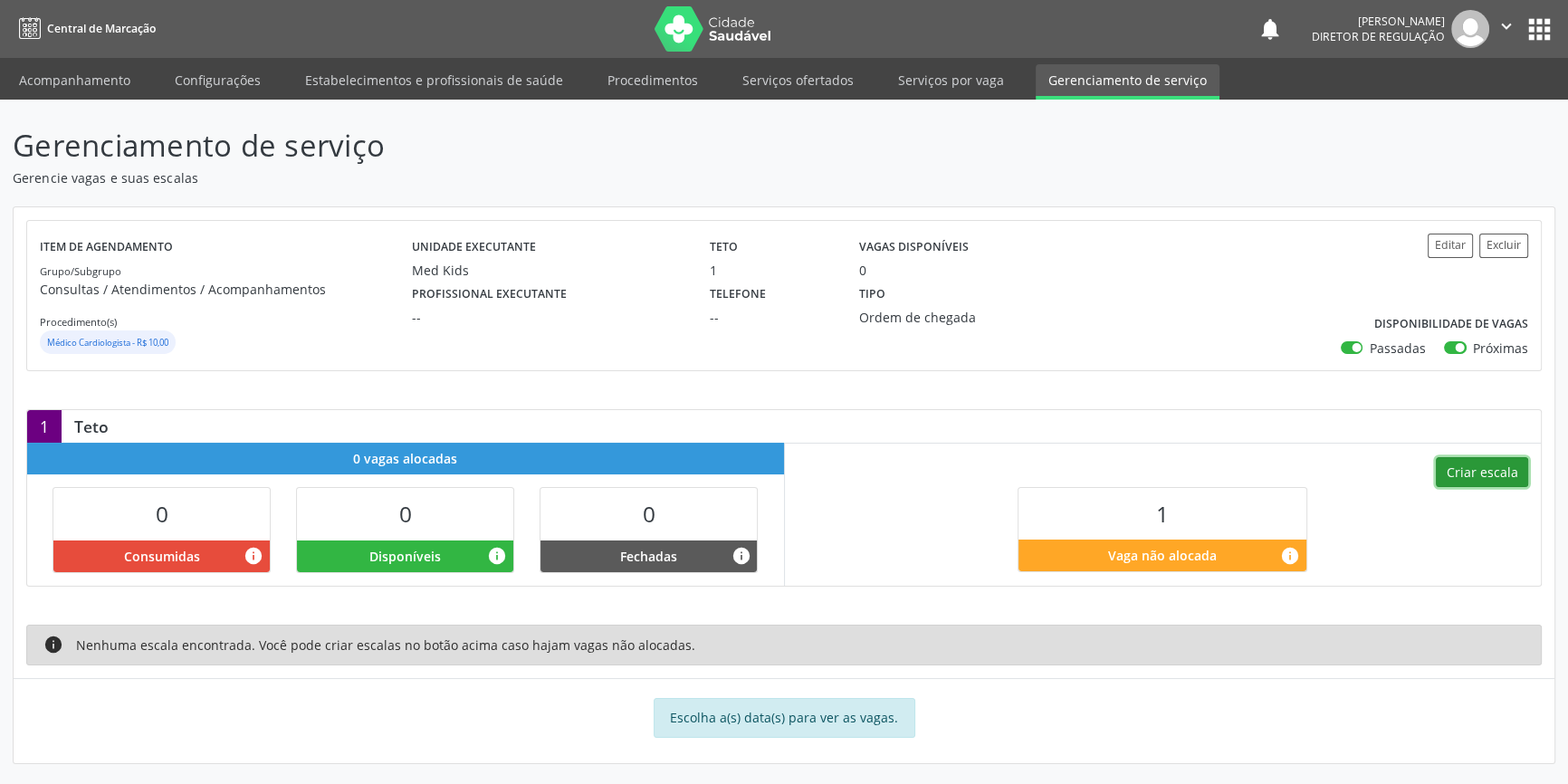
click at [1503, 480] on button "Criar escala" at bounding box center [1482, 472] width 93 height 31
select select "8"
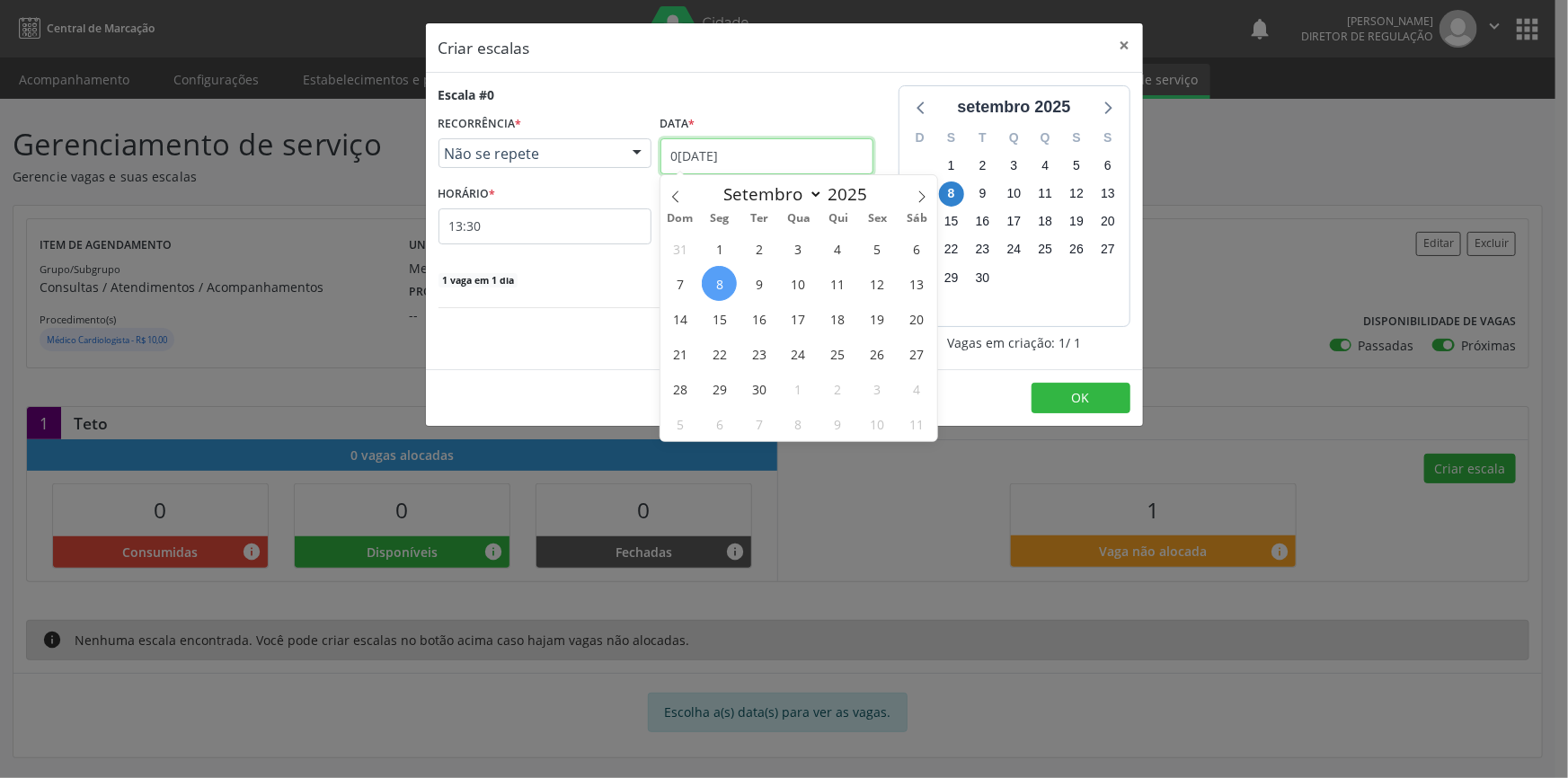
click at [775, 144] on input "0[DATE]" at bounding box center [767, 157] width 213 height 36
click at [802, 316] on span "17" at bounding box center [798, 318] width 35 height 35
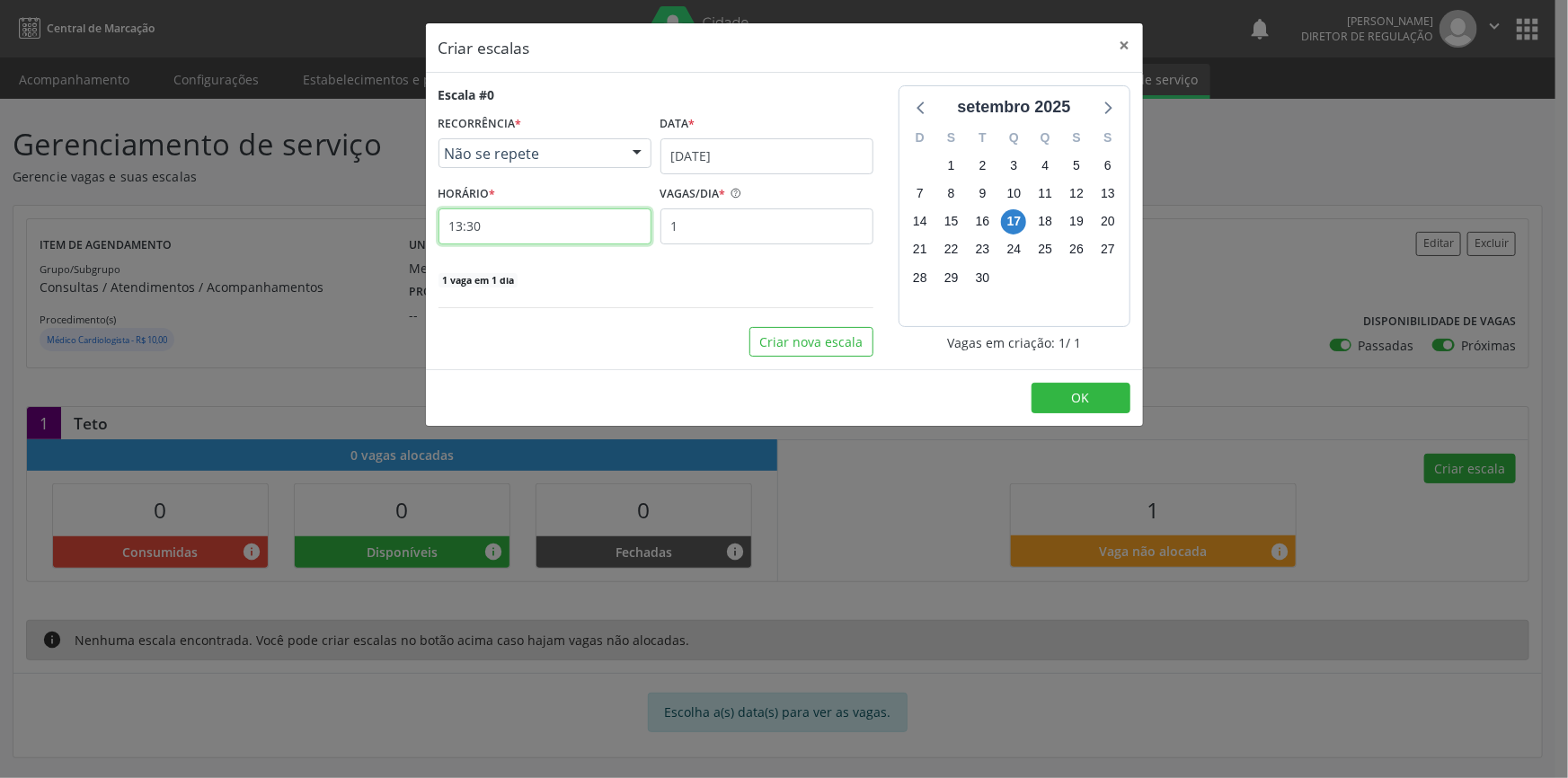
click at [617, 233] on input "13:30" at bounding box center [545, 226] width 213 height 36
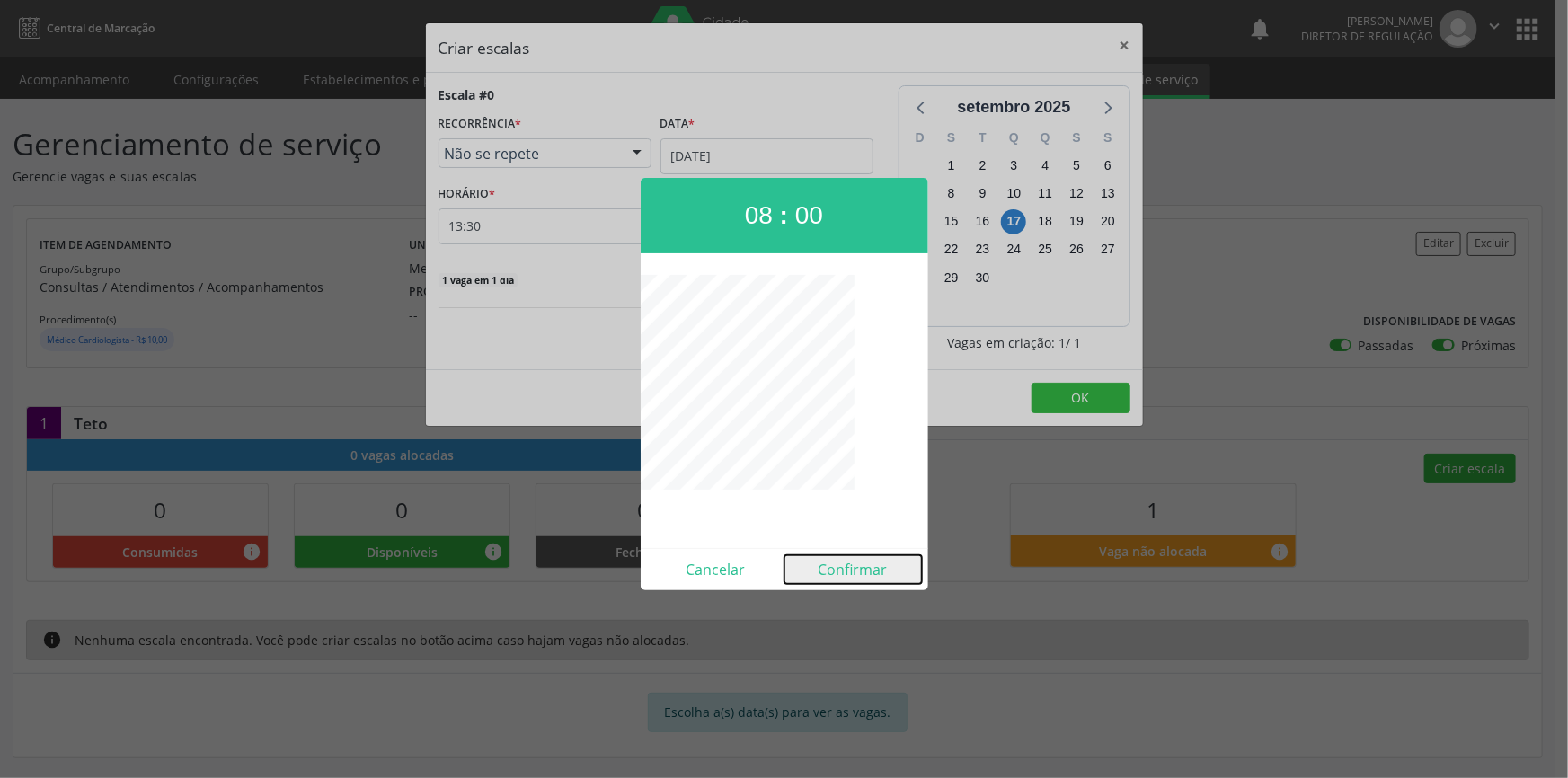
click at [871, 569] on button "Confirmar" at bounding box center [853, 570] width 138 height 29
type input "08:00"
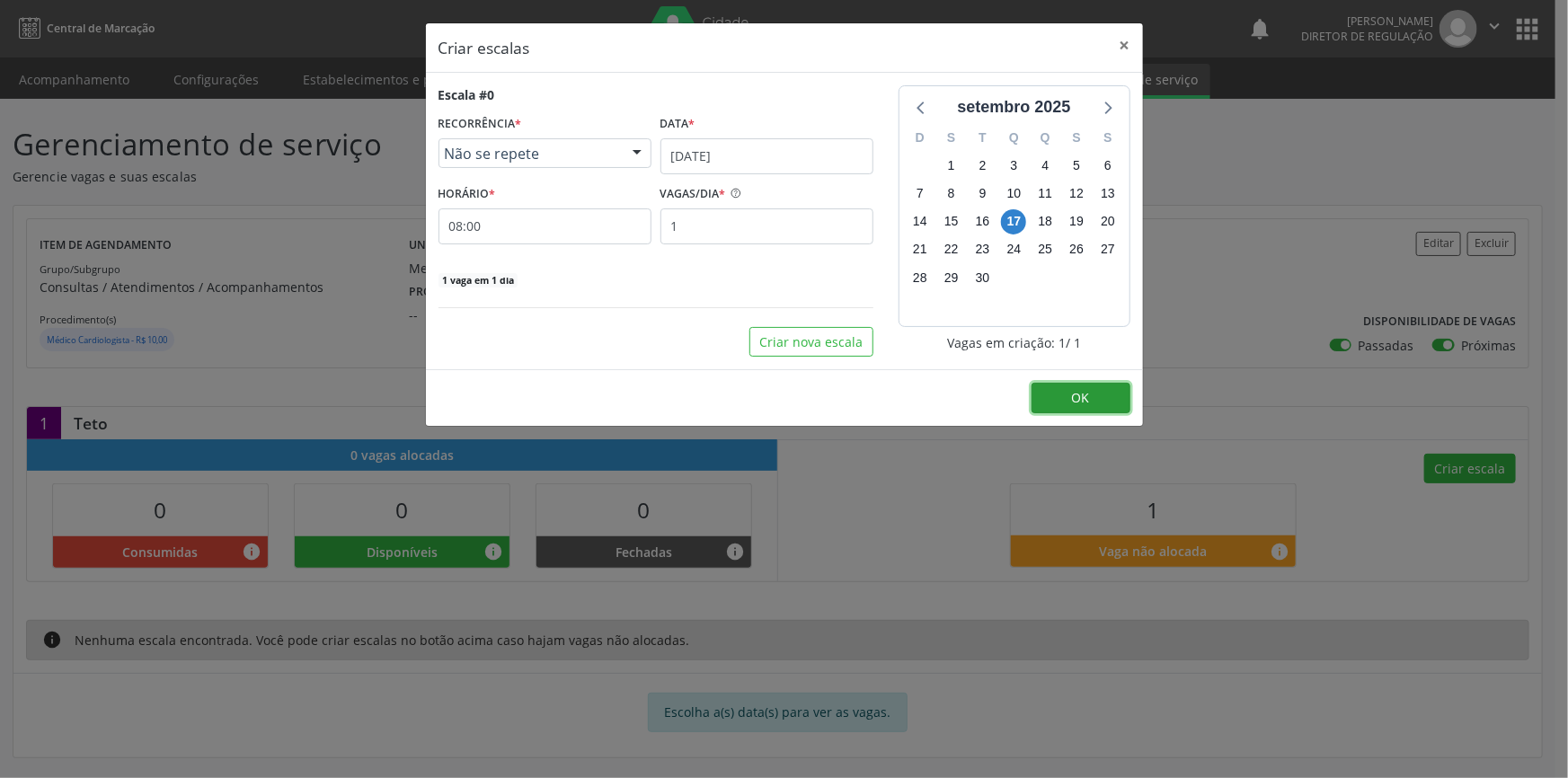
click at [1079, 401] on span "OK" at bounding box center [1081, 398] width 18 height 17
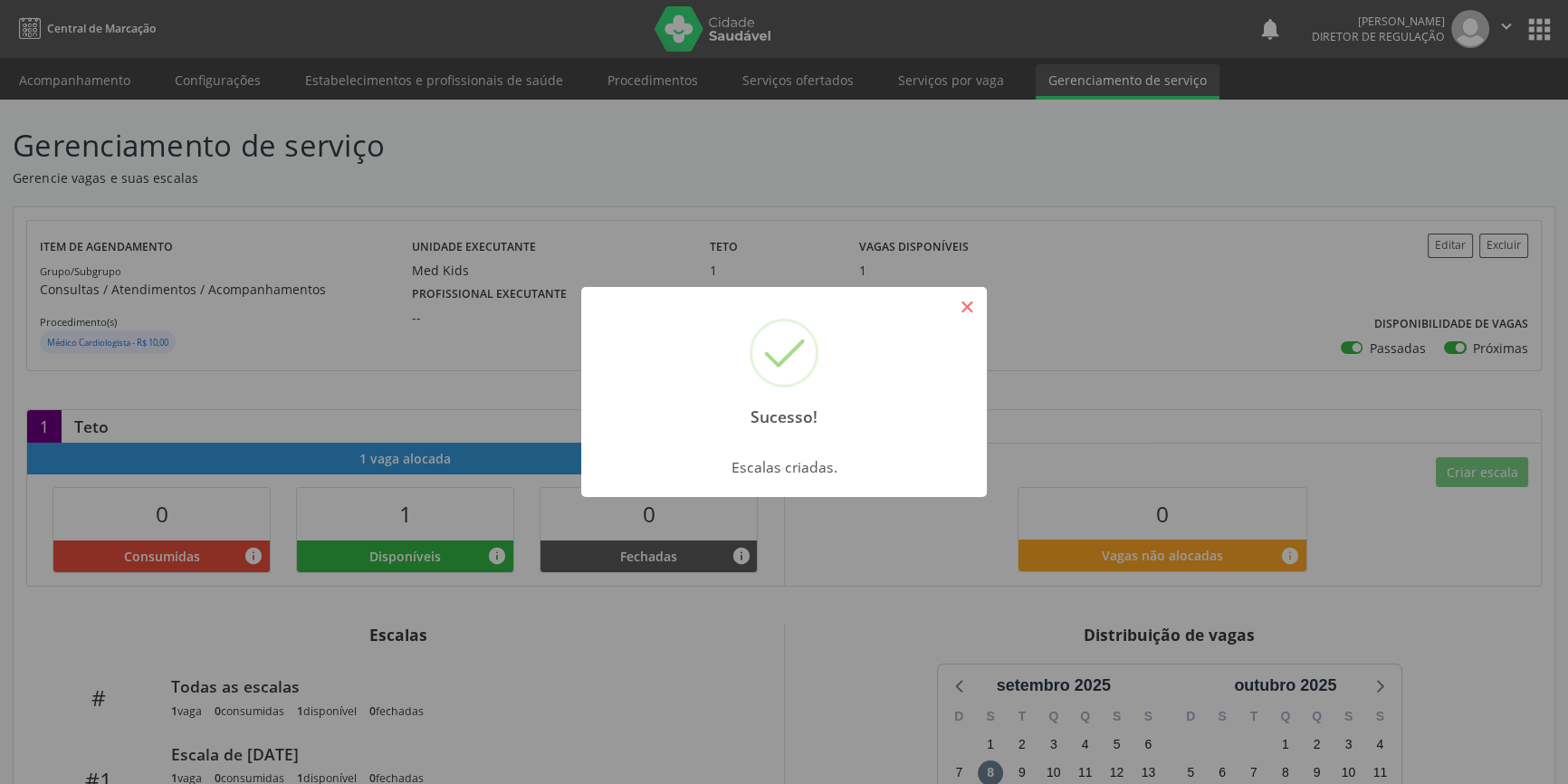
click at [963, 311] on button "×" at bounding box center [967, 307] width 31 height 31
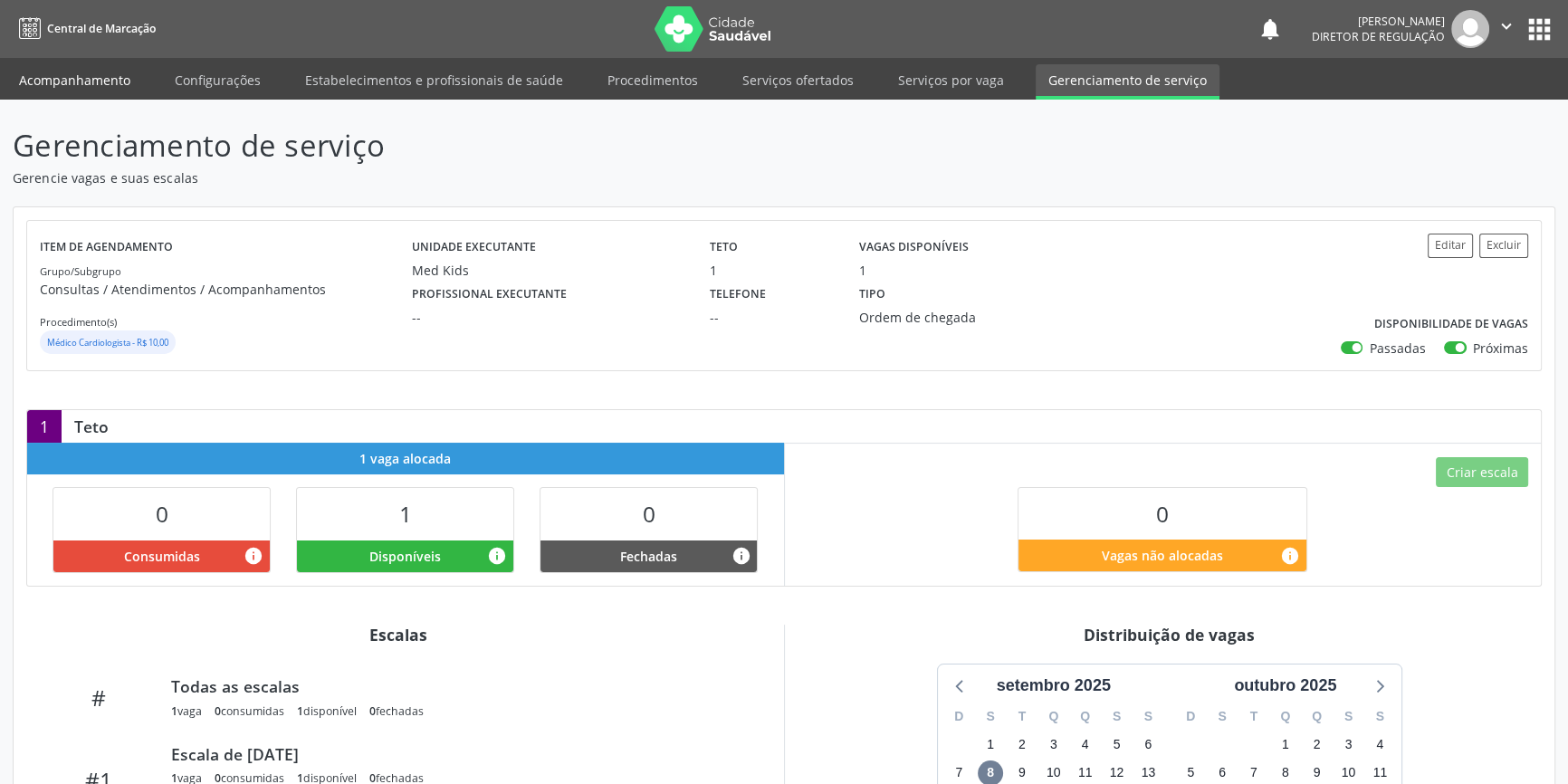
click at [118, 84] on link "Acompanhamento" at bounding box center [74, 80] width 137 height 32
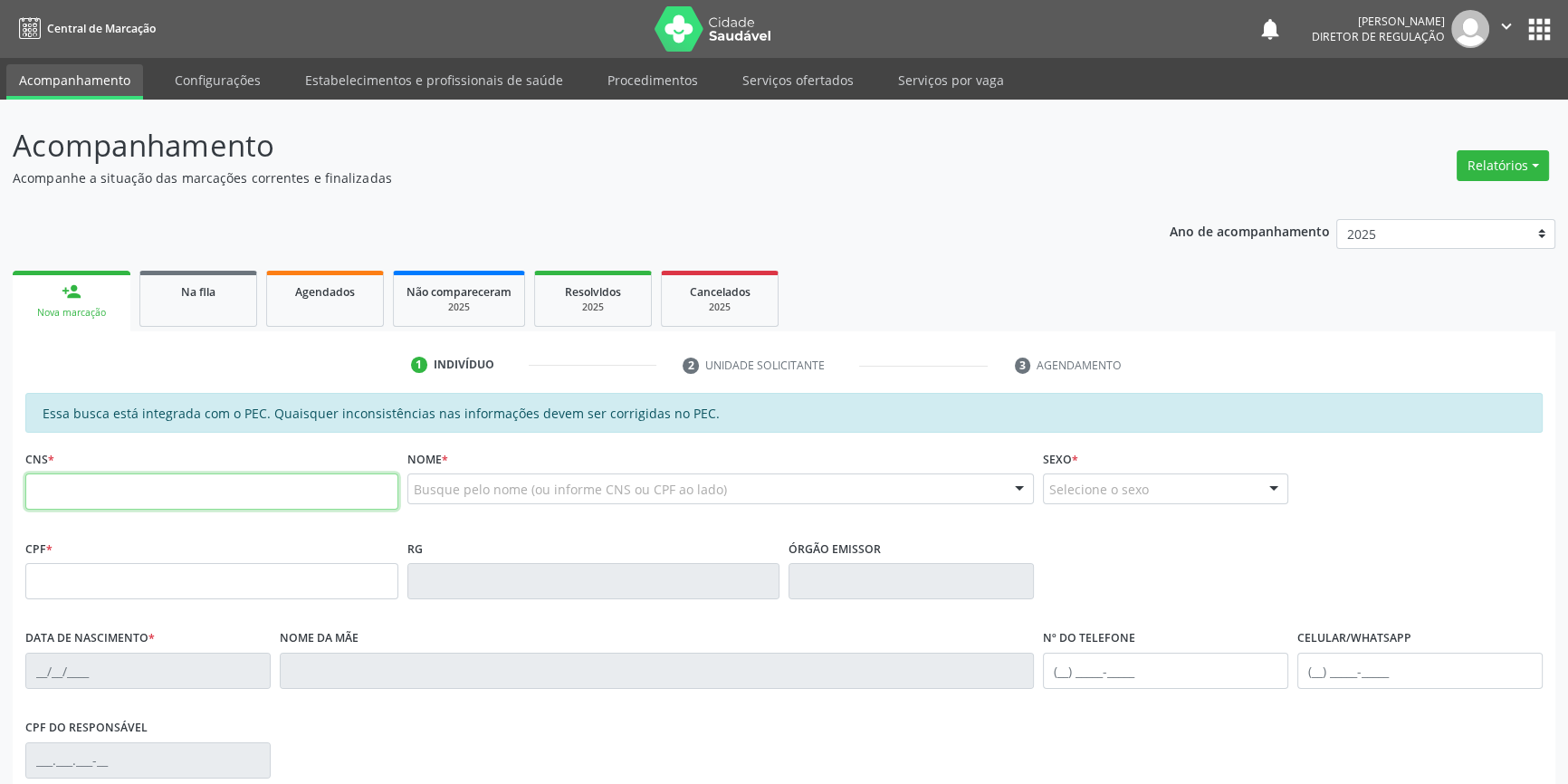
click at [291, 492] on input "text" at bounding box center [212, 491] width 373 height 36
type input "700 8074 0783 5087"
type input "159.179.254-10"
type input "0[DATE]"
type input "[PERSON_NAME]"
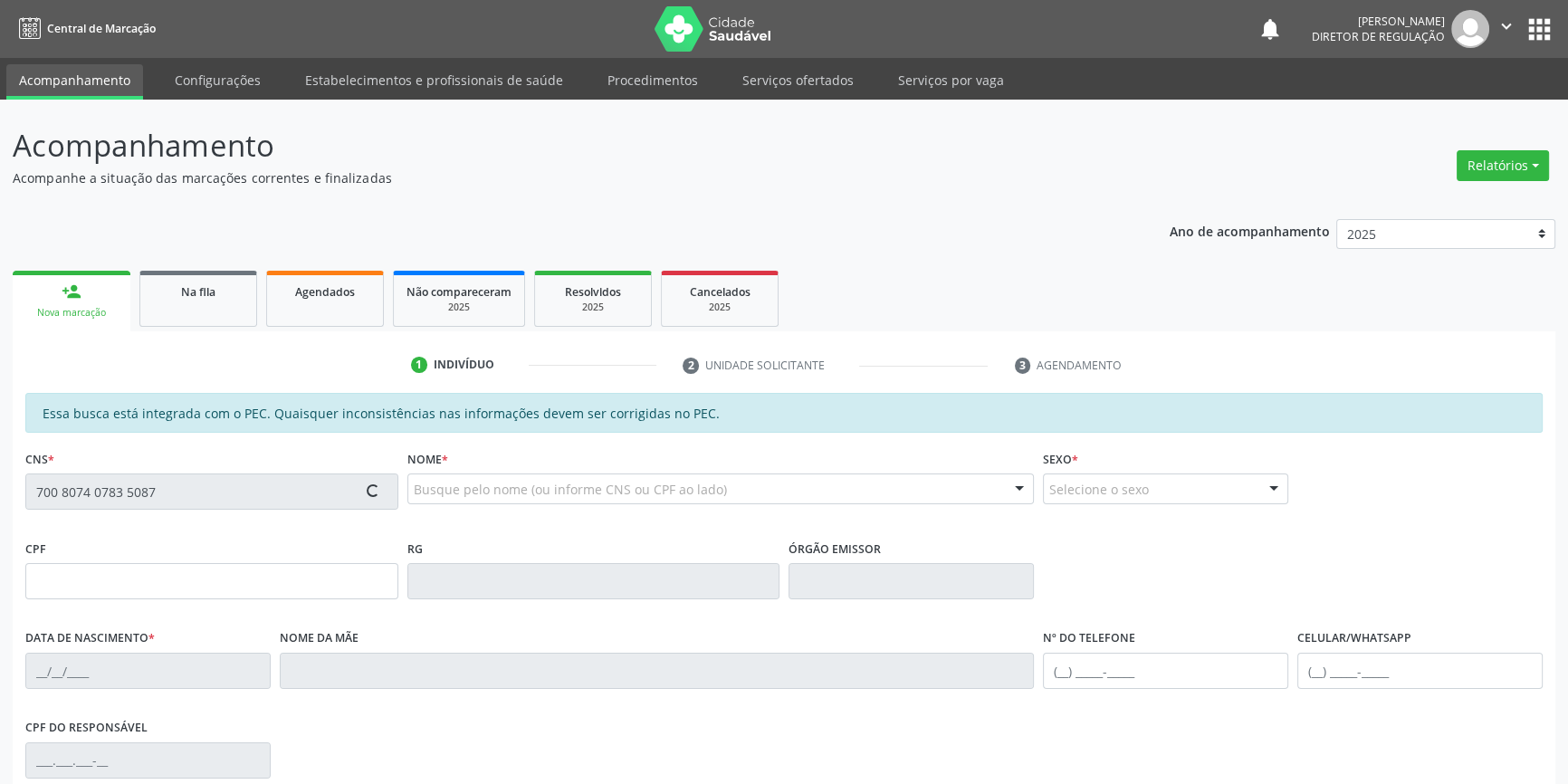
type input "[PHONE_NUMBER]"
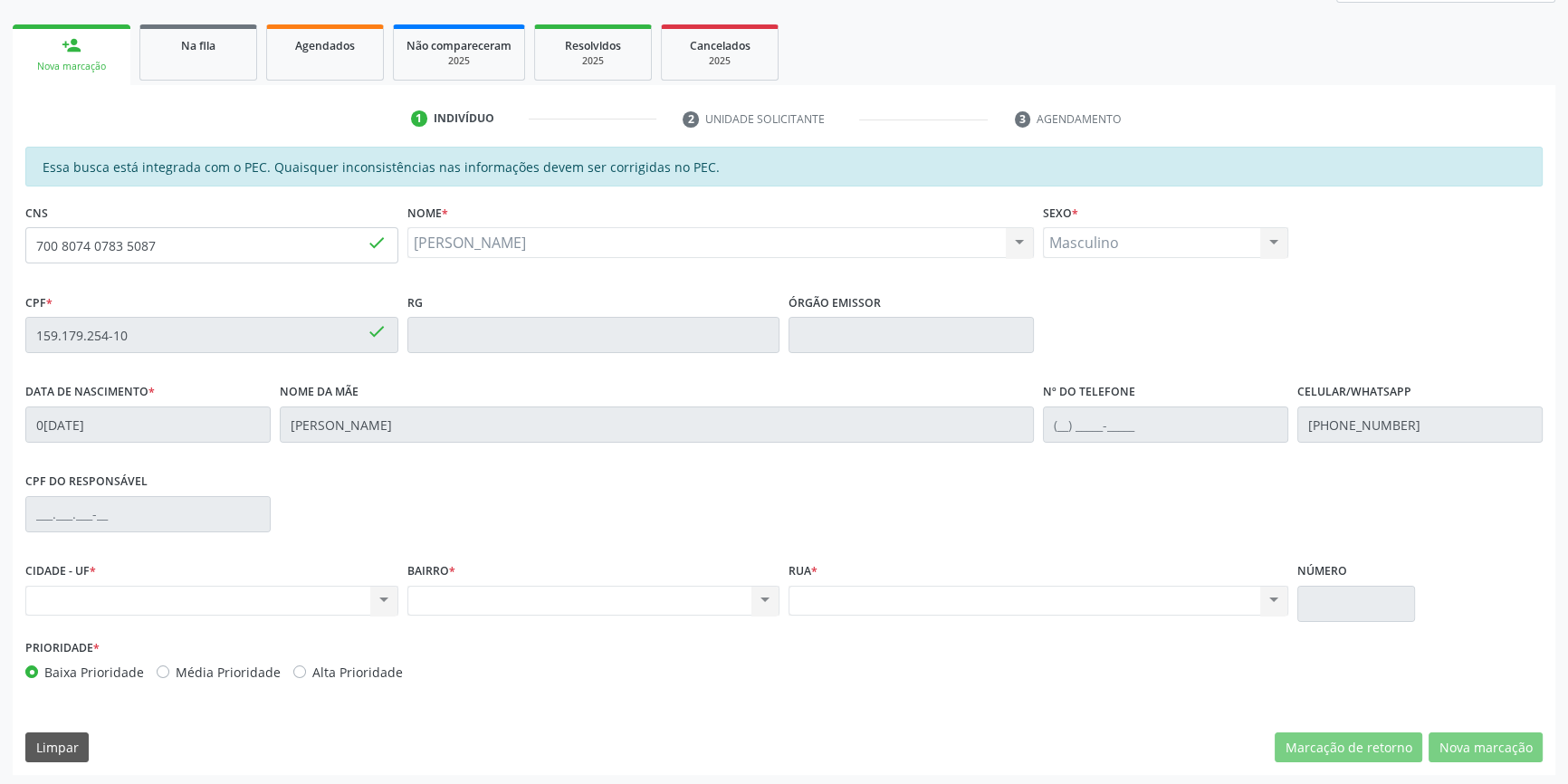
scroll to position [248, 0]
drag, startPoint x: 163, startPoint y: 242, endPoint x: 16, endPoint y: 253, distance: 147.4
click at [16, 253] on div "Essa busca está integrada com o PEC. Quaisquer inconsistências nas informações …" at bounding box center [784, 459] width 1543 height 629
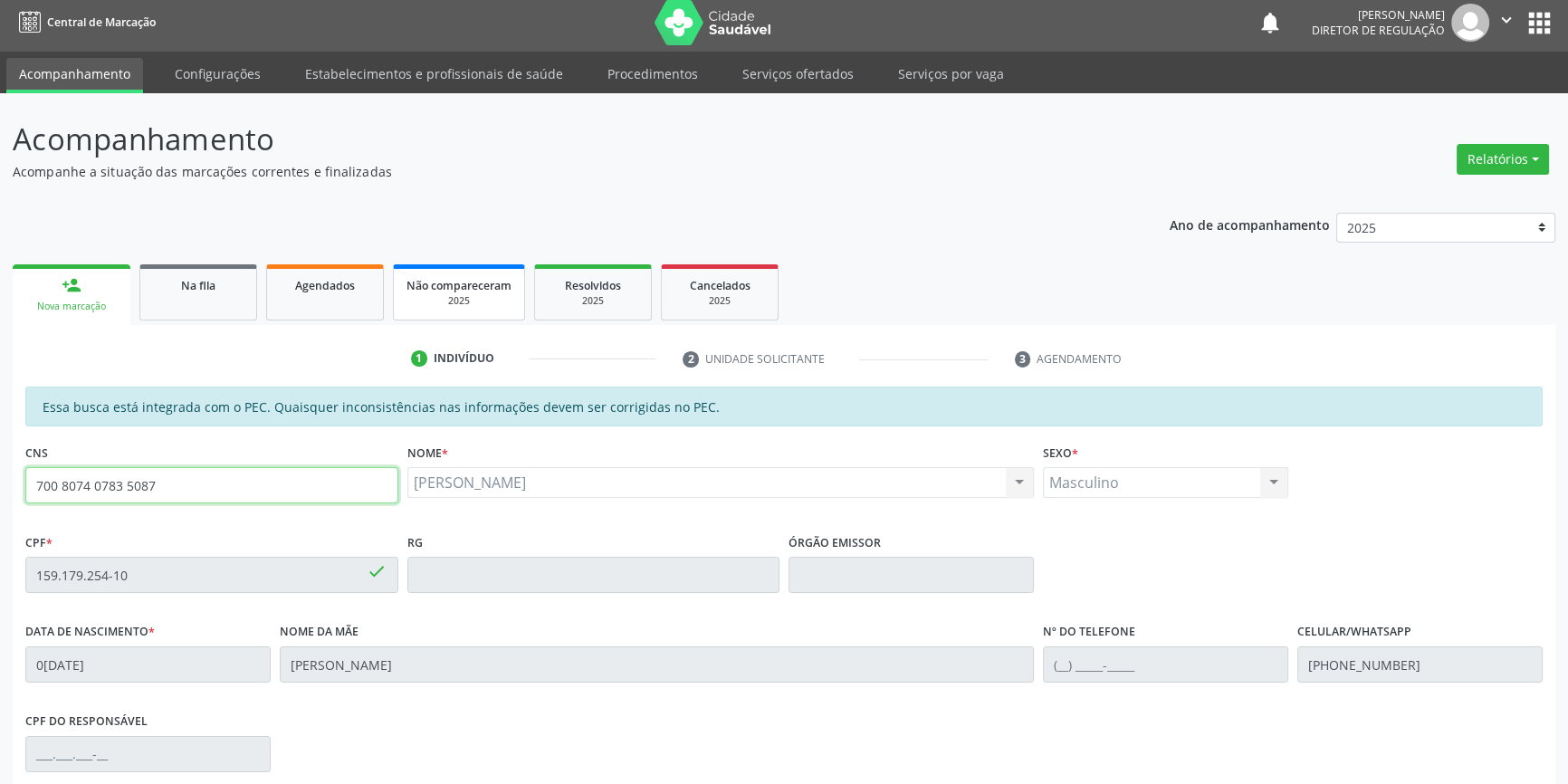
scroll to position [0, 0]
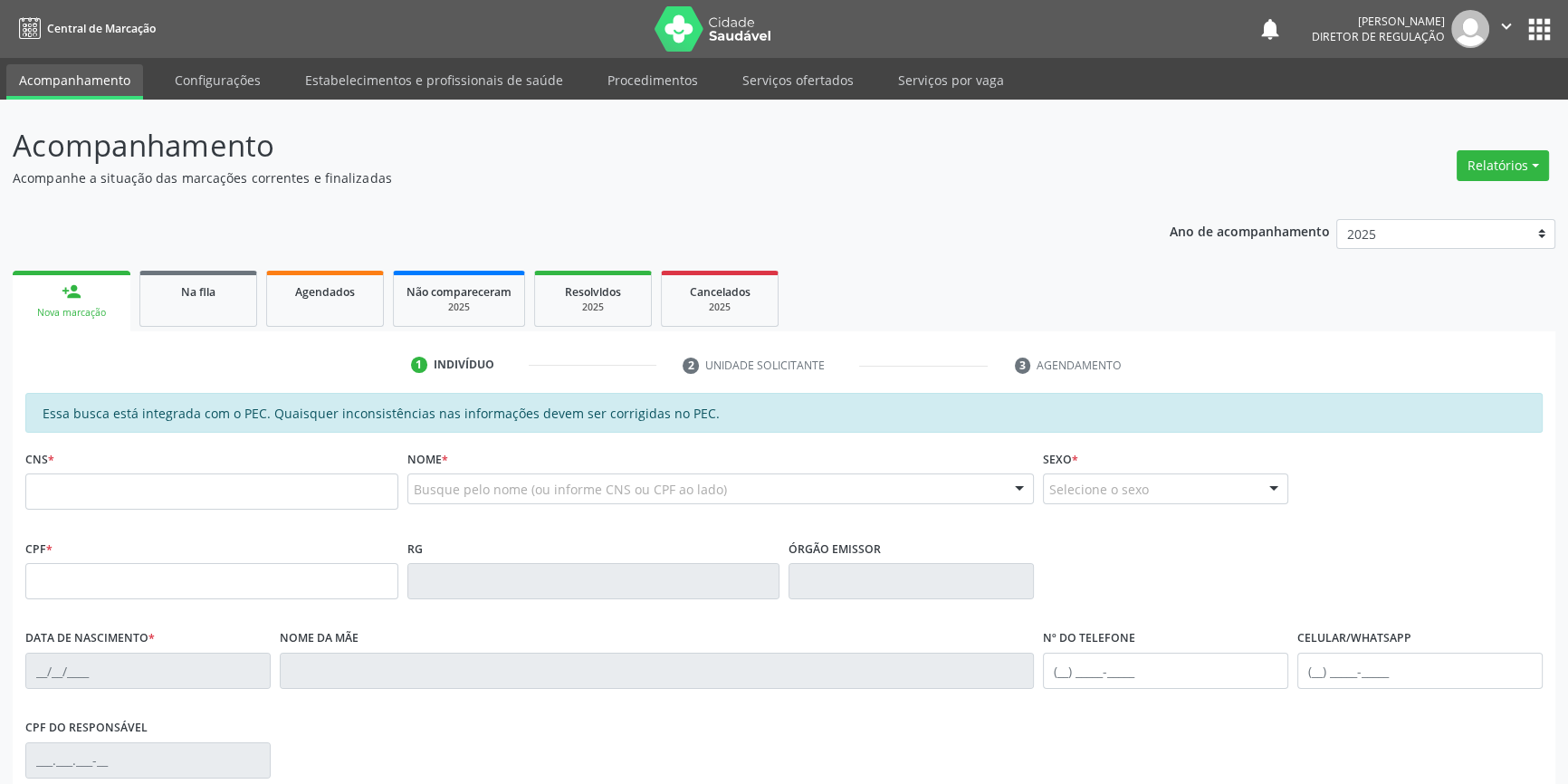
click at [352, 494] on input "text" at bounding box center [212, 491] width 373 height 36
type input "700 8074 0783 5087"
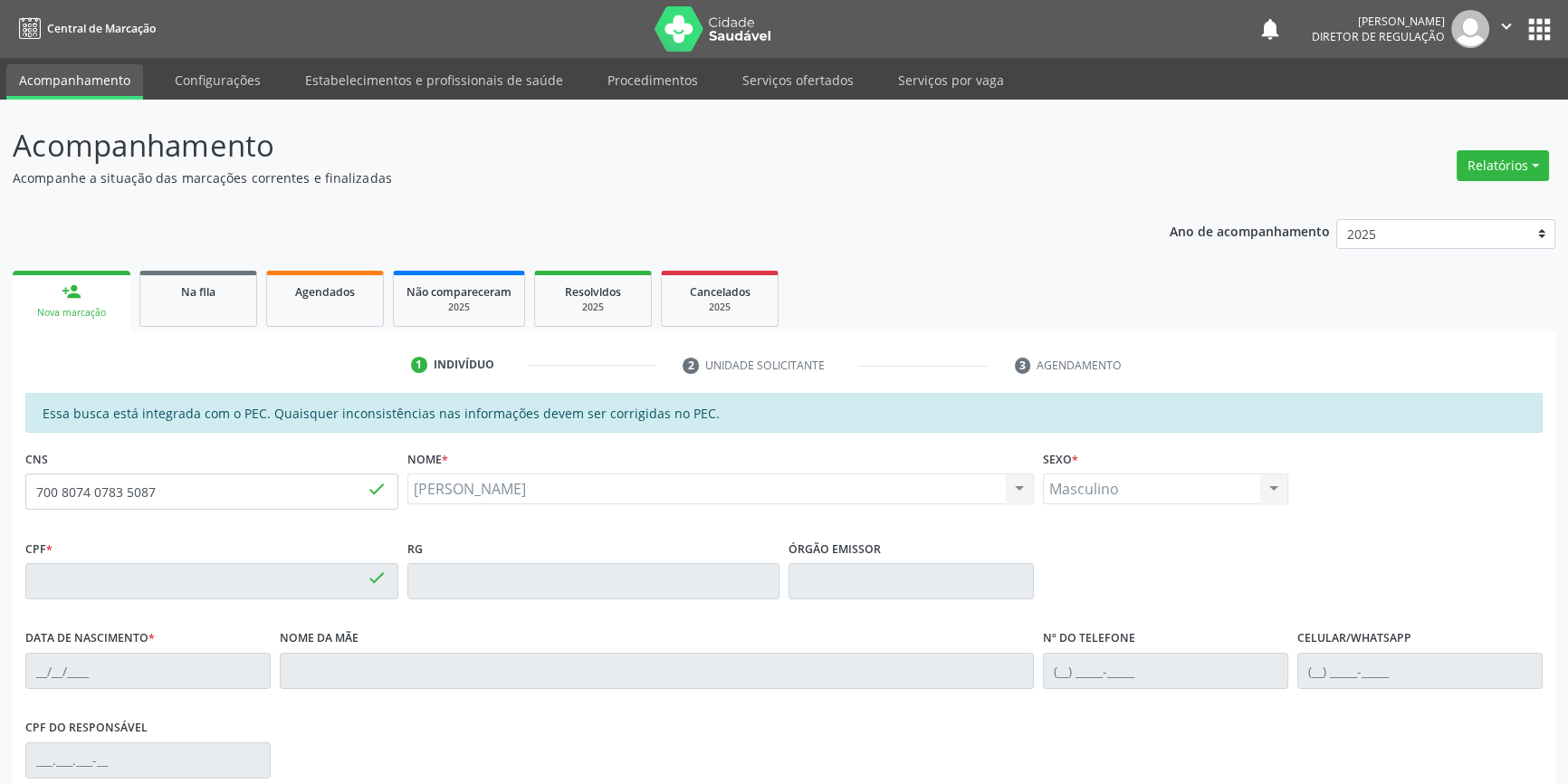
type input "159.179.254-10"
type input "0[DATE]"
type input "[PERSON_NAME]"
type input "[PHONE_NUMBER]"
type input "S/N"
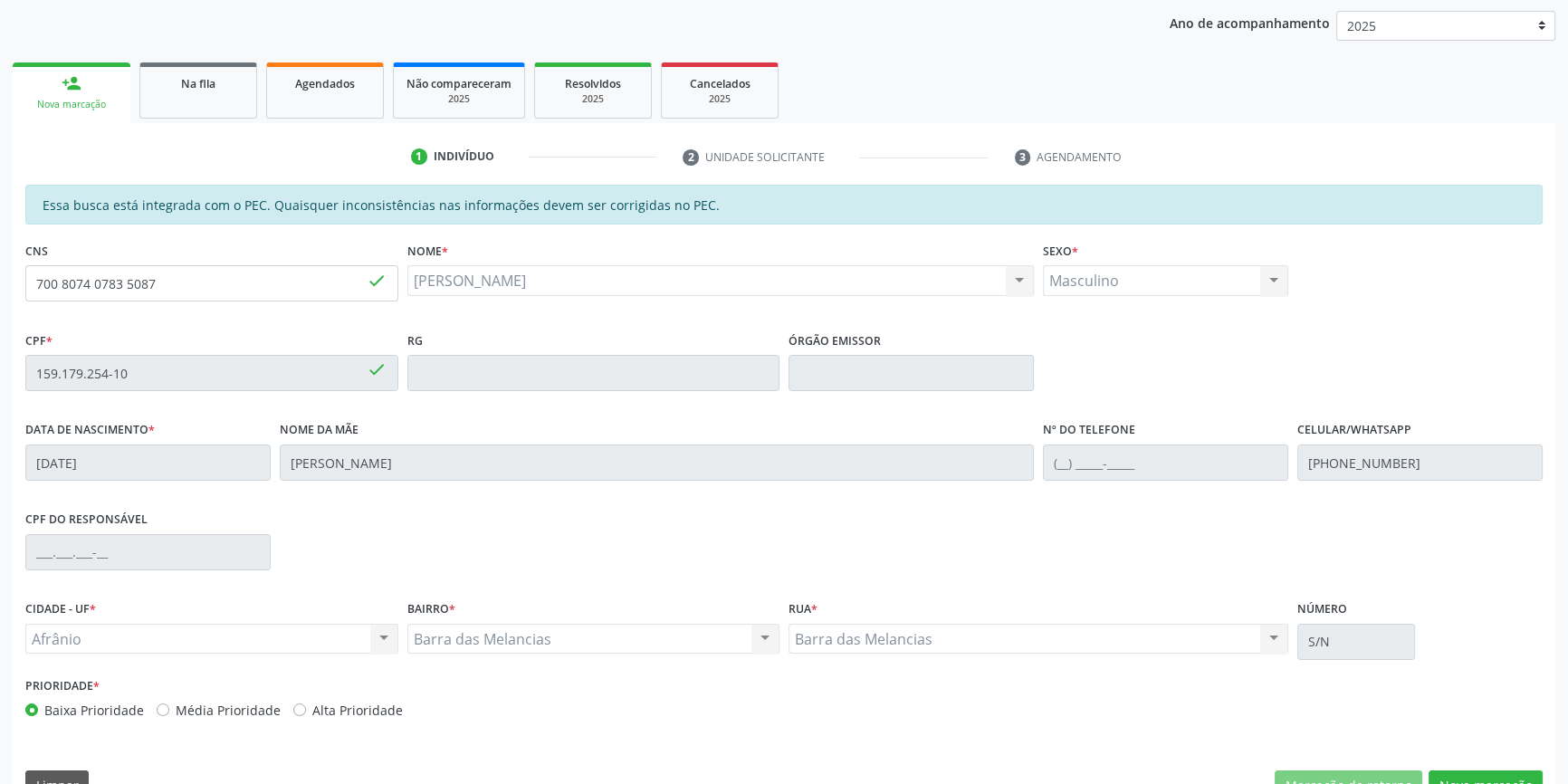
scroll to position [248, 0]
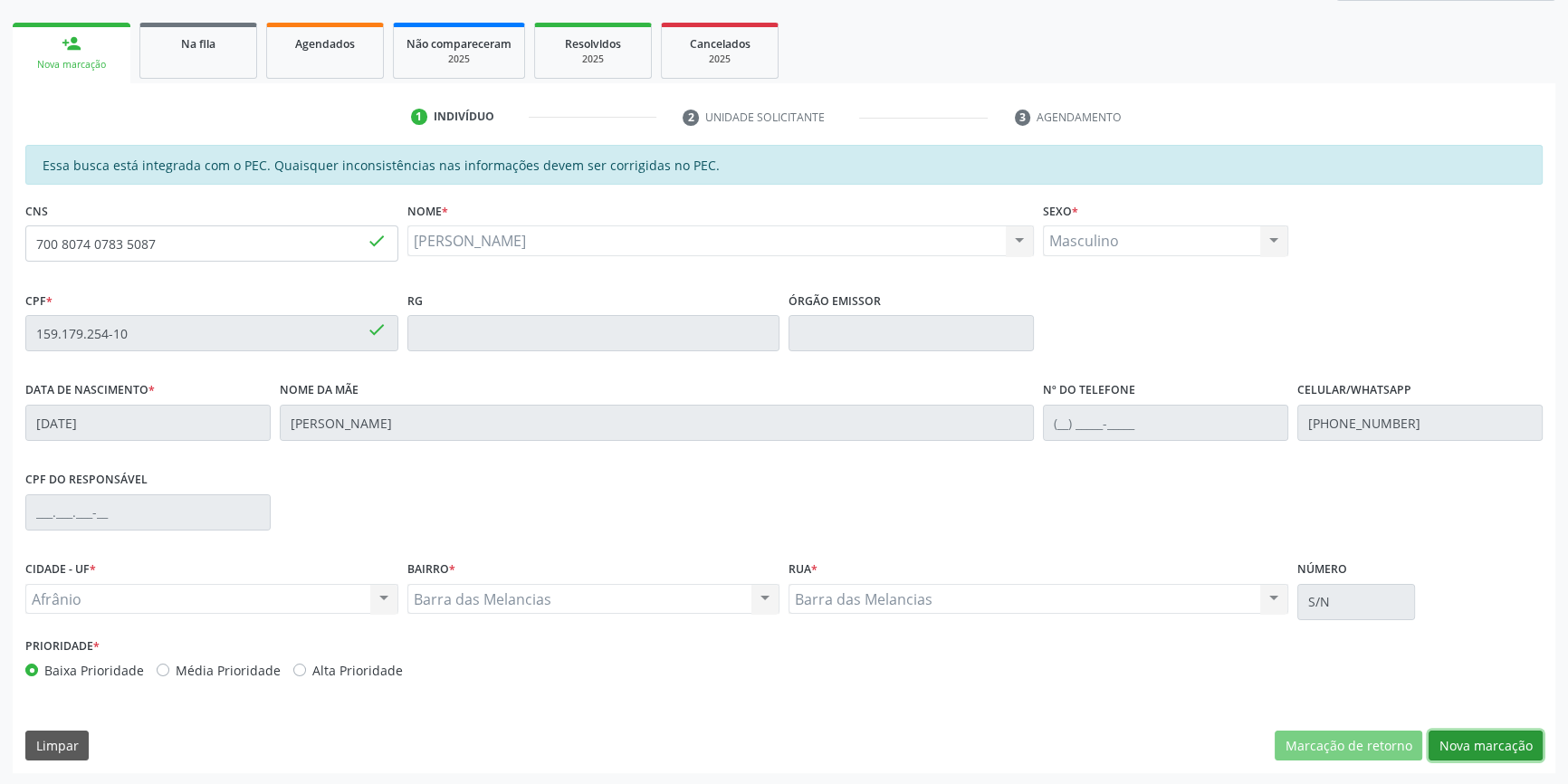
click at [1478, 745] on button "Nova marcação" at bounding box center [1485, 746] width 114 height 31
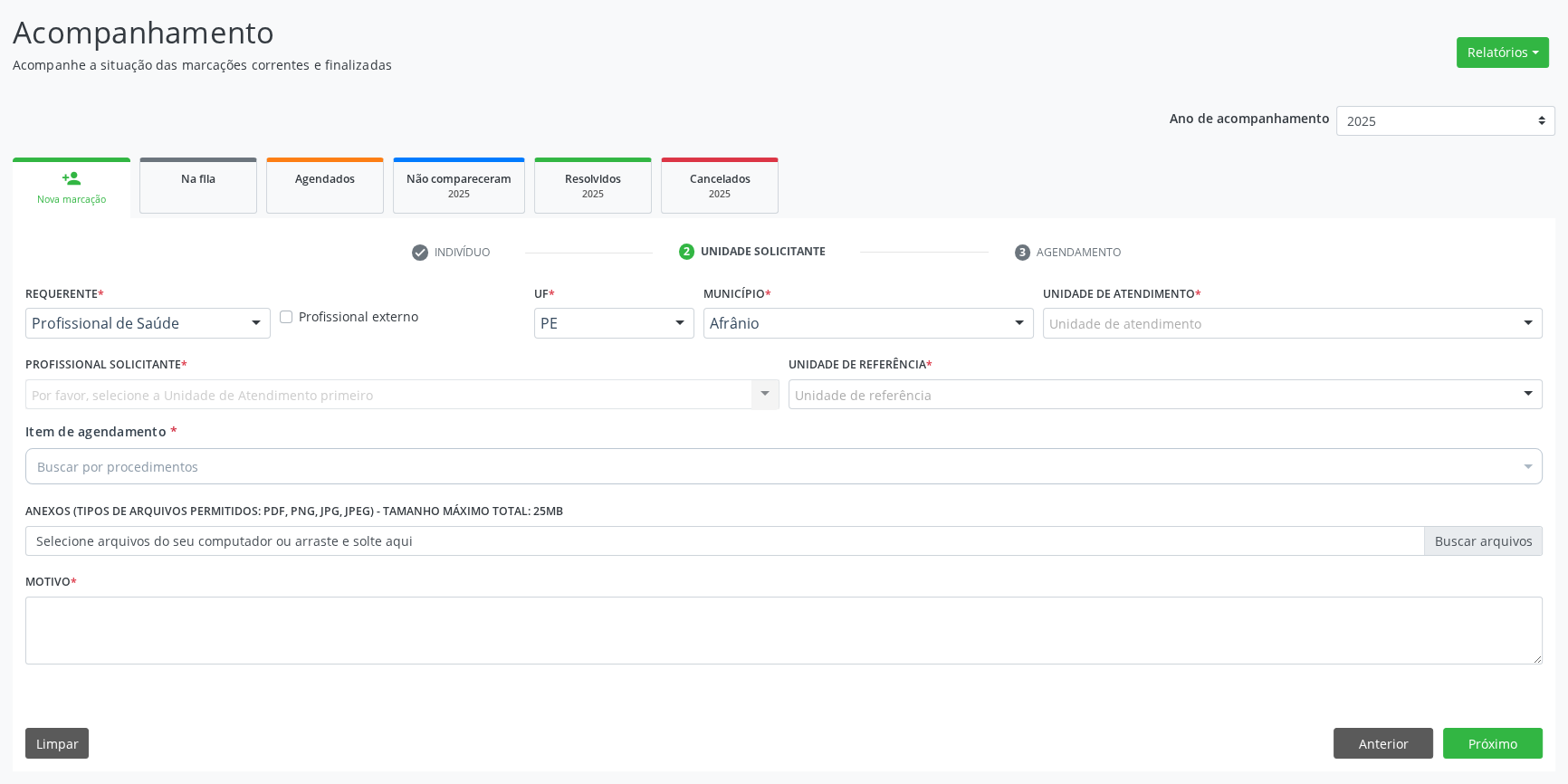
scroll to position [112, 0]
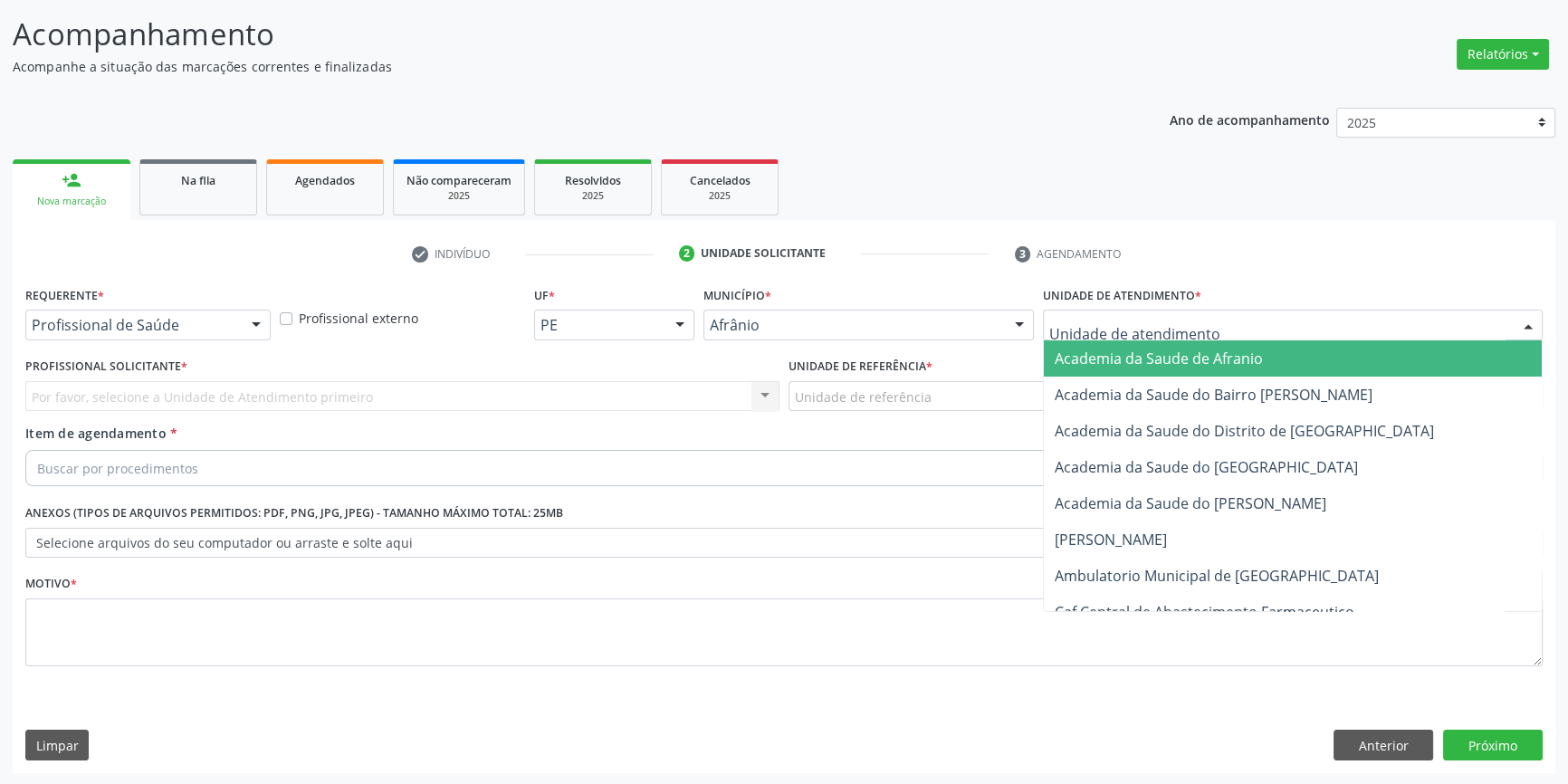
click at [1243, 324] on div at bounding box center [1292, 325] width 499 height 31
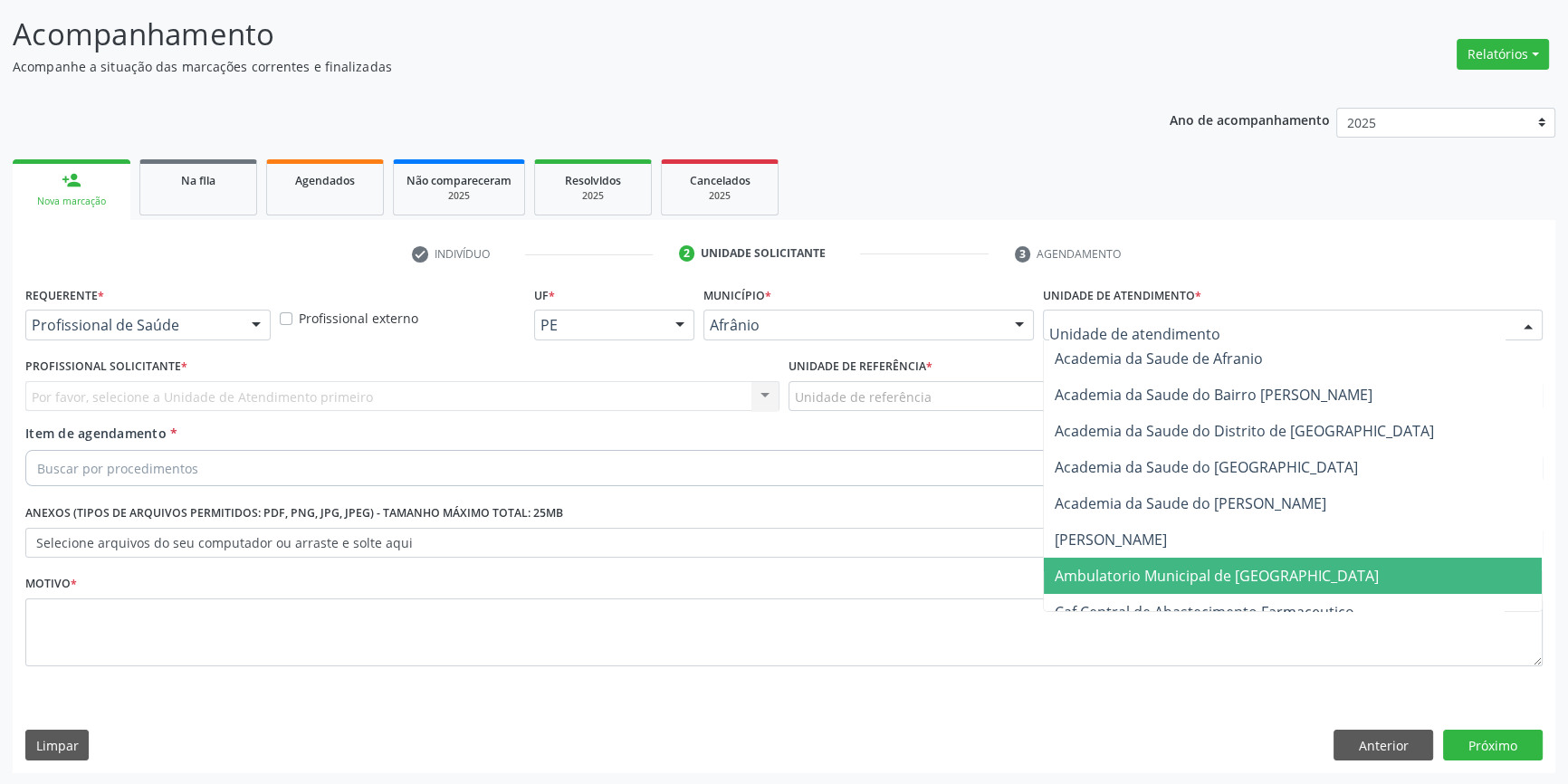
click at [1229, 579] on span "Ambulatorio Municipal de [GEOGRAPHIC_DATA]" at bounding box center [1216, 576] width 324 height 20
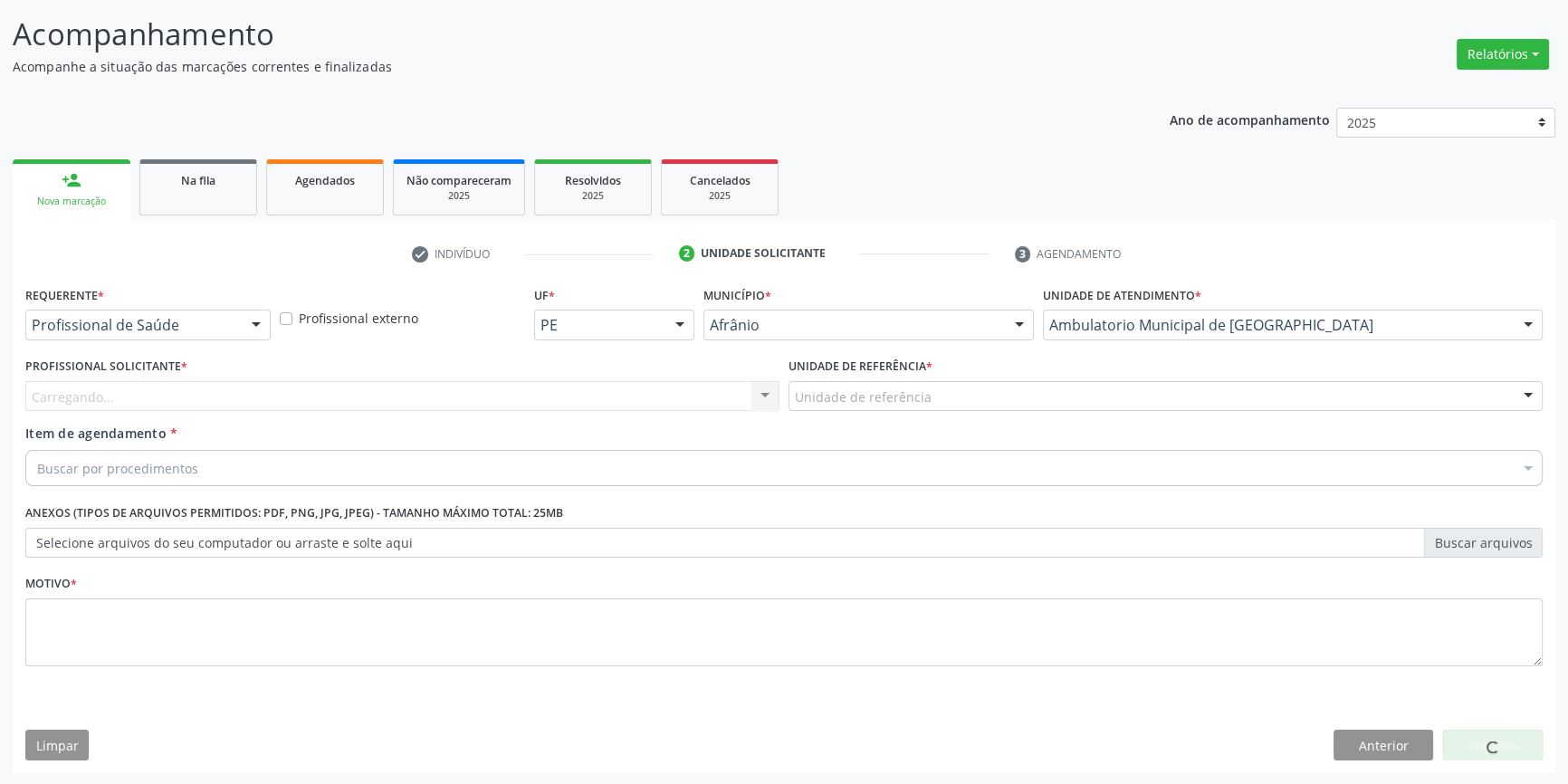
click at [957, 400] on div "Unidade de referência" at bounding box center [1165, 397] width 754 height 31
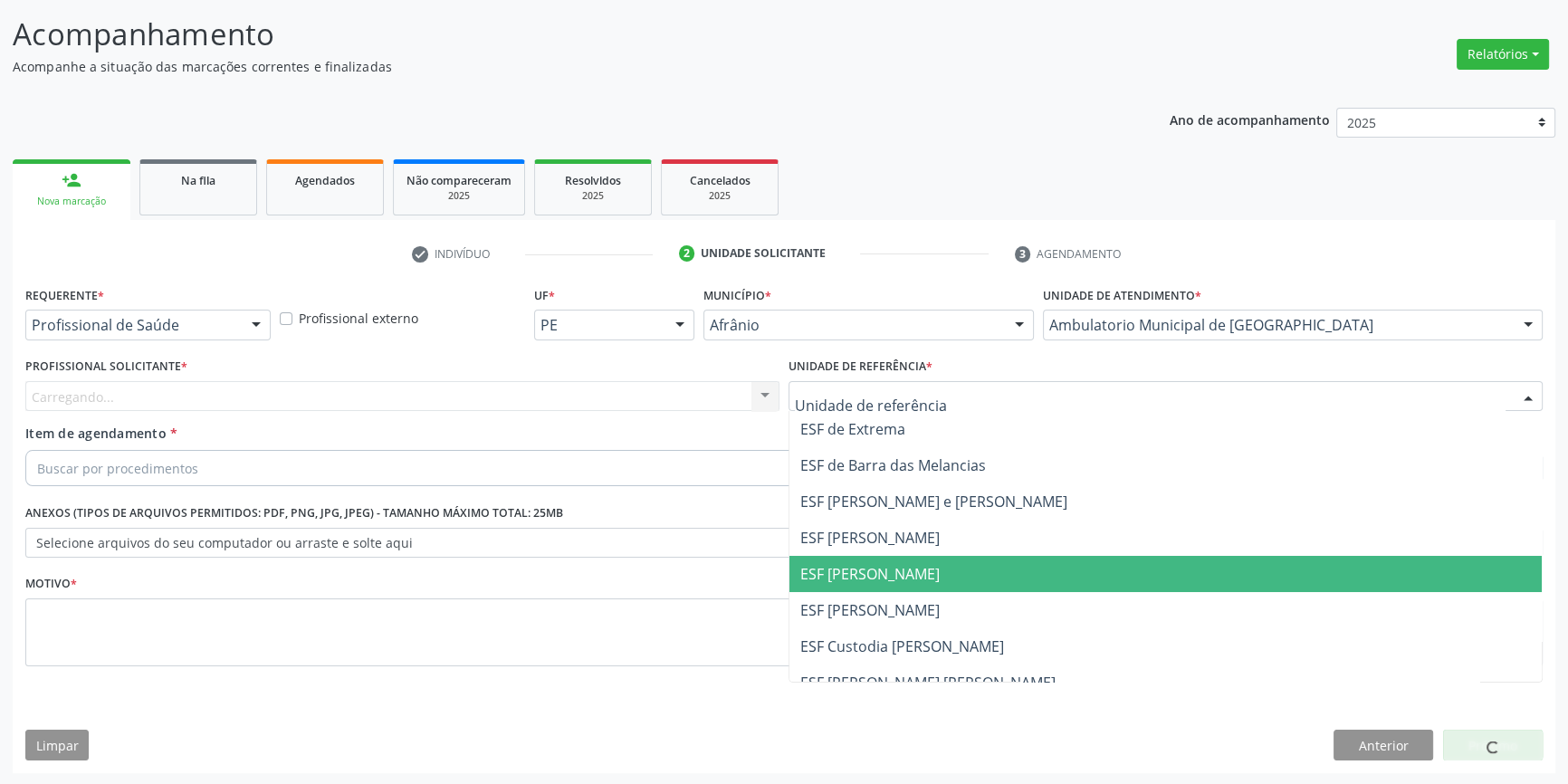
click at [912, 568] on span "ESF [PERSON_NAME]" at bounding box center [870, 574] width 140 height 20
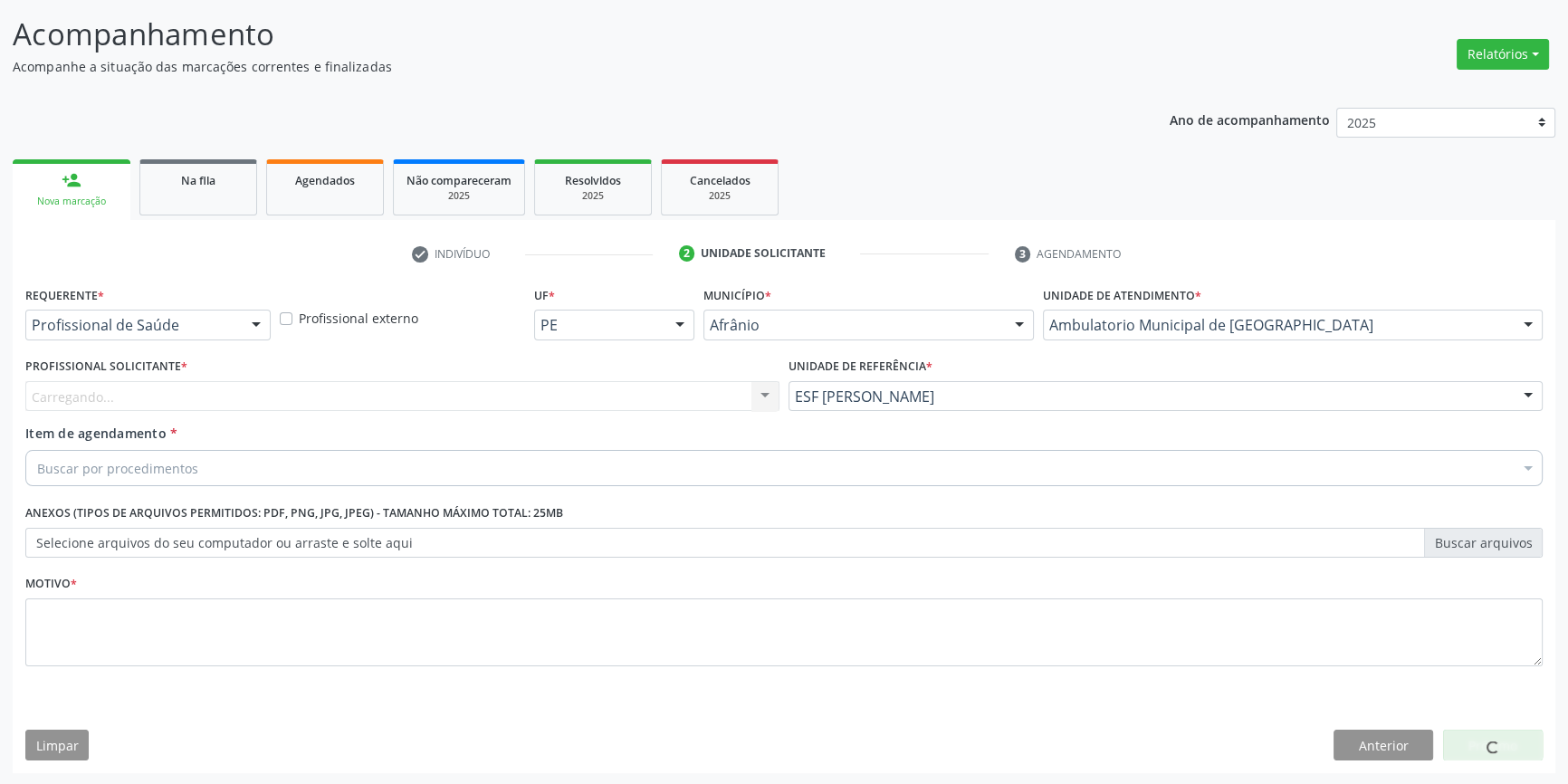
click at [579, 385] on div "Carregando... Nenhum resultado encontrado para: " " Não há nenhuma opção para s…" at bounding box center [402, 397] width 754 height 31
click at [564, 389] on div "Profissional solicitante" at bounding box center [402, 397] width 754 height 31
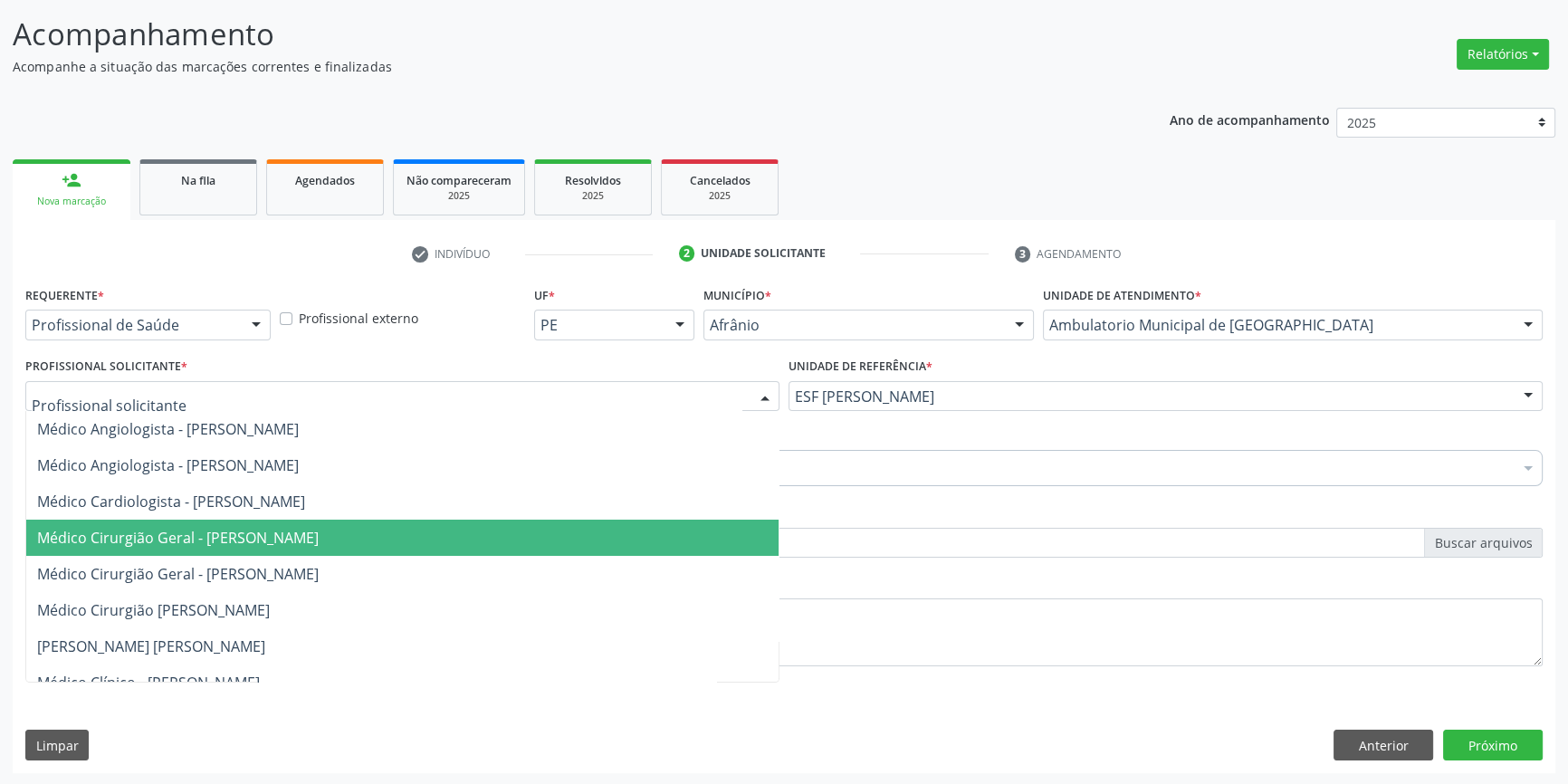
click at [546, 529] on span "Médico Cirurgião Geral - [PERSON_NAME]" at bounding box center [402, 538] width 752 height 36
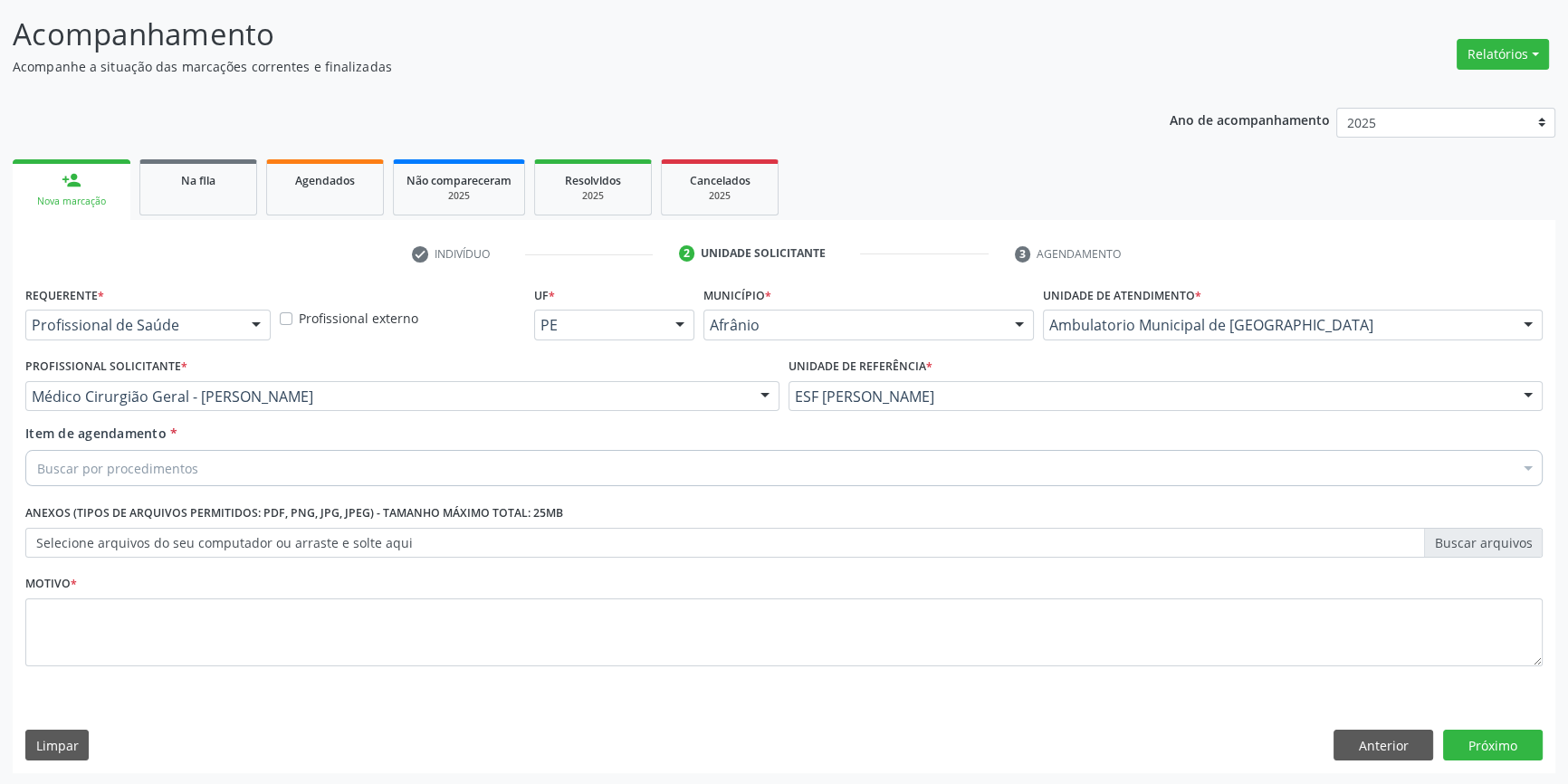
click at [470, 468] on div "Buscar por procedimentos" at bounding box center [784, 468] width 1517 height 36
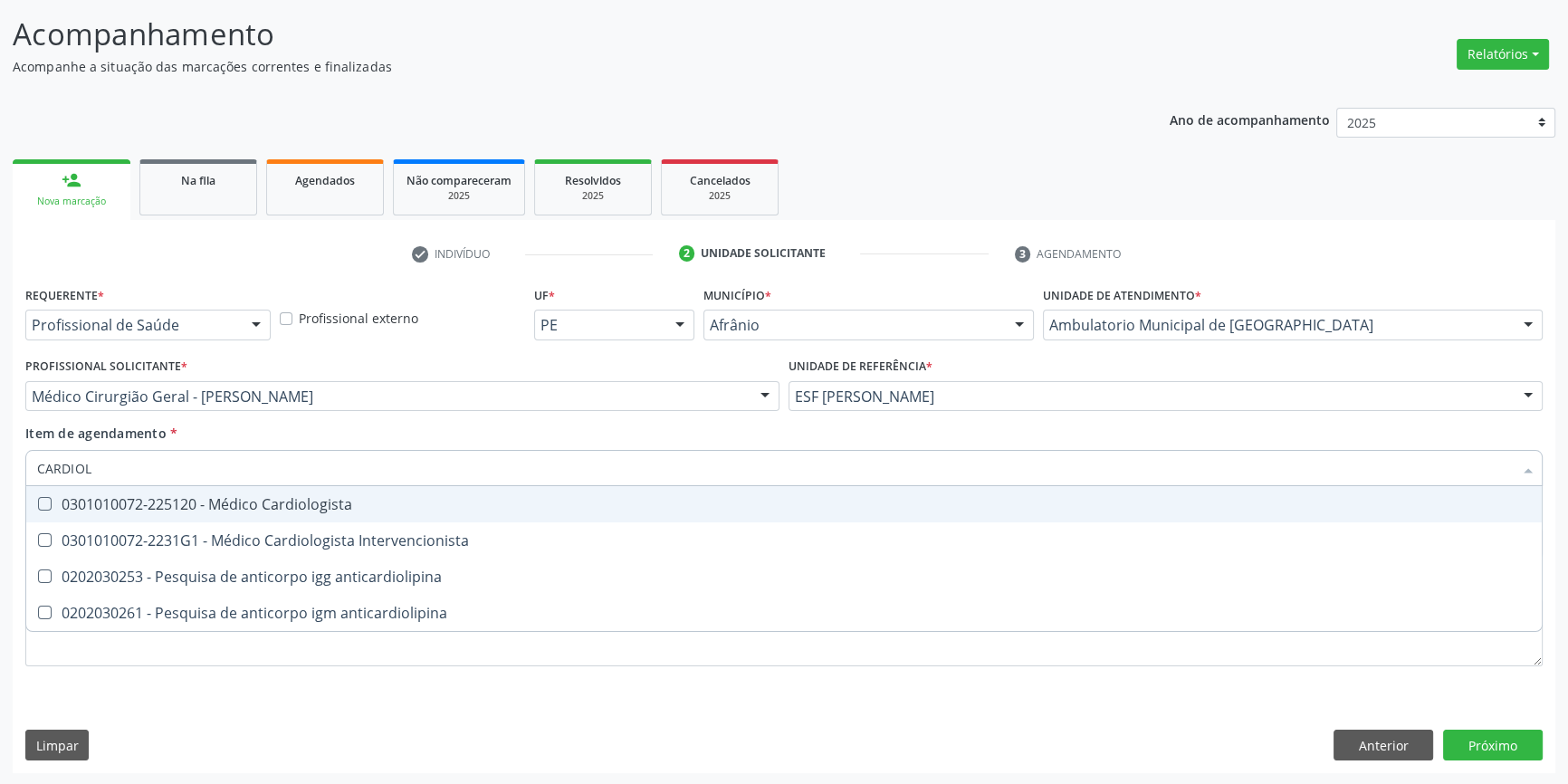
type input "CARDIOLO"
click at [467, 497] on div "0301010072-225120 - Médico Cardiologista" at bounding box center [784, 504] width 1494 height 15
checkbox Cardiologista "true"
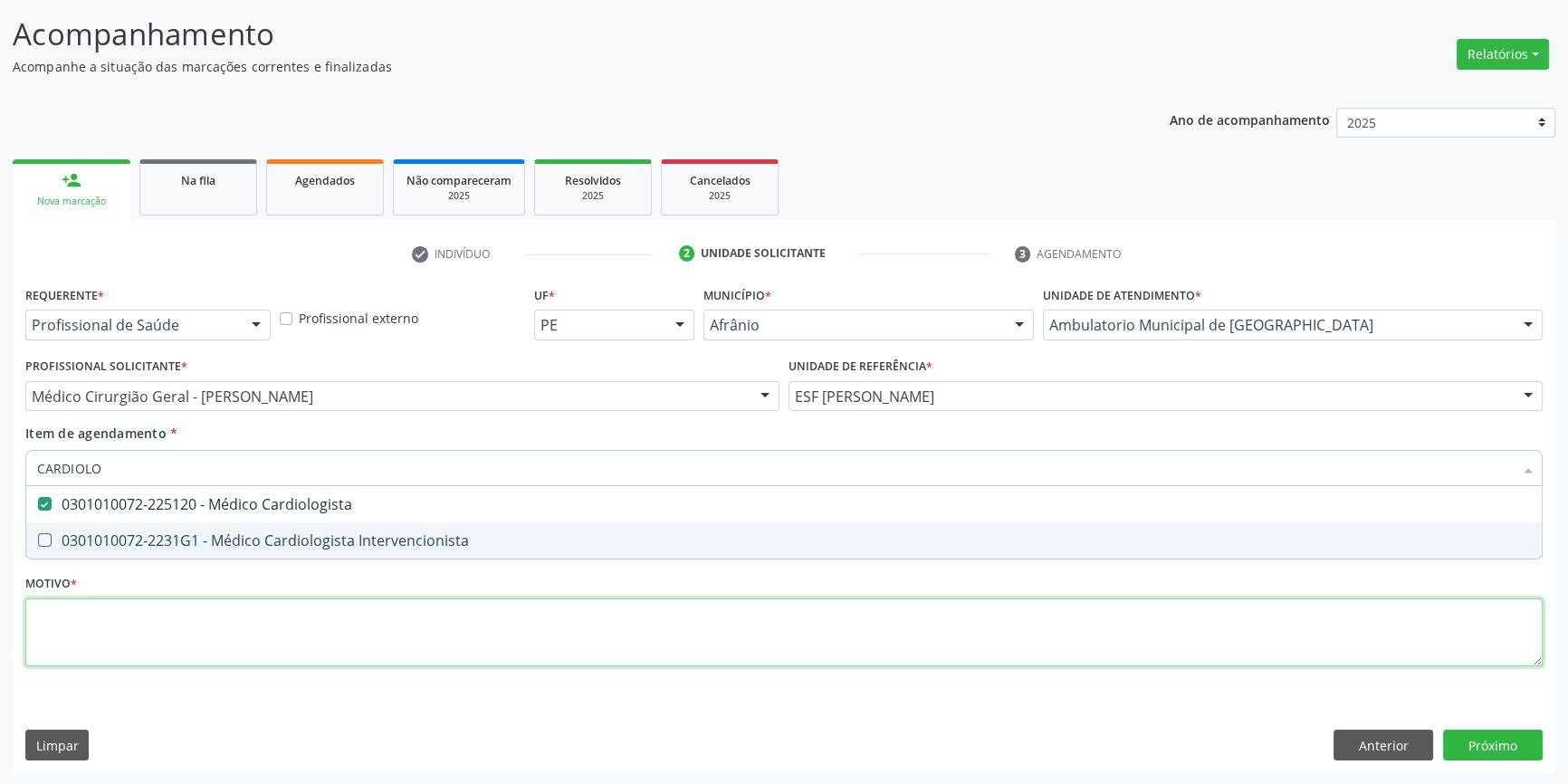
click at [466, 624] on div "Requerente * Profissional de Saúde Profissional de Saúde Paciente Nenhum result…" at bounding box center [784, 487] width 1517 height 411
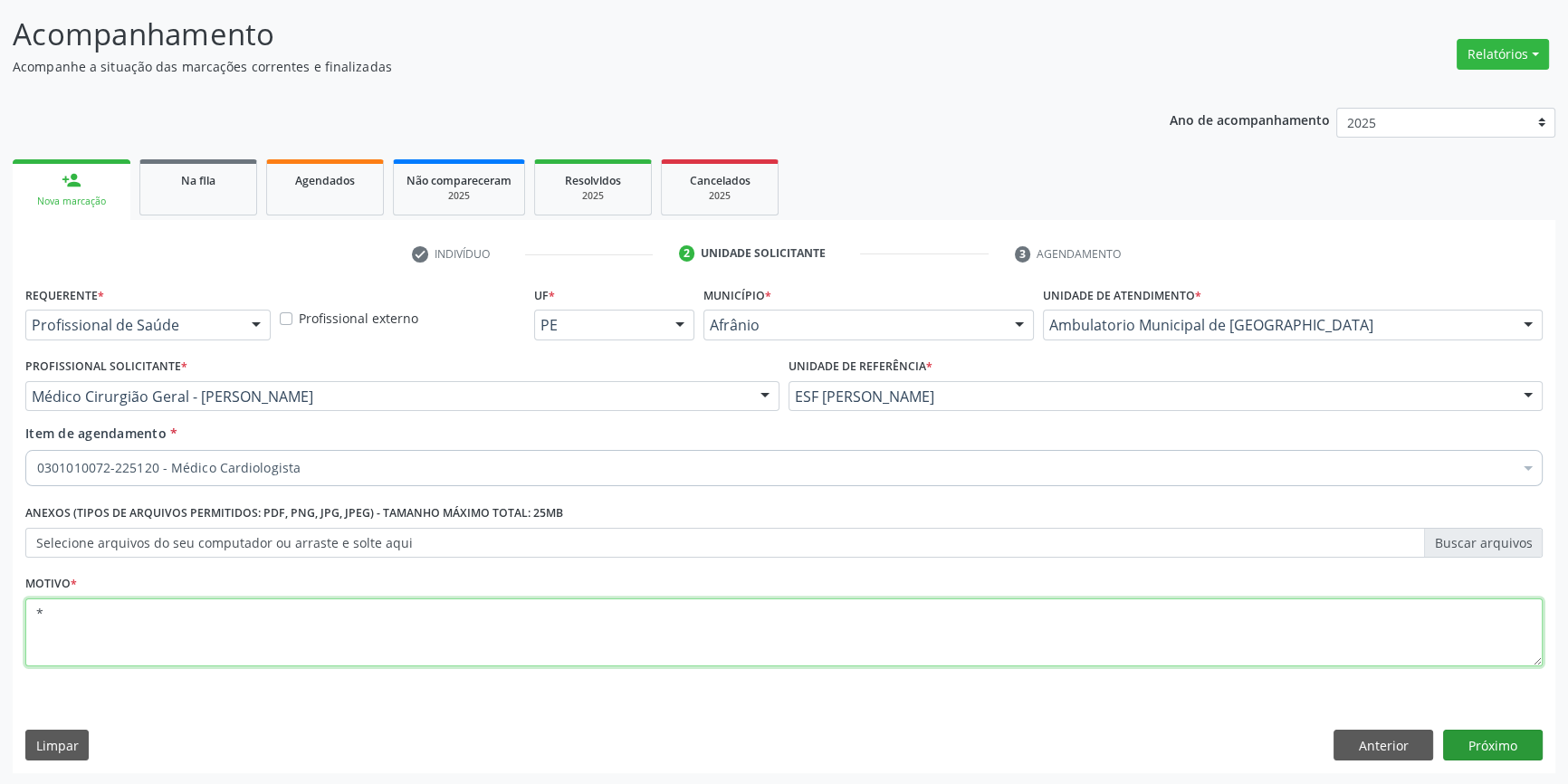
type textarea "*"
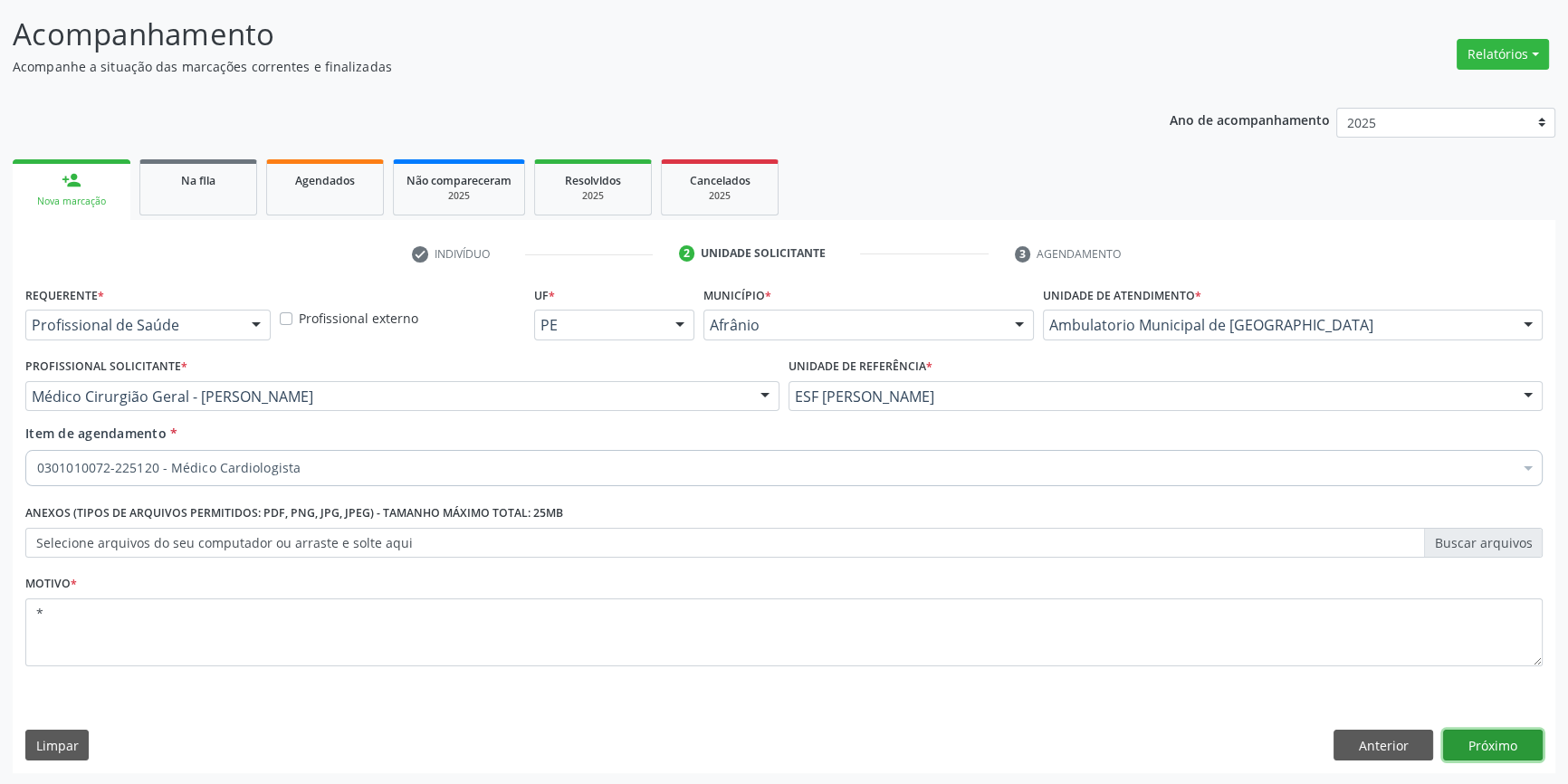
click at [1512, 741] on button "Próximo" at bounding box center [1493, 745] width 100 height 31
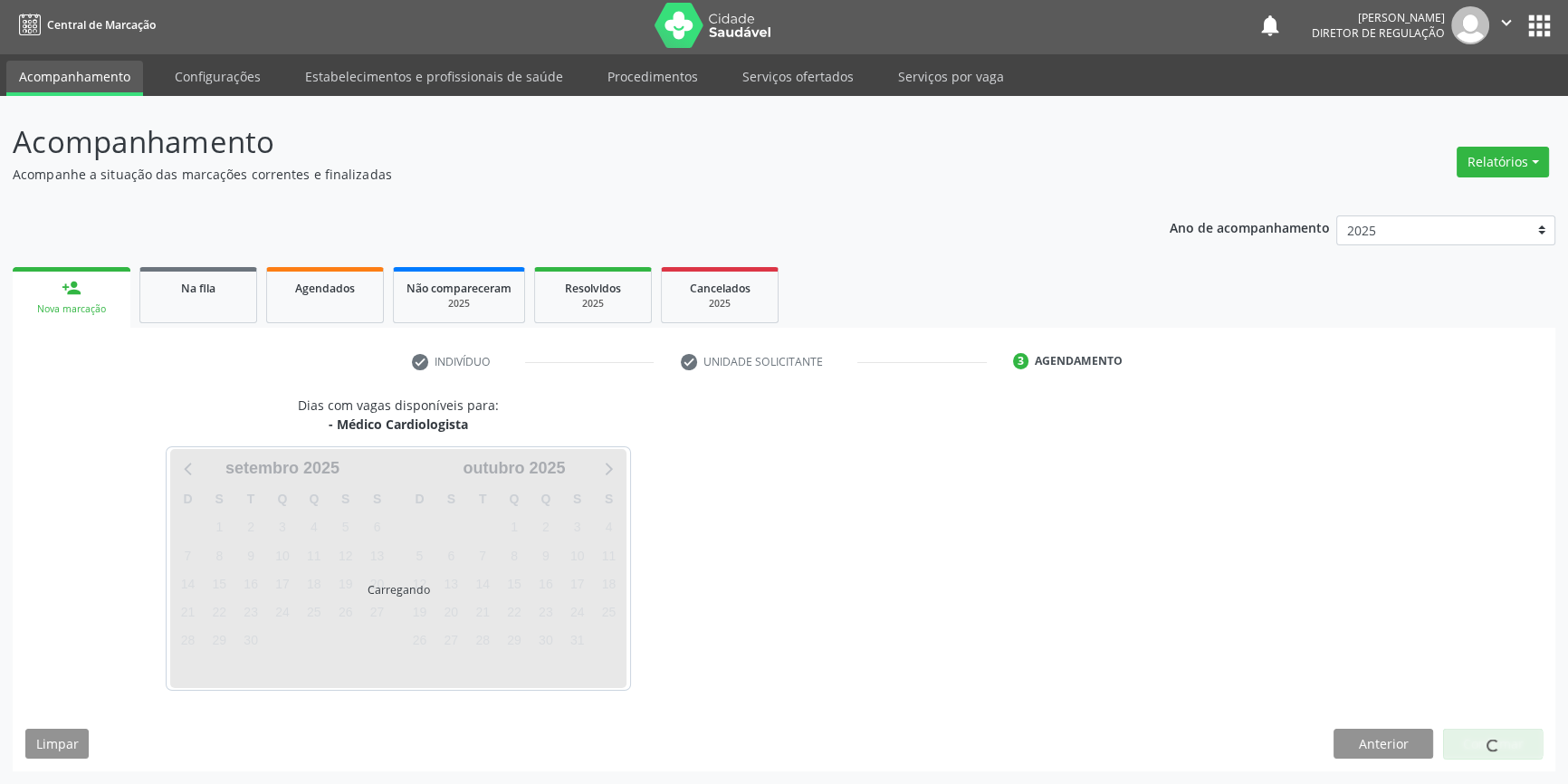
scroll to position [2, 0]
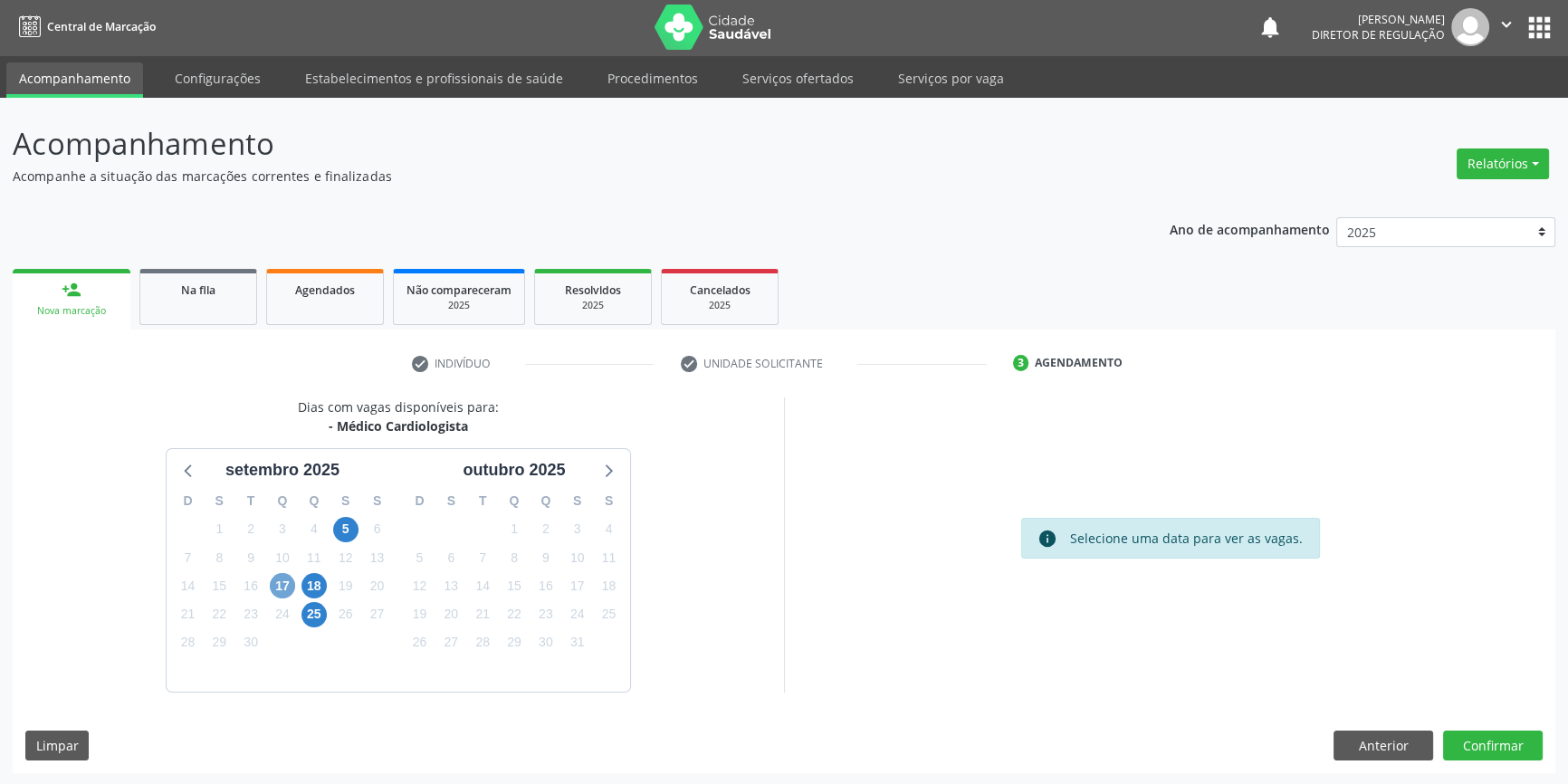
click at [281, 585] on span "17" at bounding box center [282, 586] width 25 height 25
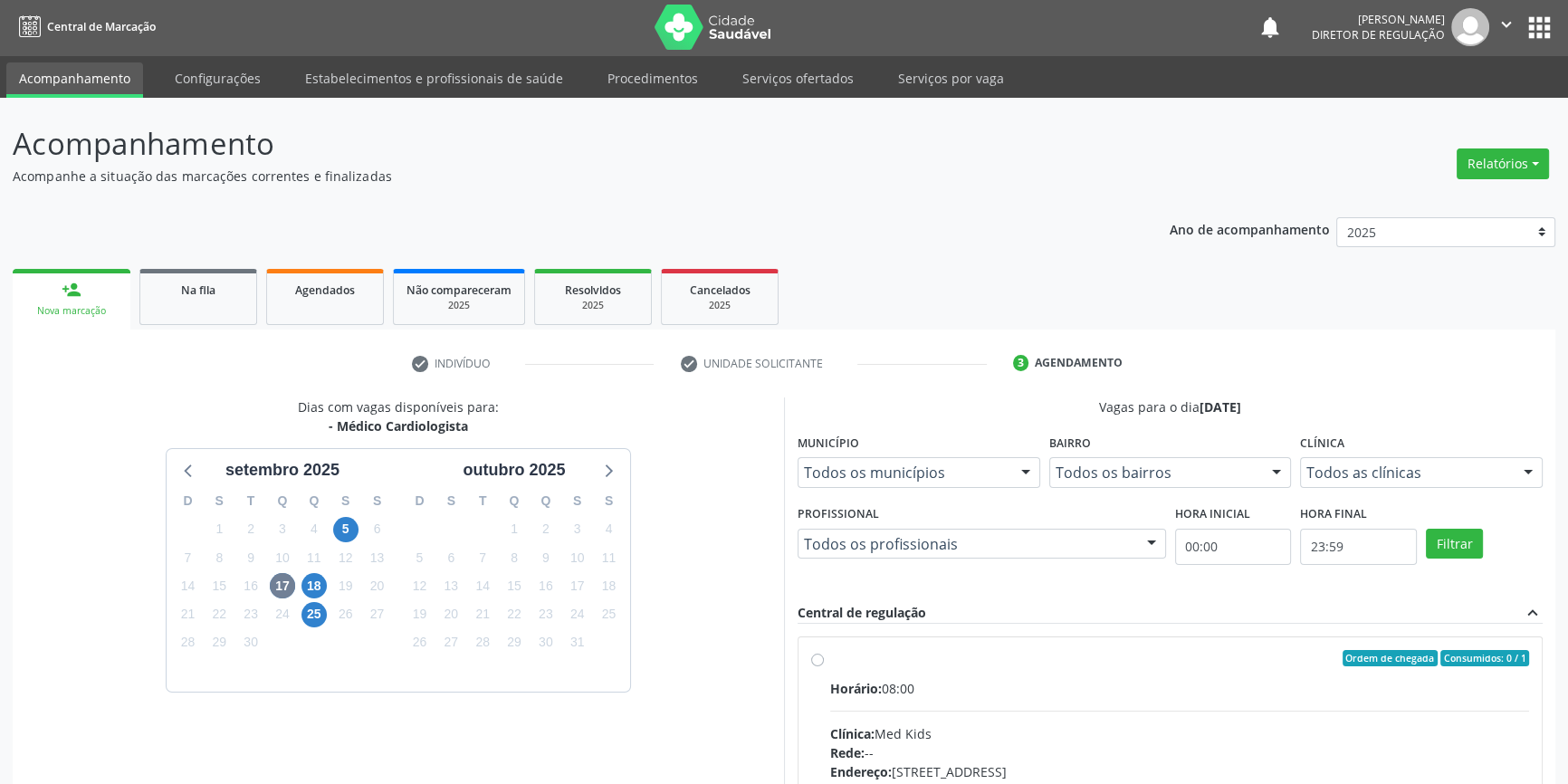
click at [896, 659] on div "Ordem de chegada Consumidos: 0 / 1" at bounding box center [1179, 659] width 699 height 16
click at [823, 659] on input "Ordem de chegada Consumidos: 0 / 1 Horário: 08:00 Clínica: Med Kids Rede: -- En…" at bounding box center [817, 659] width 13 height 16
radio input "true"
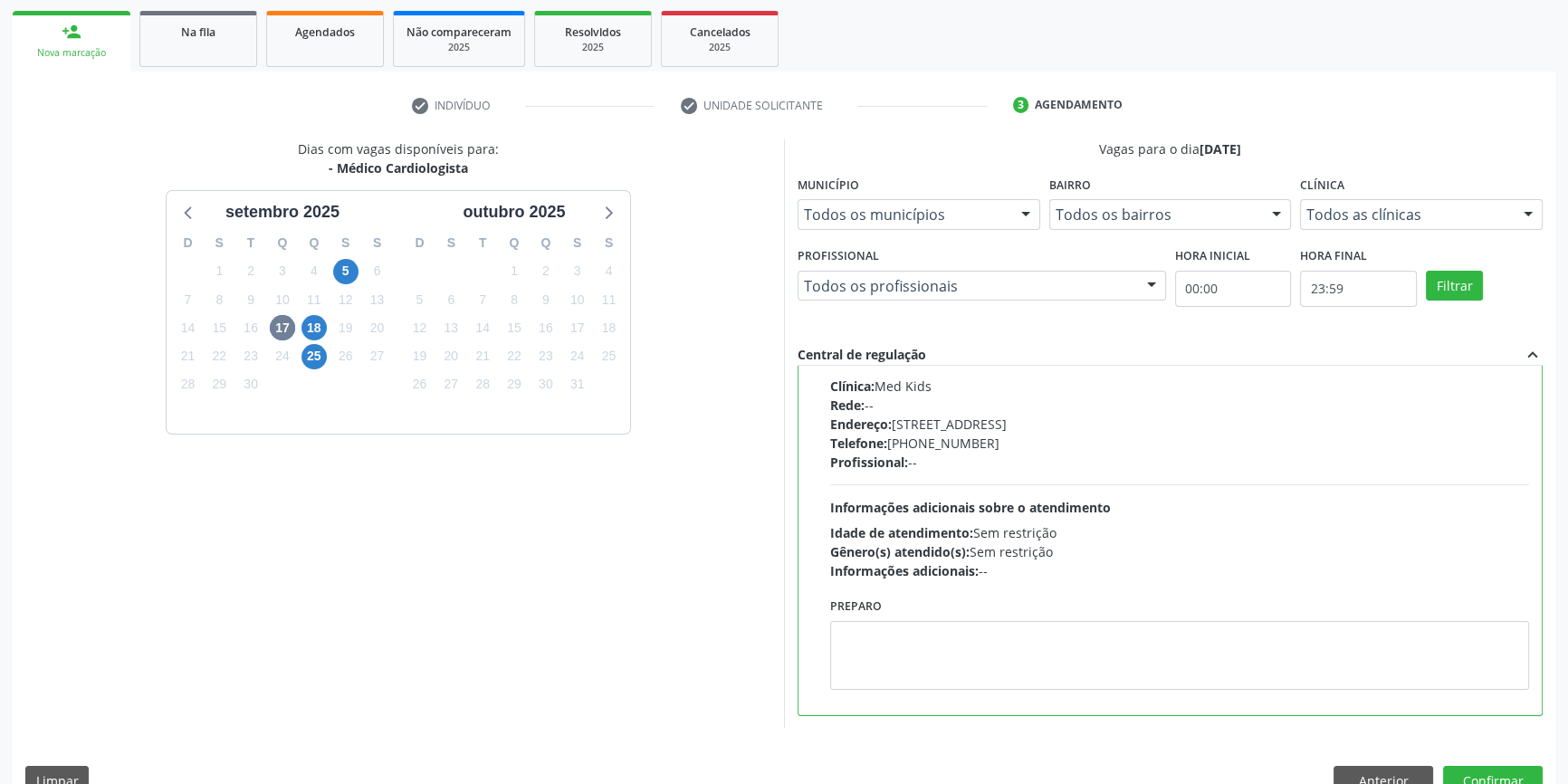
scroll to position [296, 0]
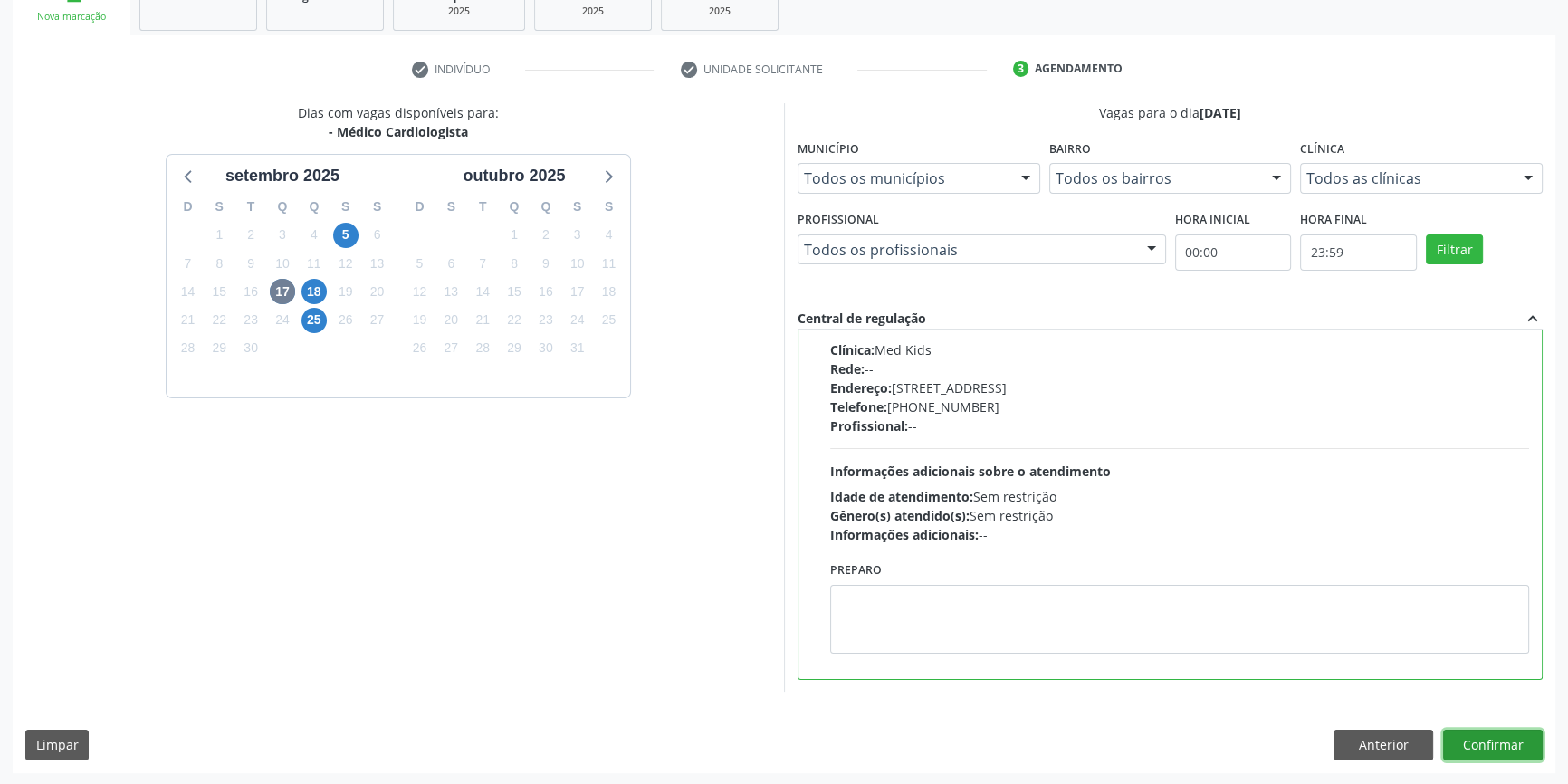
click at [1488, 737] on button "Confirmar" at bounding box center [1493, 745] width 100 height 31
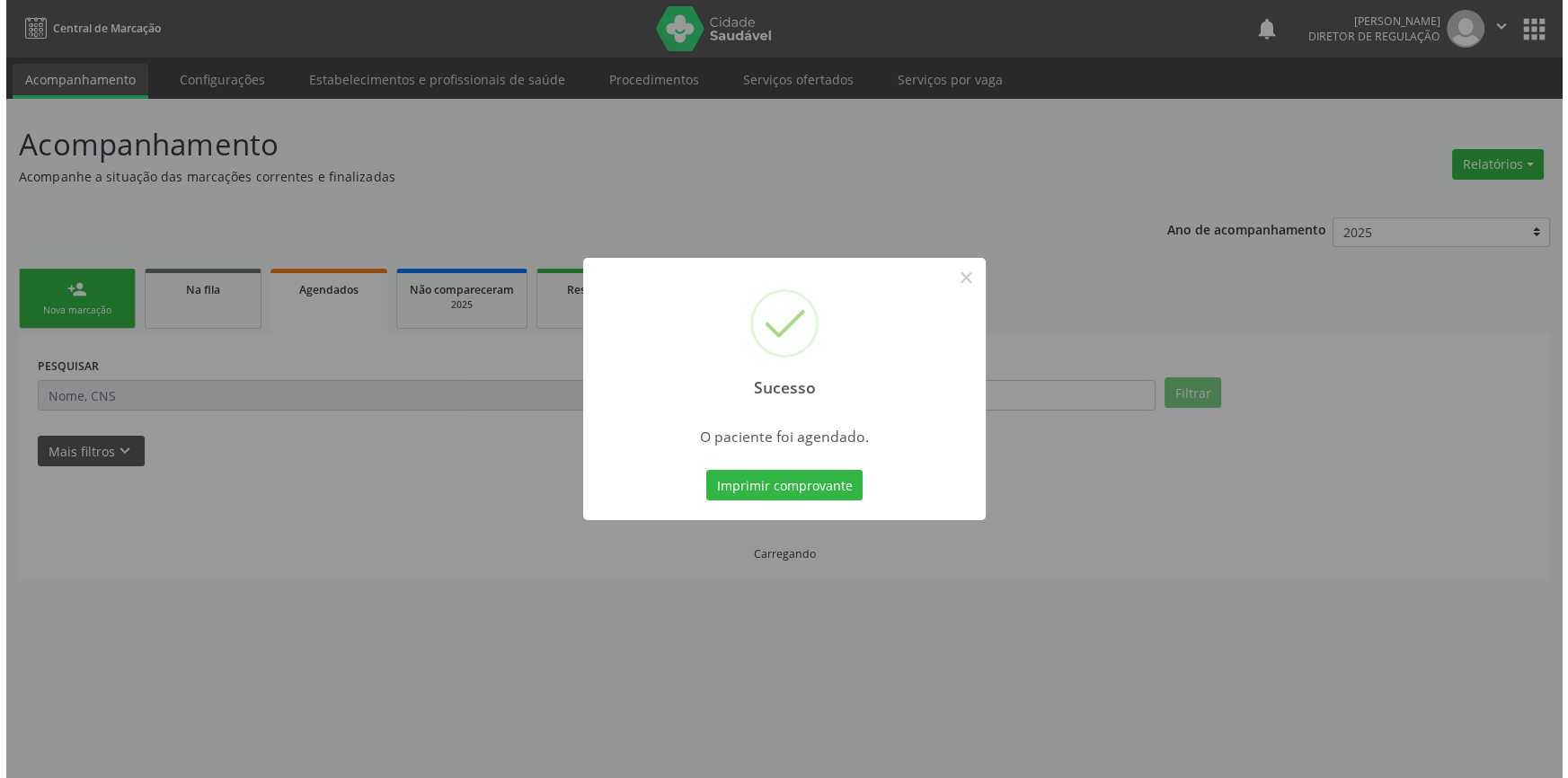
scroll to position [0, 0]
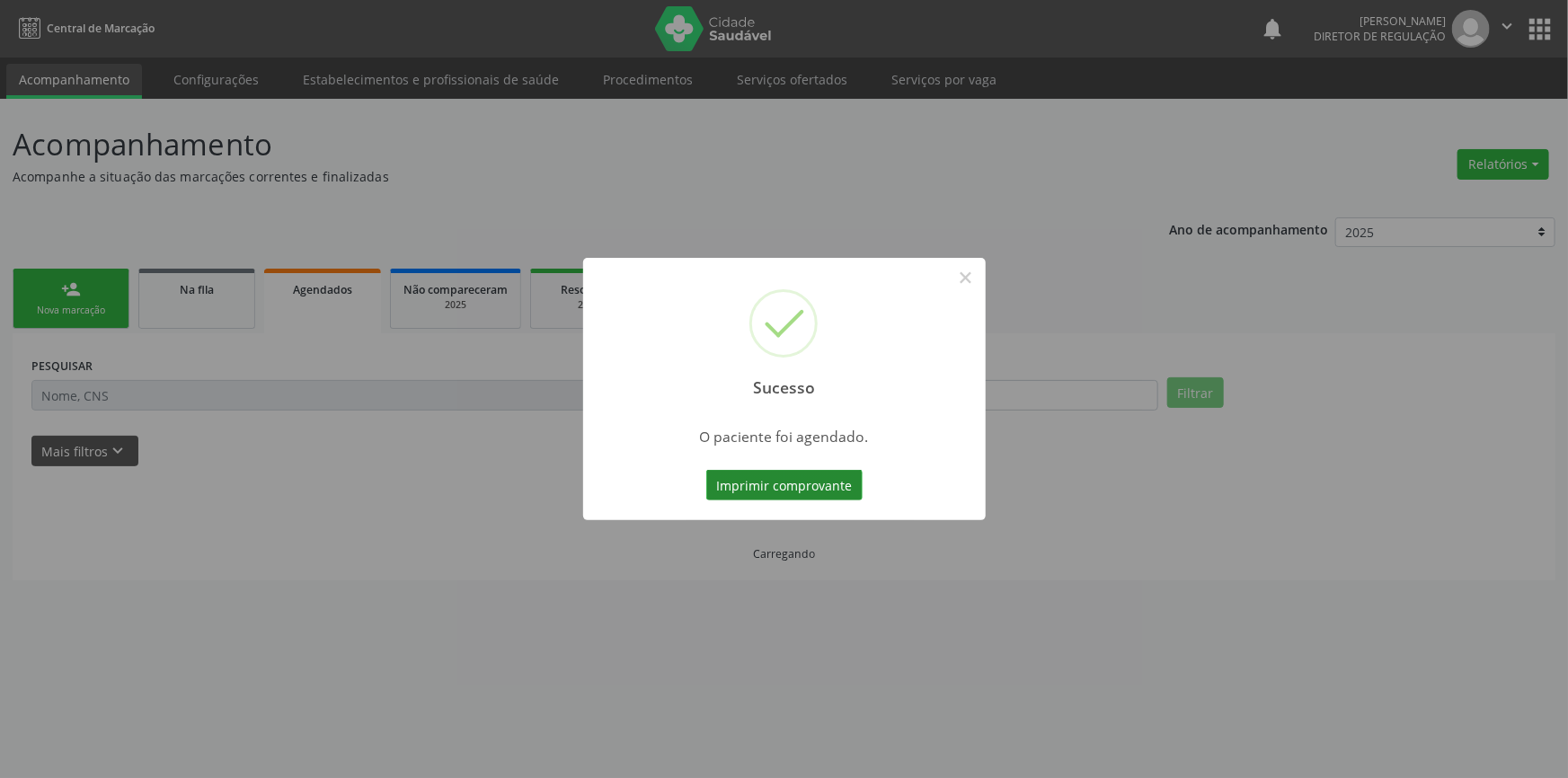
click at [844, 486] on button "Imprimir comprovante" at bounding box center [784, 485] width 156 height 31
